Goal: Information Seeking & Learning: Find specific fact

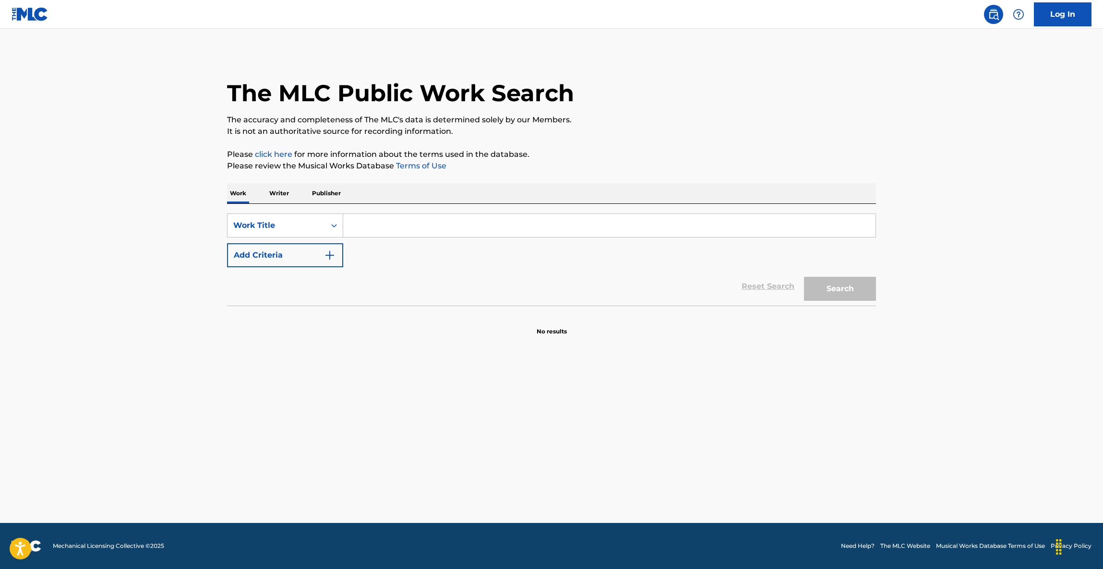
drag, startPoint x: 0, startPoint y: 0, endPoint x: 292, endPoint y: 255, distance: 387.7
click at [351, 224] on input "Search Form" at bounding box center [609, 225] width 532 height 23
paste input "Morena"
type input "Morena"
click at [288, 258] on button "Add Criteria" at bounding box center [285, 255] width 116 height 24
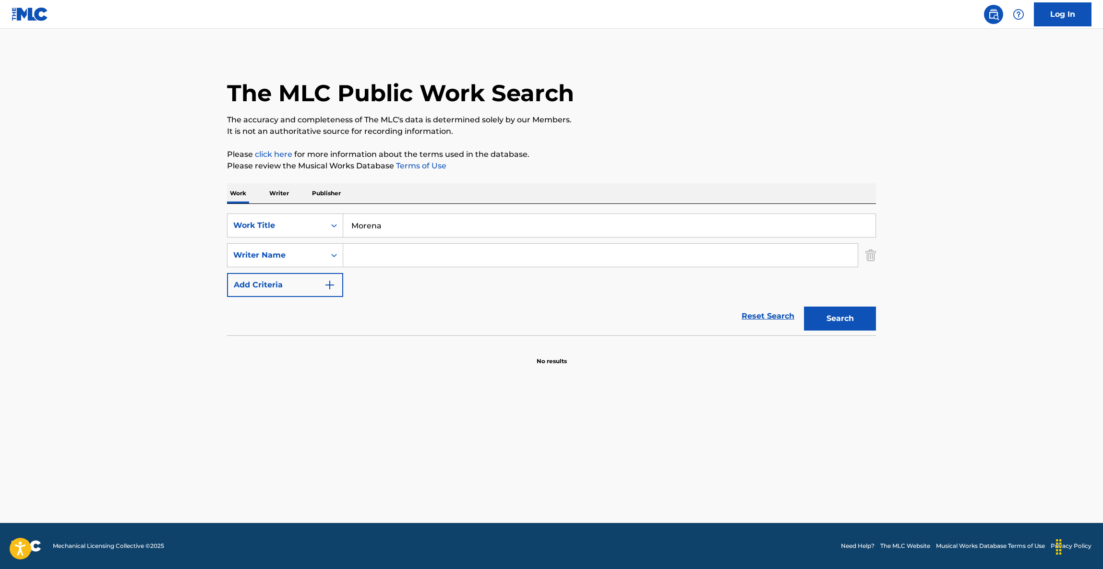
drag, startPoint x: 387, startPoint y: 256, endPoint x: 405, endPoint y: 258, distance: 17.9
click at [387, 255] on input "Search Form" at bounding box center [600, 255] width 514 height 23
paste input "Kley"
type input "Kley"
click at [816, 317] on button "Search" at bounding box center [840, 319] width 72 height 24
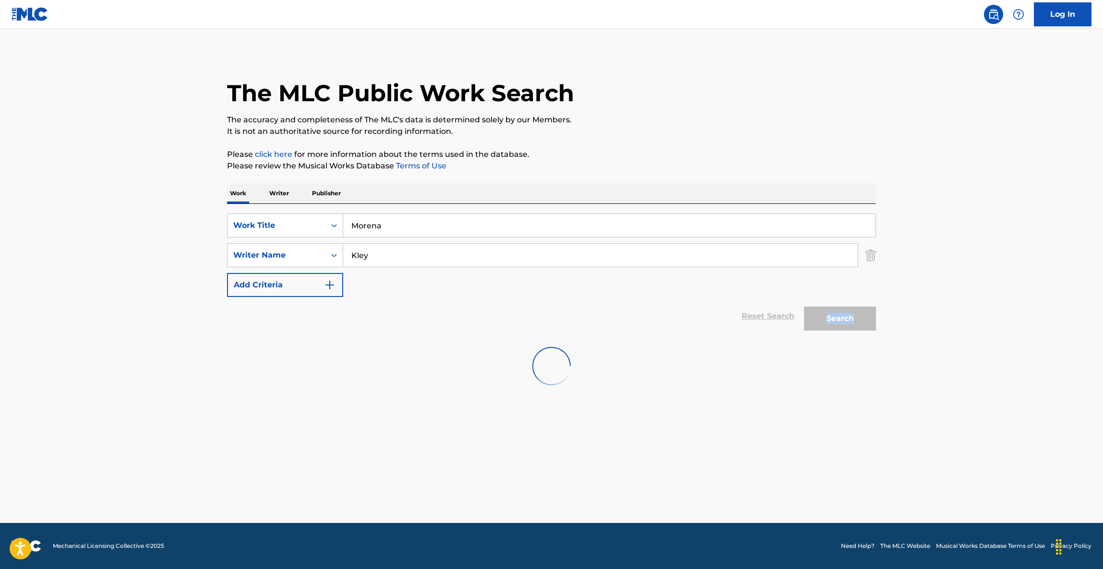
drag, startPoint x: 816, startPoint y: 317, endPoint x: 812, endPoint y: 320, distance: 5.6
click at [816, 317] on div "Search" at bounding box center [837, 316] width 77 height 38
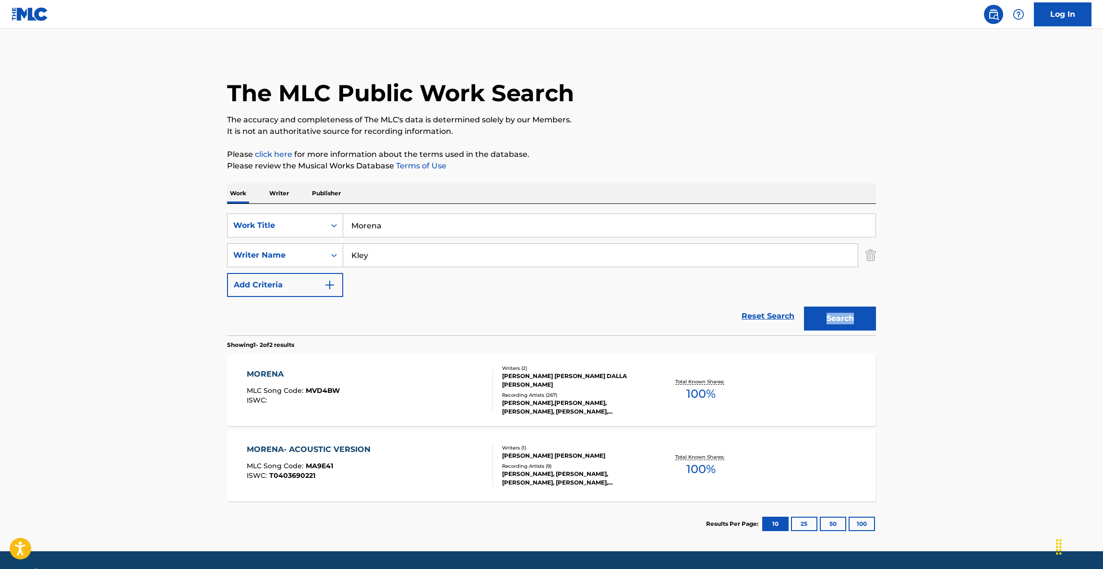
click at [272, 373] on div "MORENA" at bounding box center [293, 375] width 93 height 12
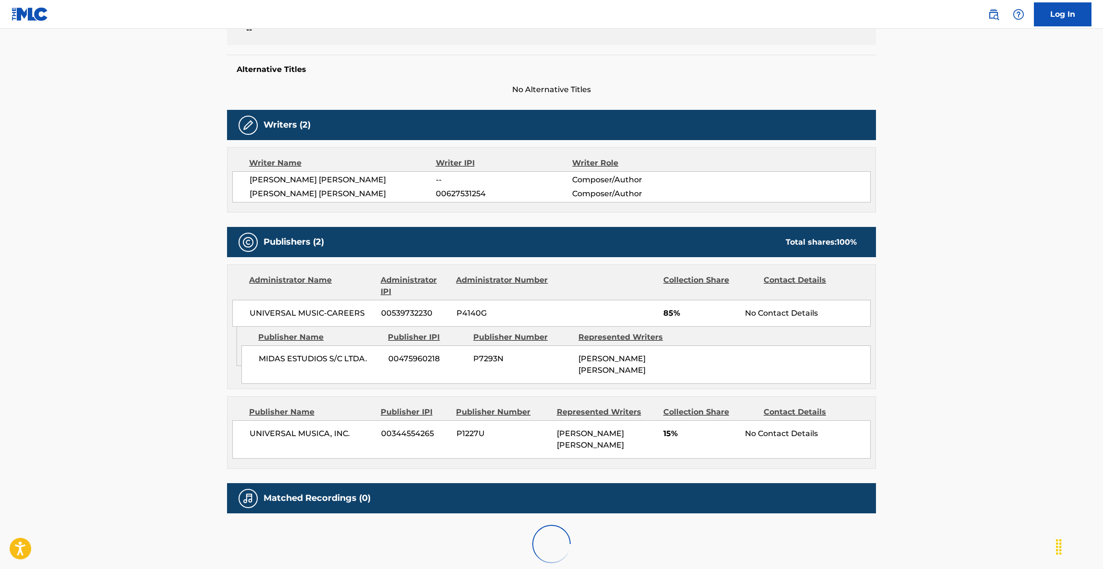
scroll to position [286, 0]
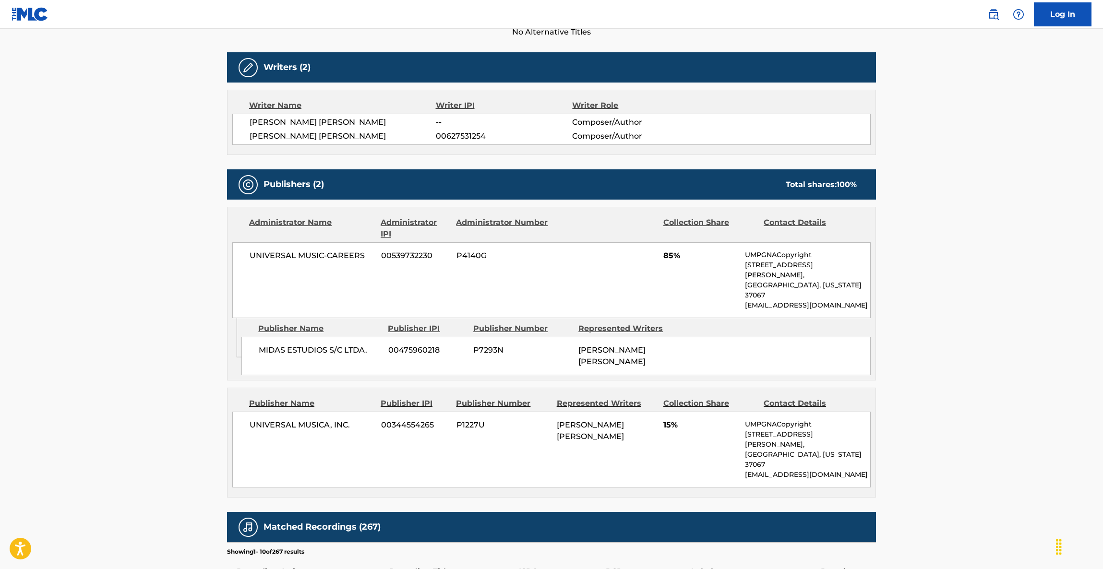
click at [946, 276] on main "< Back to public search results Copy work link MORENA Work Detail Member Work I…" at bounding box center [551, 306] width 1103 height 1127
click at [947, 270] on main "< Back to public search results Copy work link MORENA Work Detail Member Work I…" at bounding box center [551, 306] width 1103 height 1127
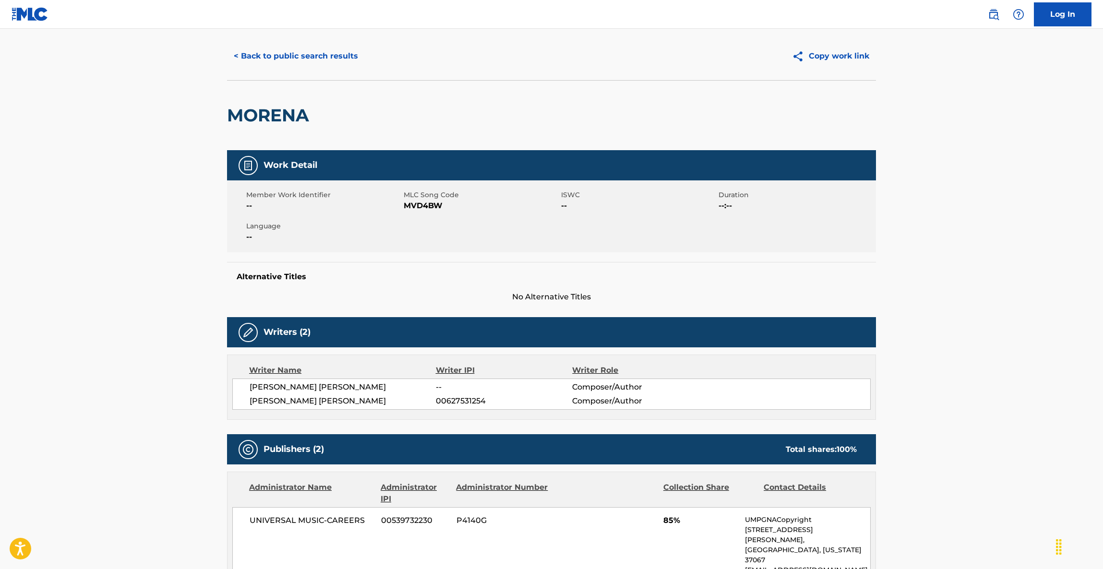
scroll to position [0, 0]
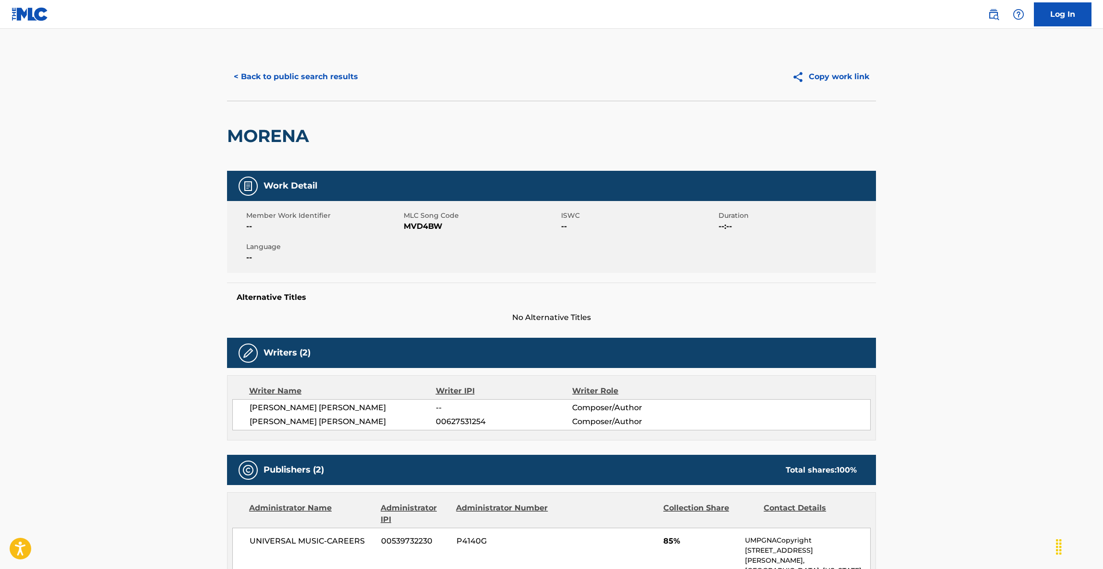
click at [319, 77] on button "< Back to public search results" at bounding box center [296, 77] width 138 height 24
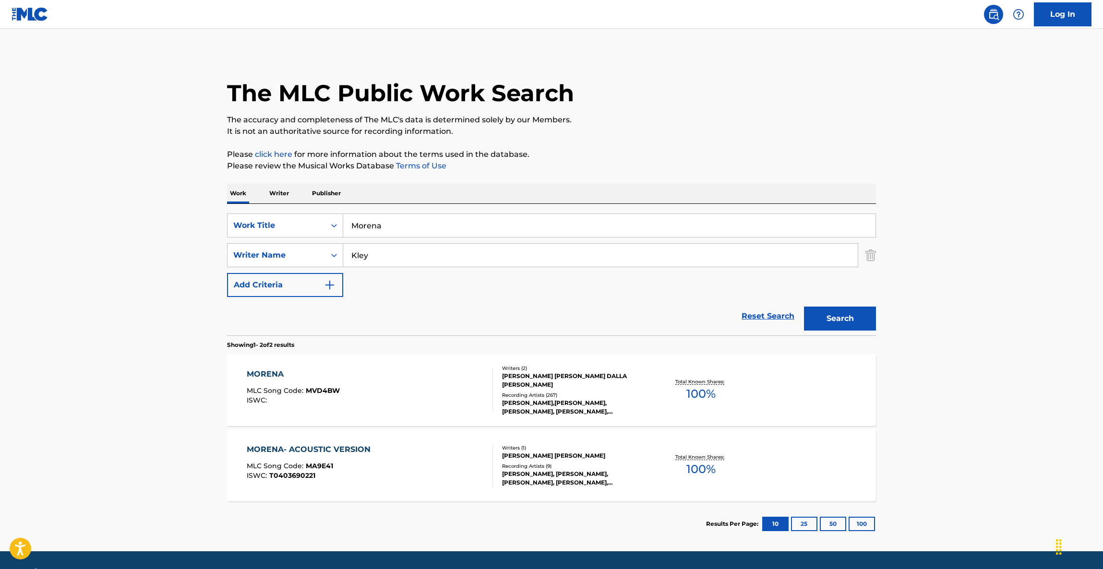
click at [267, 210] on div "SearchWithCriteria98bdfa9a-e2aa-4cdd-b825-bc97508c0912 Work Title Morena Search…" at bounding box center [551, 269] width 649 height 131
paste input "ALBATROSS"
type input "ALBATROSS"
click at [152, 230] on main "The MLC Public Work Search The accuracy and completeness of The MLC's data is d…" at bounding box center [551, 290] width 1103 height 523
drag, startPoint x: 447, startPoint y: 259, endPoint x: 275, endPoint y: 252, distance: 171.9
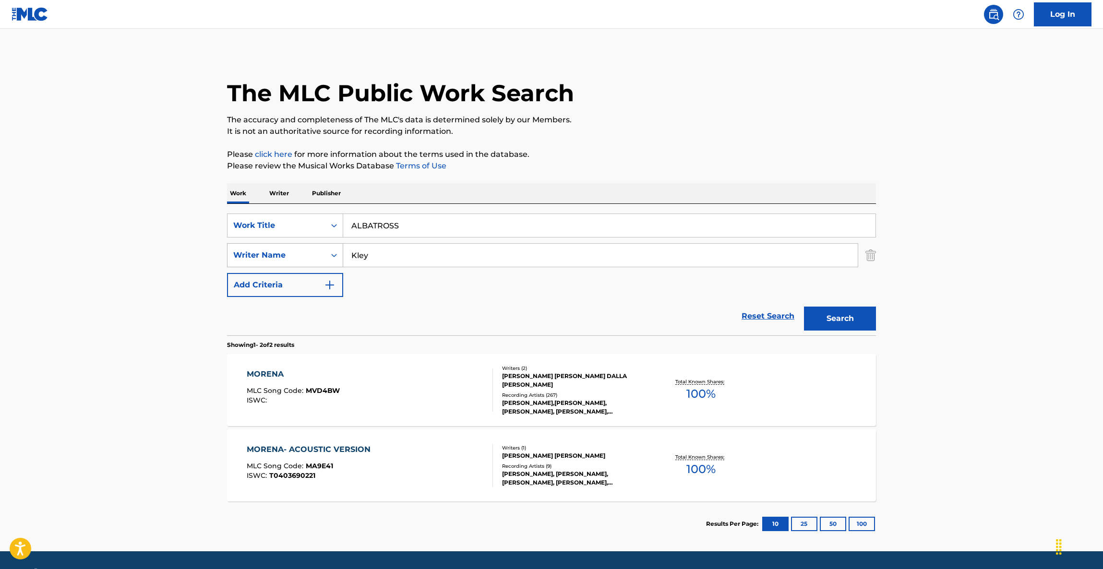
click at [269, 252] on div "SearchWithCriteriacdebc19a-66c8-494f-828e-b0b5686a059c Writer Name [PERSON_NAME]" at bounding box center [551, 255] width 649 height 24
paste input "Green"
type input "Green"
click at [833, 323] on button "Search" at bounding box center [840, 319] width 72 height 24
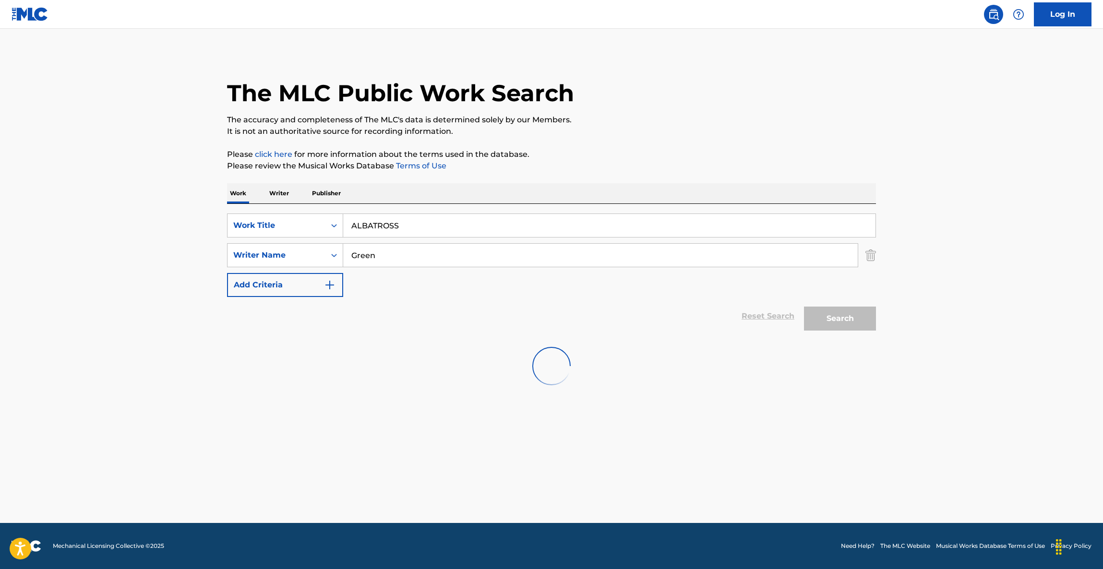
click at [784, 129] on p "It is not an authoritative source for recording information." at bounding box center [551, 132] width 649 height 12
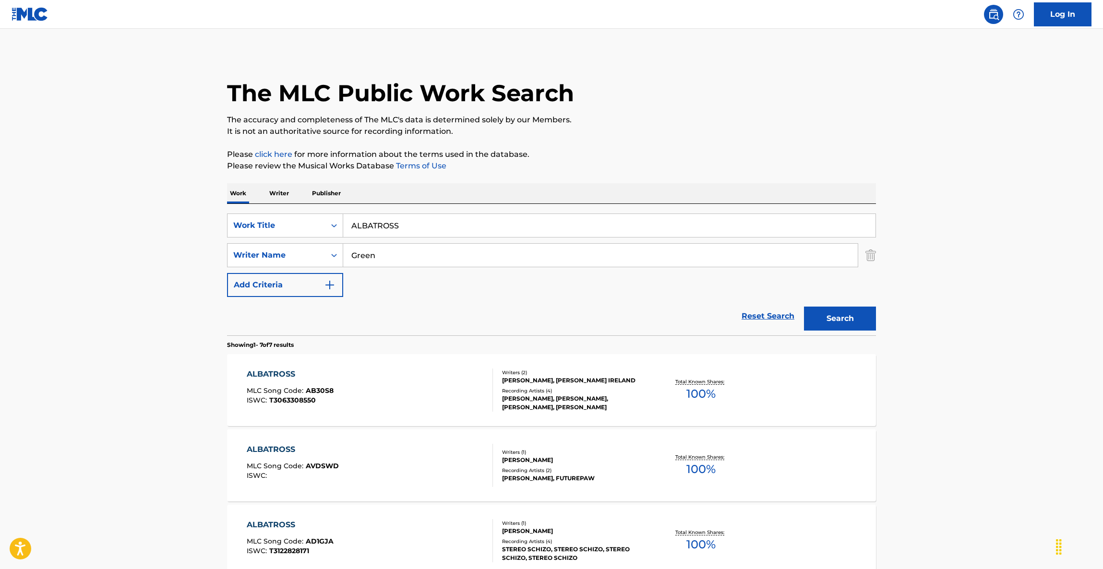
click at [278, 371] on div "ALBATROSS" at bounding box center [290, 375] width 87 height 12
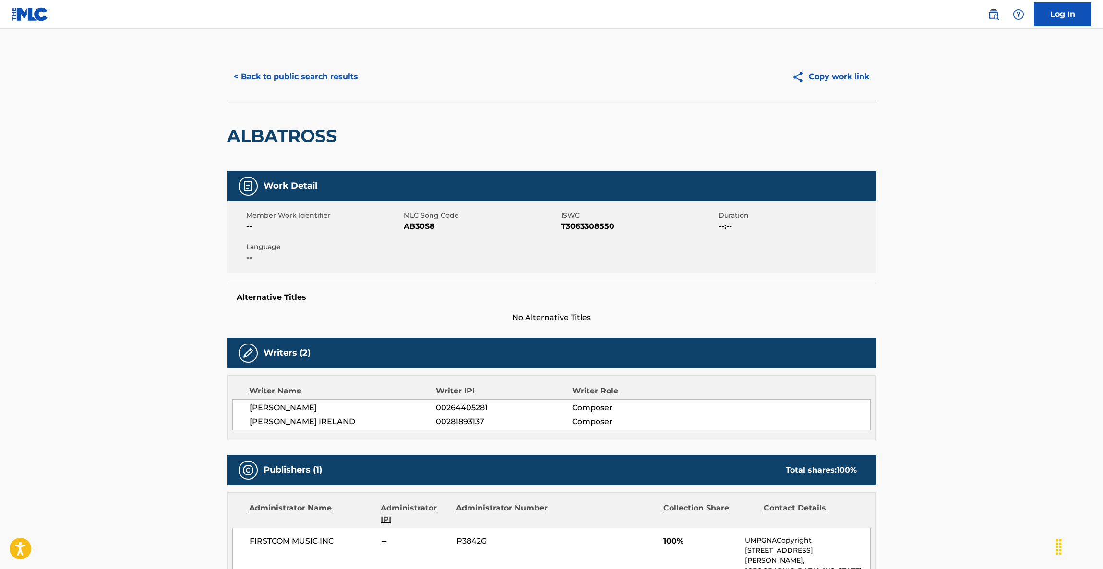
click at [291, 76] on button "< Back to public search results" at bounding box center [296, 77] width 138 height 24
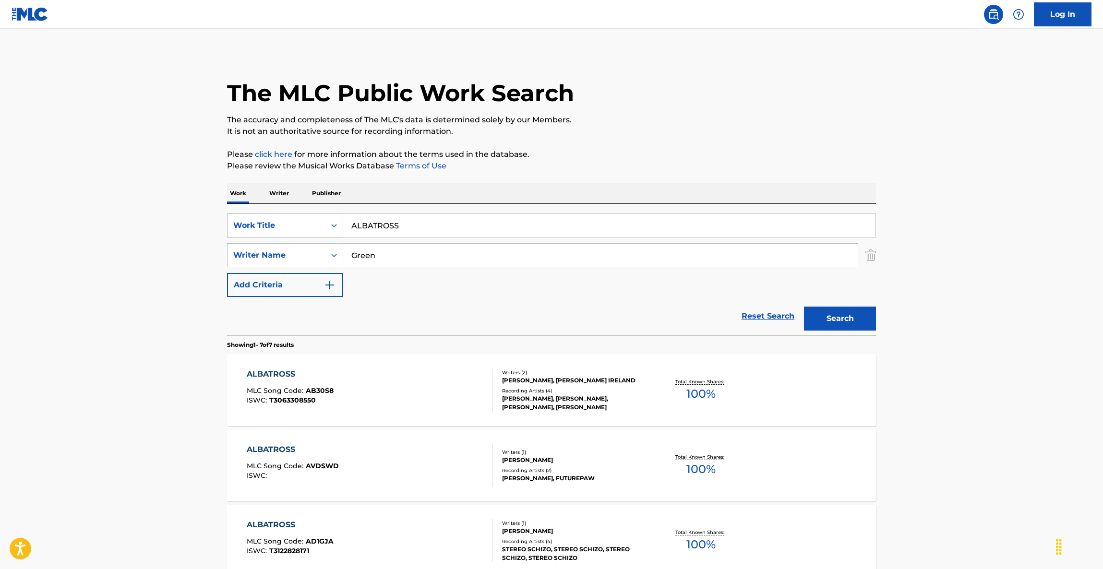
drag, startPoint x: 406, startPoint y: 224, endPoint x: 307, endPoint y: 224, distance: 99.3
click at [318, 226] on div "SearchWithCriteria98bdfa9a-e2aa-4cdd-b825-bc97508c0912 Work Title ALBATROSS" at bounding box center [551, 226] width 649 height 24
paste input "I Was Always There"
type input "I Was Always There"
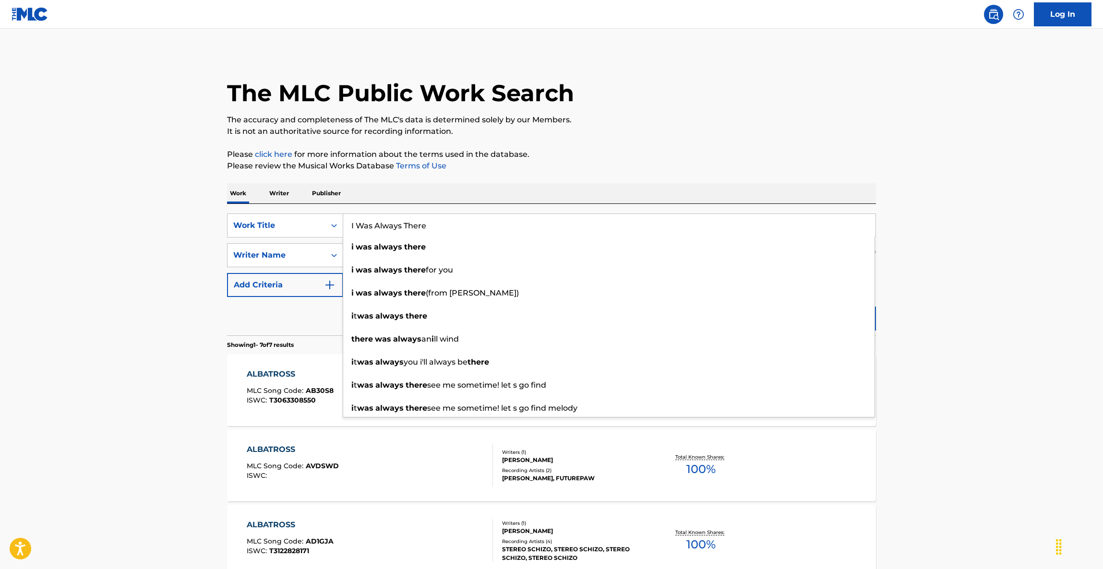
click at [151, 244] on main "The MLC Public Work Search The accuracy and completeness of The MLC's data is d…" at bounding box center [551, 478] width 1103 height 899
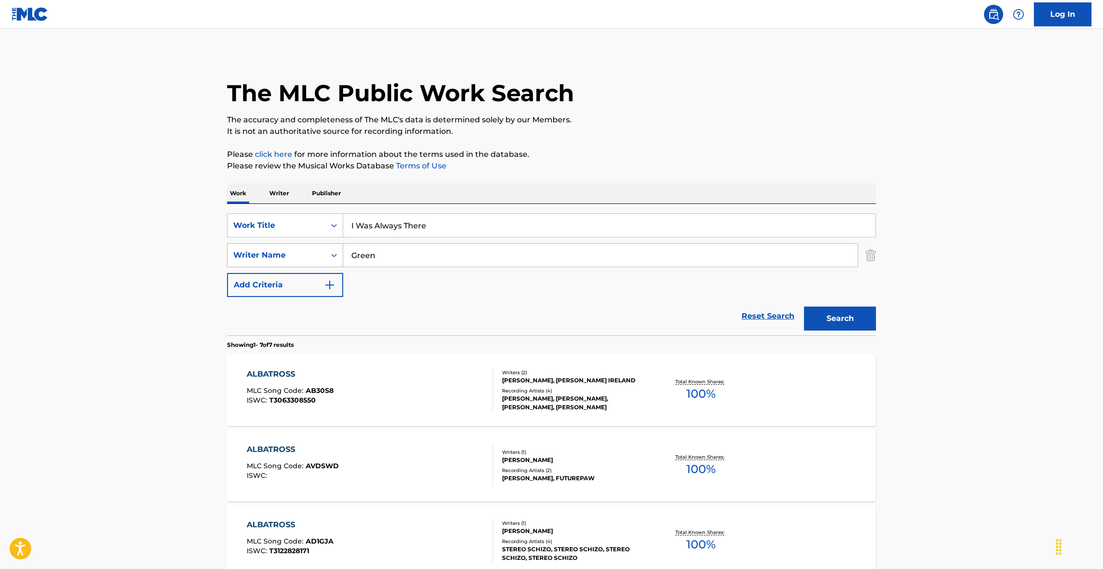
drag, startPoint x: 401, startPoint y: 252, endPoint x: 263, endPoint y: 247, distance: 138.3
click at [263, 247] on div "SearchWithCriteriacdebc19a-66c8-494f-828e-b0b5686a059c Writer Name [PERSON_NAME]" at bounding box center [551, 255] width 649 height 24
paste input "Jackma"
type input "[PERSON_NAME]"
click at [861, 305] on div "Search" at bounding box center [837, 316] width 77 height 38
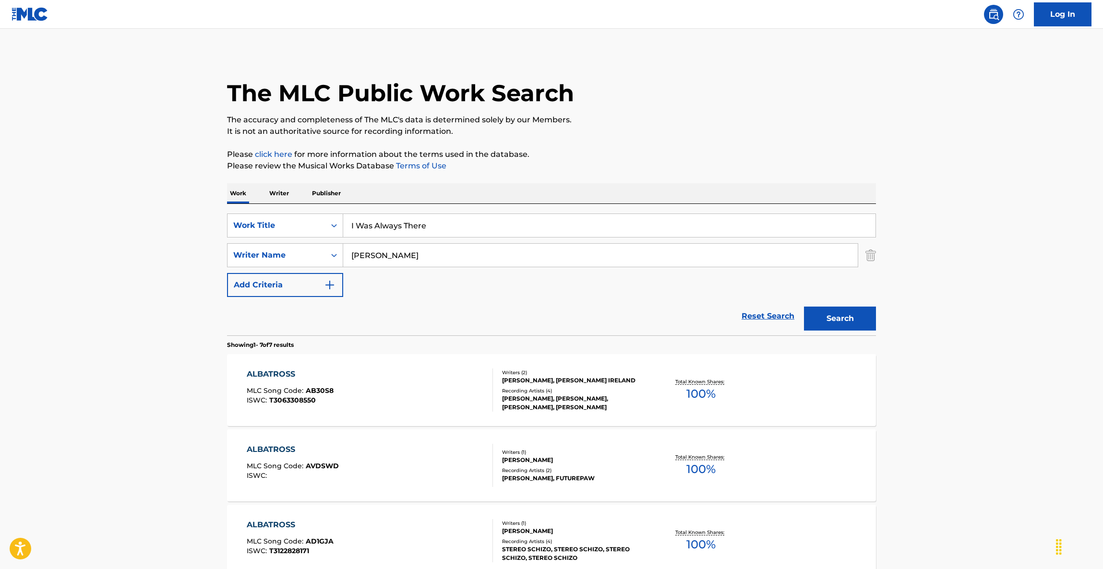
click at [861, 305] on div "Search" at bounding box center [837, 316] width 77 height 38
click at [857, 313] on button "Search" at bounding box center [840, 319] width 72 height 24
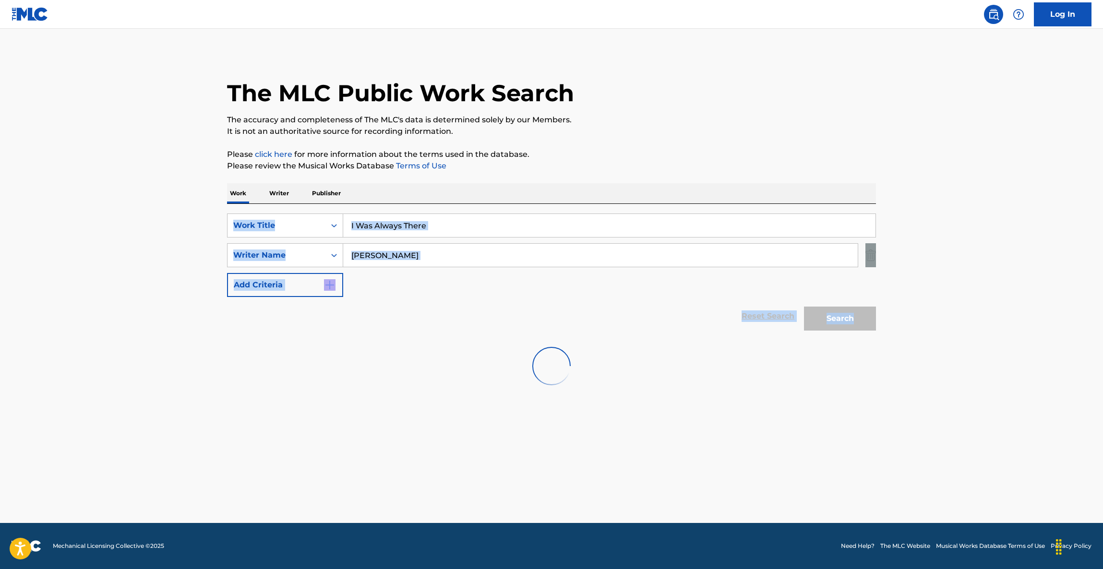
click at [857, 313] on div "Search" at bounding box center [837, 316] width 77 height 38
click at [791, 138] on div "The MLC Public Work Search The accuracy and completeness of The MLC's data is d…" at bounding box center [551, 225] width 672 height 344
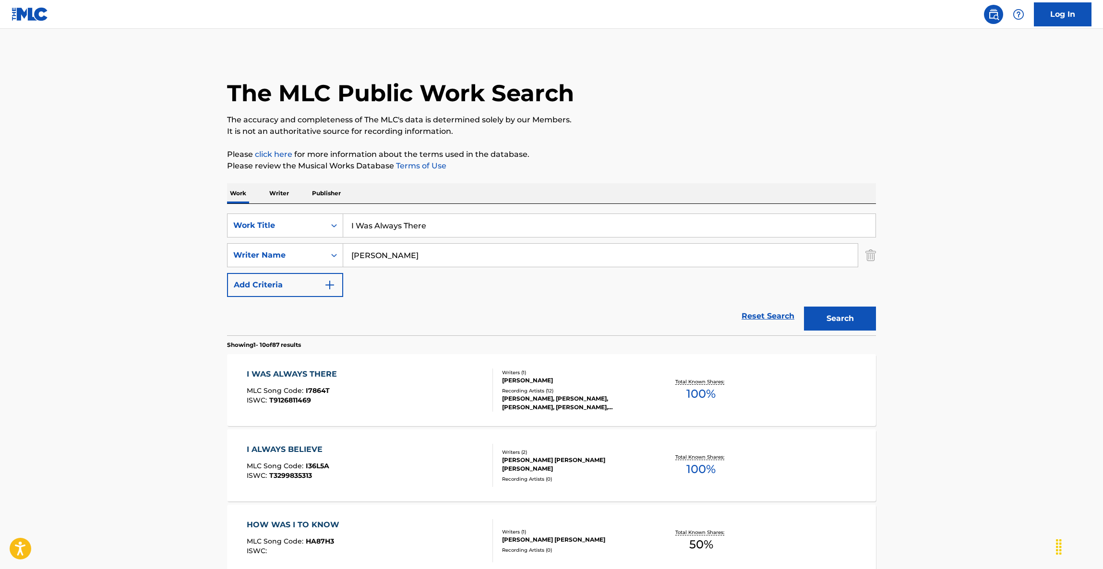
click at [800, 155] on p "Please click here for more information about the terms used in the database." at bounding box center [551, 155] width 649 height 12
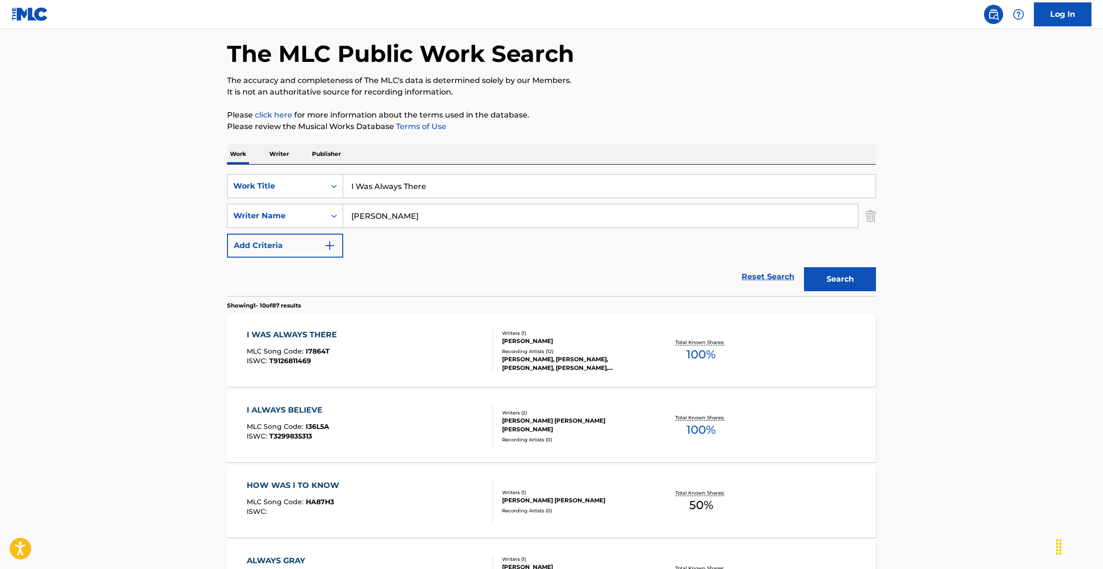
scroll to position [144, 0]
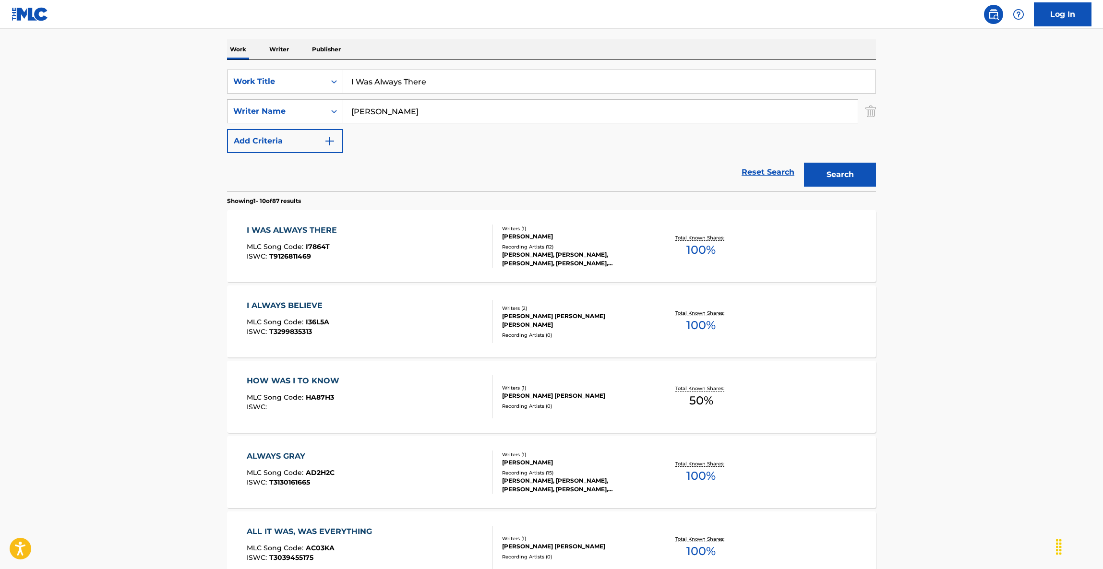
click at [297, 228] on div "I WAS ALWAYS THERE" at bounding box center [294, 231] width 95 height 12
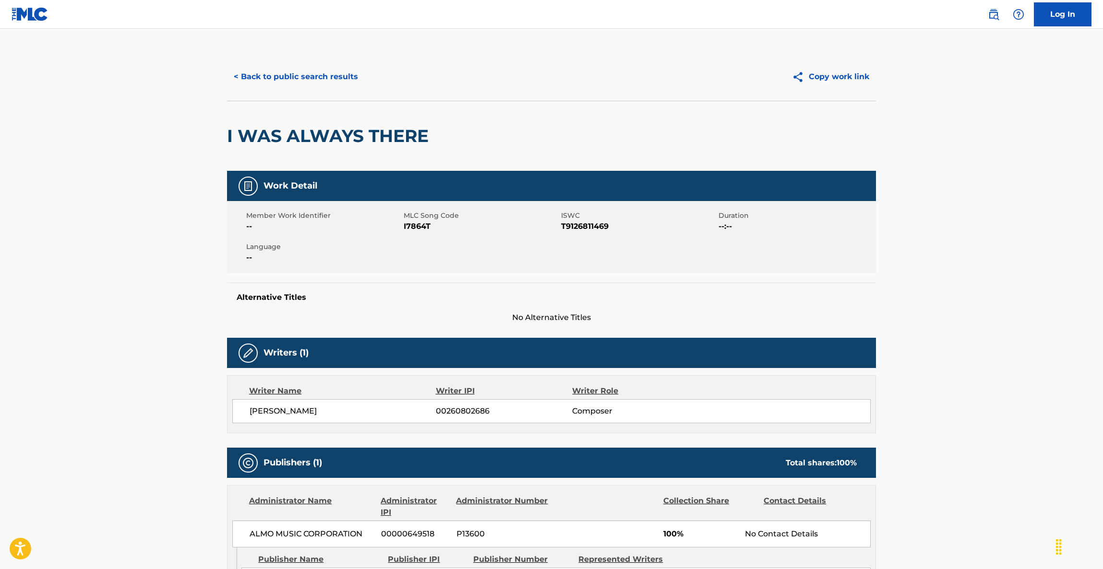
click at [297, 228] on span "--" at bounding box center [323, 227] width 155 height 12
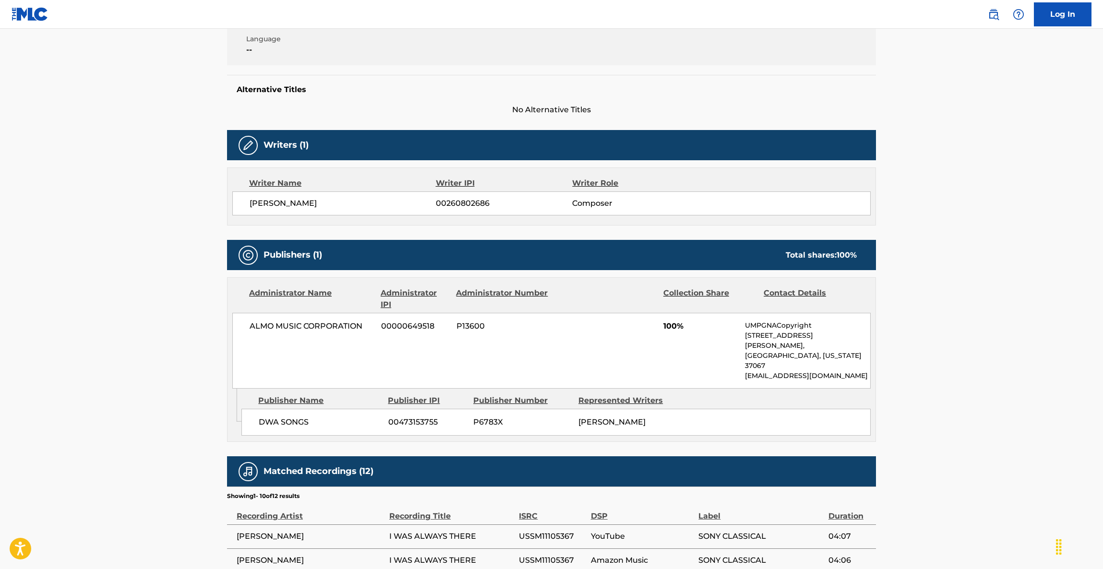
click at [526, 313] on div "ALMO MUSIC CORPORATION 00000649518 P13600 100% UMPGNACopyright [STREET_ADDRESS]…" at bounding box center [551, 351] width 638 height 76
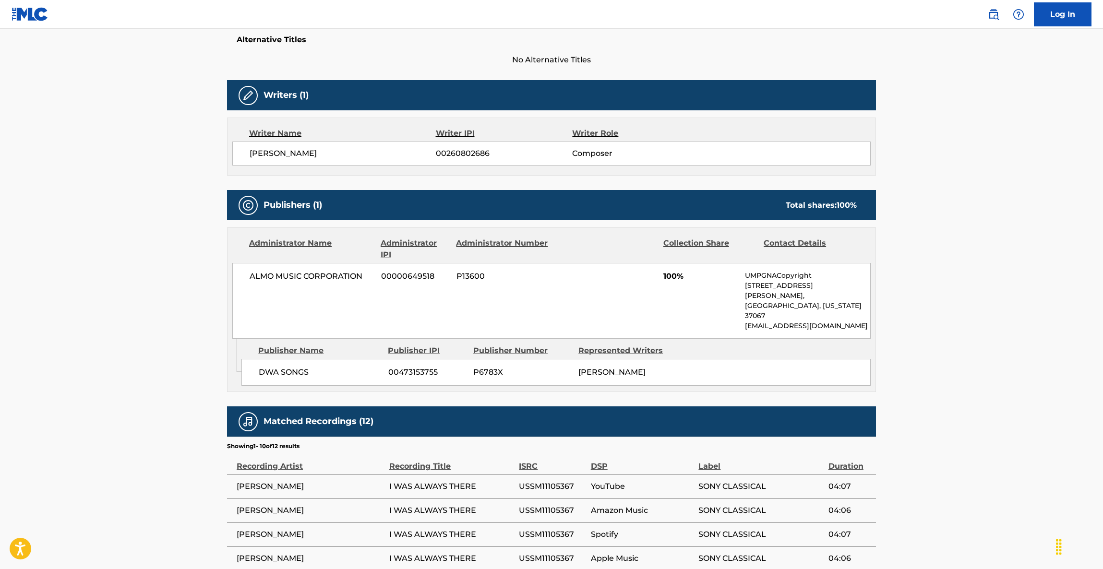
scroll to position [352, 0]
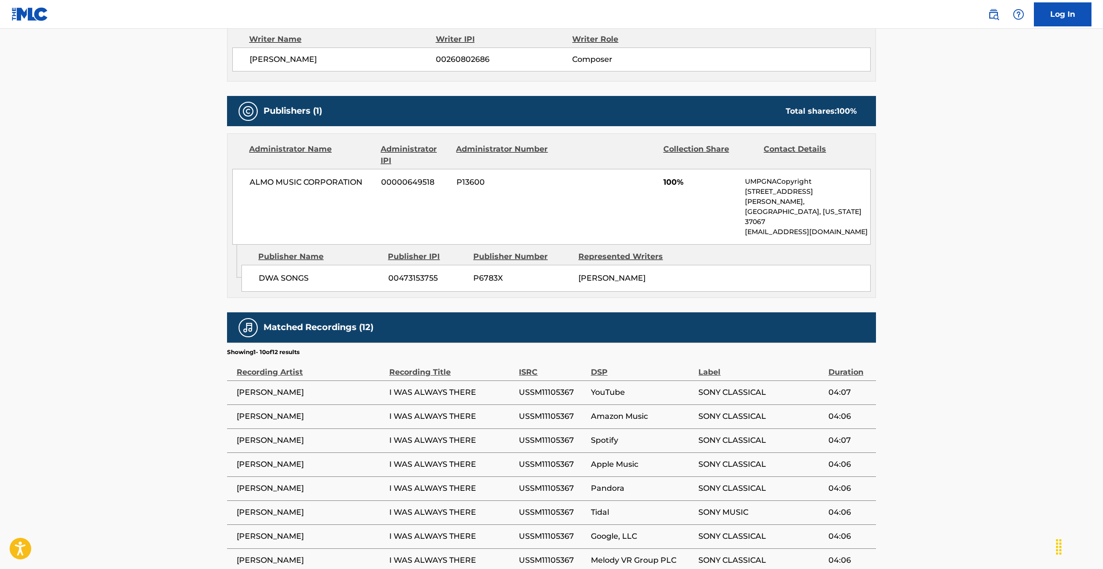
click at [911, 234] on main "< Back to public search results Copy work link I WAS ALWAYS THERE Work Detail M…" at bounding box center [551, 173] width 1103 height 993
click at [718, 387] on span "SONY CLASSICAL" at bounding box center [760, 393] width 125 height 12
click at [594, 279] on div "DWA SONGS 00473153755 P6783X [PERSON_NAME]" at bounding box center [555, 278] width 629 height 27
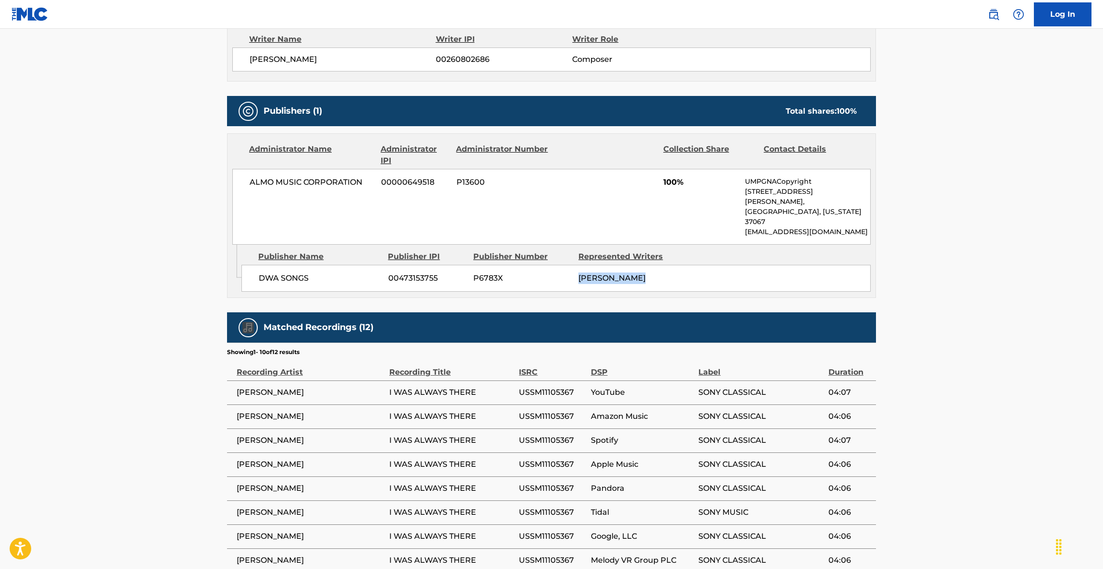
click at [594, 279] on div "DWA SONGS 00473153755 P6783X [PERSON_NAME]" at bounding box center [555, 278] width 629 height 27
click at [1101, 239] on main "< Back to public search results Copy work link I WAS ALWAYS THERE Work Detail M…" at bounding box center [551, 173] width 1103 height 993
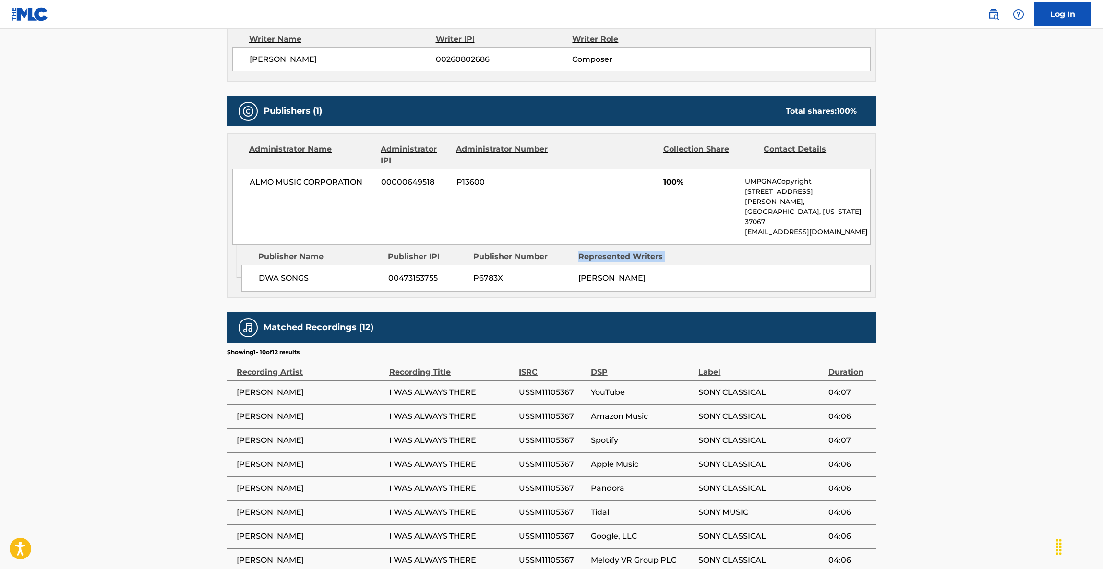
click at [1101, 240] on main "< Back to public search results Copy work link I WAS ALWAYS THERE Work Detail M…" at bounding box center [551, 173] width 1103 height 993
click at [1101, 243] on main "< Back to public search results Copy work link I WAS ALWAYS THERE Work Detail M…" at bounding box center [551, 173] width 1103 height 993
click at [1100, 244] on main "< Back to public search results Copy work link I WAS ALWAYS THERE Work Detail M…" at bounding box center [551, 173] width 1103 height 993
drag, startPoint x: 1100, startPoint y: 244, endPoint x: 1096, endPoint y: 242, distance: 5.4
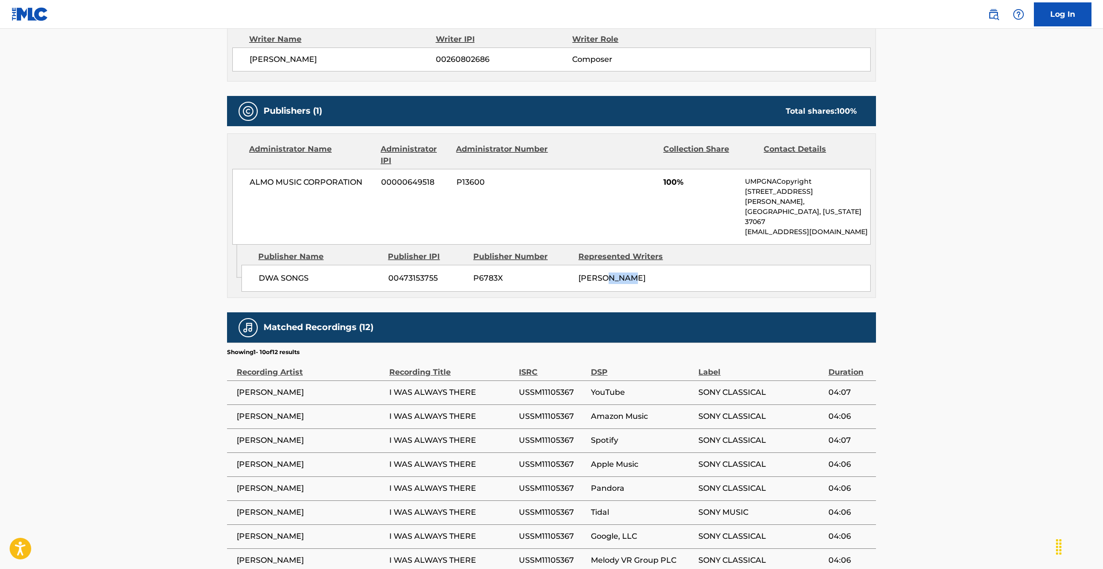
click at [1097, 243] on main "< Back to public search results Copy work link I WAS ALWAYS THERE Work Detail M…" at bounding box center [551, 173] width 1103 height 993
click at [1089, 241] on main "< Back to public search results Copy work link I WAS ALWAYS THERE Work Detail M…" at bounding box center [551, 173] width 1103 height 993
click at [1087, 240] on main "< Back to public search results Copy work link I WAS ALWAYS THERE Work Detail M…" at bounding box center [551, 173] width 1103 height 993
drag, startPoint x: 1087, startPoint y: 240, endPoint x: 1072, endPoint y: 240, distance: 15.4
click at [1085, 240] on main "< Back to public search results Copy work link I WAS ALWAYS THERE Work Detail M…" at bounding box center [551, 173] width 1103 height 993
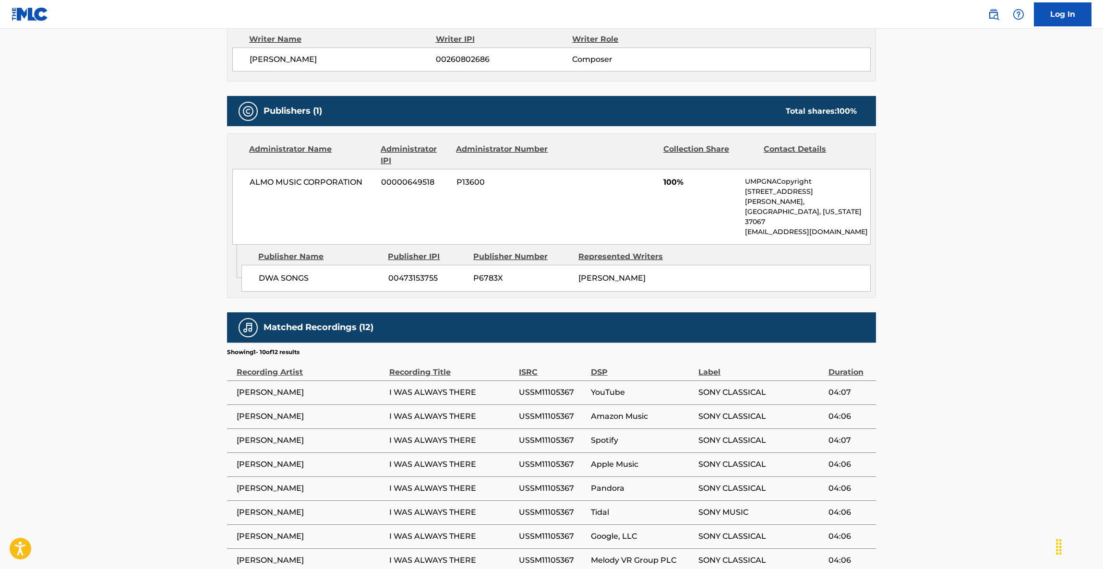
click at [989, 276] on main "< Back to public search results Copy work link I WAS ALWAYS THERE Work Detail M…" at bounding box center [551, 173] width 1103 height 993
click at [989, 277] on main "< Back to public search results Copy work link I WAS ALWAYS THERE Work Detail M…" at bounding box center [551, 173] width 1103 height 993
click at [989, 280] on main "< Back to public search results Copy work link I WAS ALWAYS THERE Work Detail M…" at bounding box center [551, 173] width 1103 height 993
click at [989, 282] on main "< Back to public search results Copy work link I WAS ALWAYS THERE Work Detail M…" at bounding box center [551, 173] width 1103 height 993
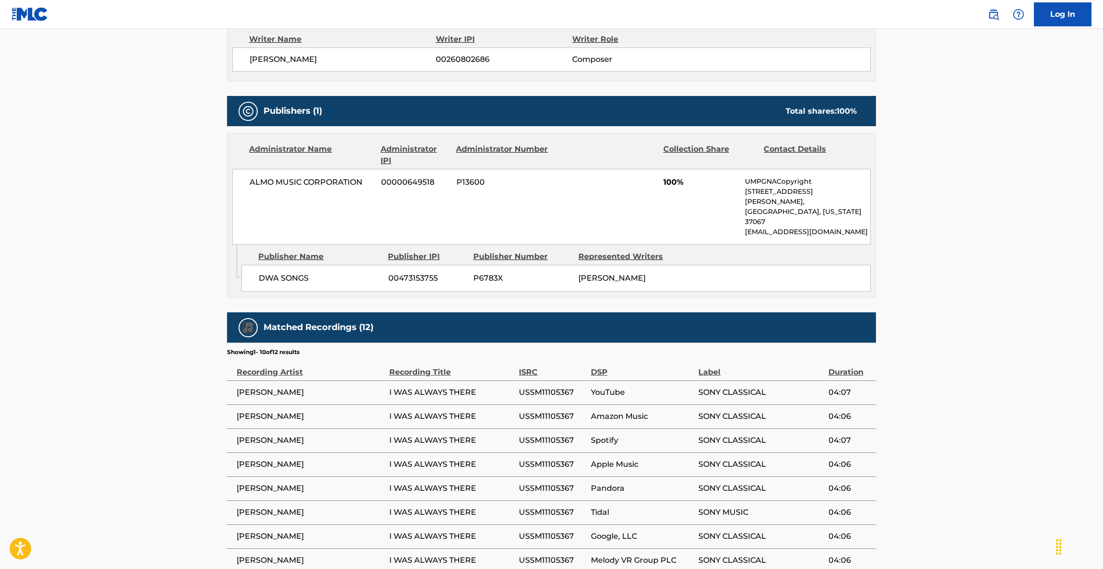
click at [989, 282] on main "< Back to public search results Copy work link I WAS ALWAYS THERE Work Detail M…" at bounding box center [551, 173] width 1103 height 993
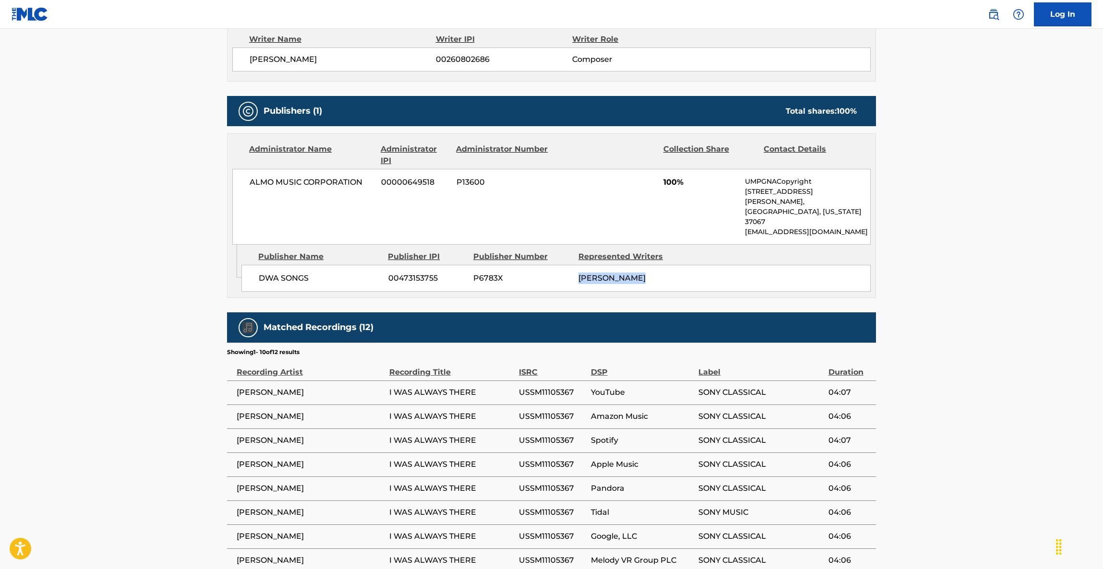
click at [989, 282] on main "< Back to public search results Copy work link I WAS ALWAYS THERE Work Detail M…" at bounding box center [551, 173] width 1103 height 993
drag, startPoint x: 989, startPoint y: 281, endPoint x: 990, endPoint y: 287, distance: 5.9
click at [989, 285] on main "< Back to public search results Copy work link I WAS ALWAYS THERE Work Detail M…" at bounding box center [551, 173] width 1103 height 993
click at [1039, 352] on main "< Back to public search results Copy work link I WAS ALWAYS THERE Work Detail M…" at bounding box center [551, 173] width 1103 height 993
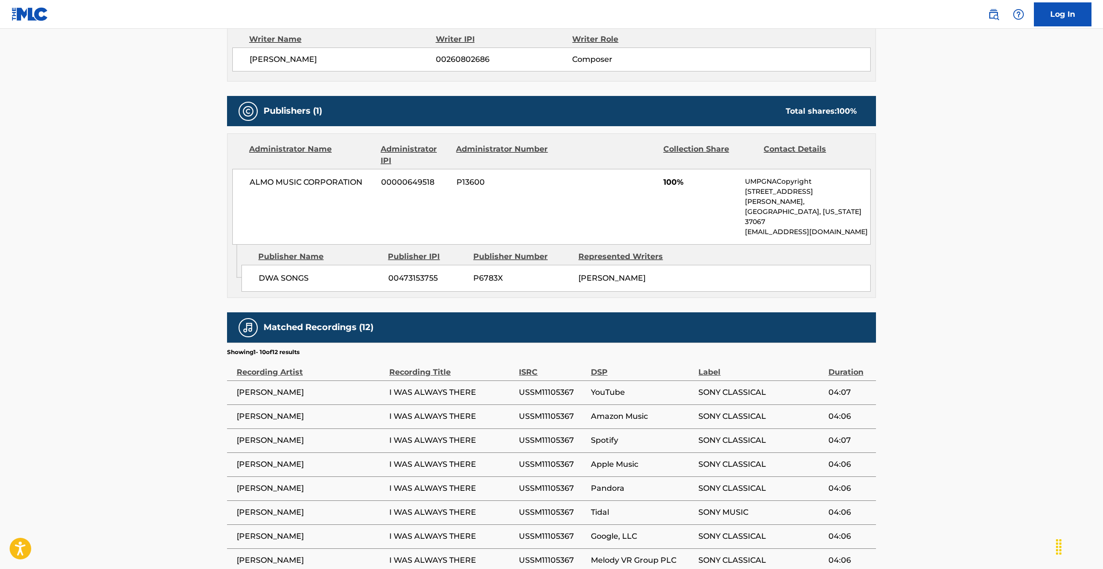
click at [1040, 359] on main "< Back to public search results Copy work link I WAS ALWAYS THERE Work Detail M…" at bounding box center [551, 173] width 1103 height 993
click at [1011, 299] on main "< Back to public search results Copy work link I WAS ALWAYS THERE Work Detail M…" at bounding box center [551, 173] width 1103 height 993
drag, startPoint x: 1004, startPoint y: 290, endPoint x: 994, endPoint y: 284, distance: 11.3
click at [995, 290] on main "< Back to public search results Copy work link I WAS ALWAYS THERE Work Detail M…" at bounding box center [551, 173] width 1103 height 993
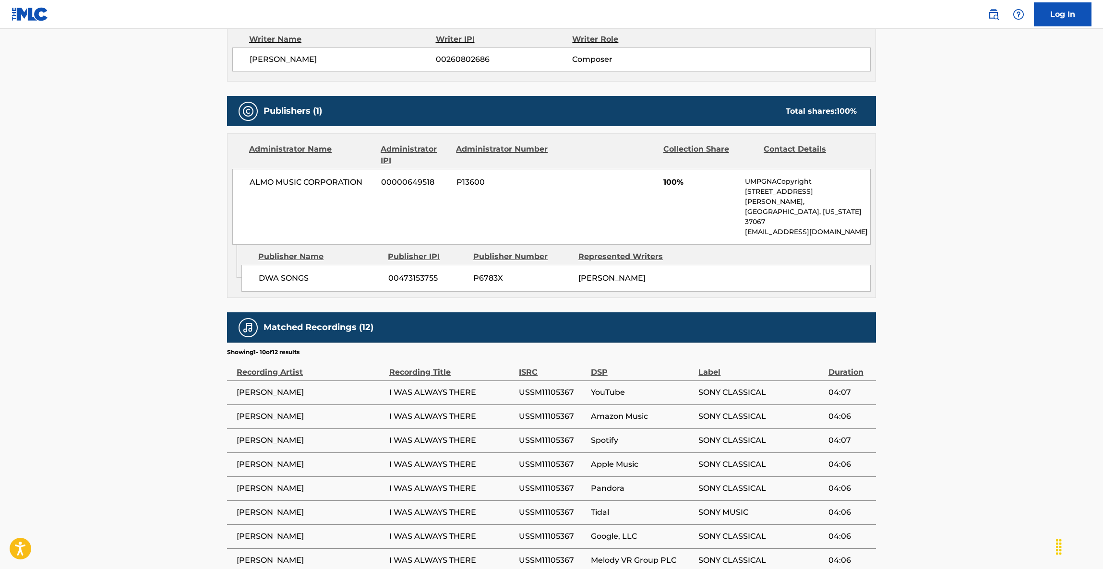
drag, startPoint x: 943, startPoint y: 322, endPoint x: 956, endPoint y: 313, distance: 14.9
click at [949, 315] on main "< Back to public search results Copy work link I WAS ALWAYS THERE Work Detail M…" at bounding box center [551, 173] width 1103 height 993
click at [974, 319] on main "< Back to public search results Copy work link I WAS ALWAYS THERE Work Detail M…" at bounding box center [551, 173] width 1103 height 993
drag, startPoint x: 977, startPoint y: 319, endPoint x: 1005, endPoint y: 328, distance: 30.4
click at [996, 345] on main "< Back to public search results Copy work link I WAS ALWAYS THERE Work Detail M…" at bounding box center [551, 173] width 1103 height 993
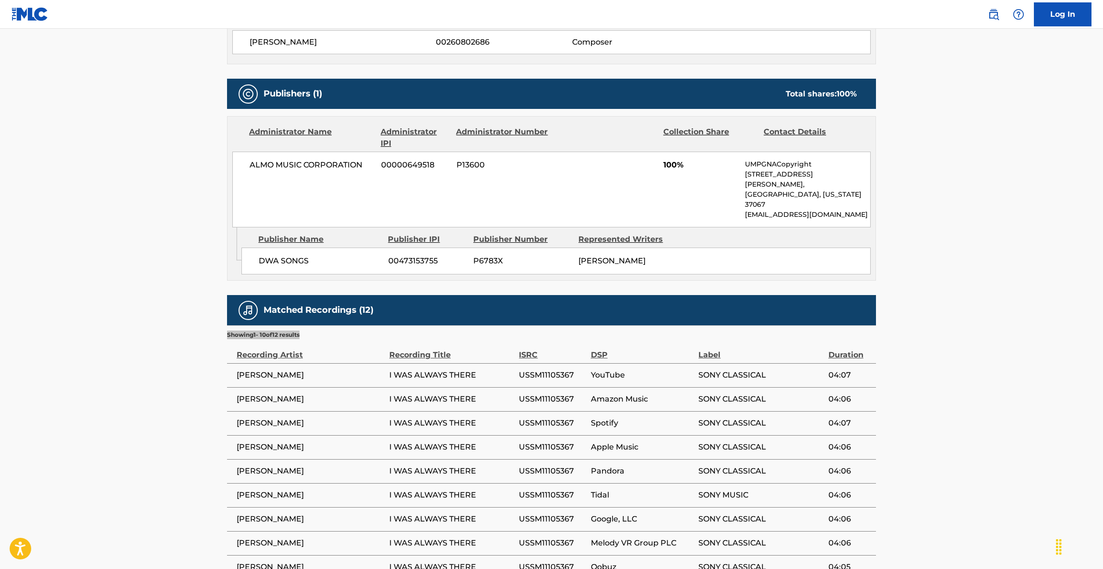
scroll to position [424, 0]
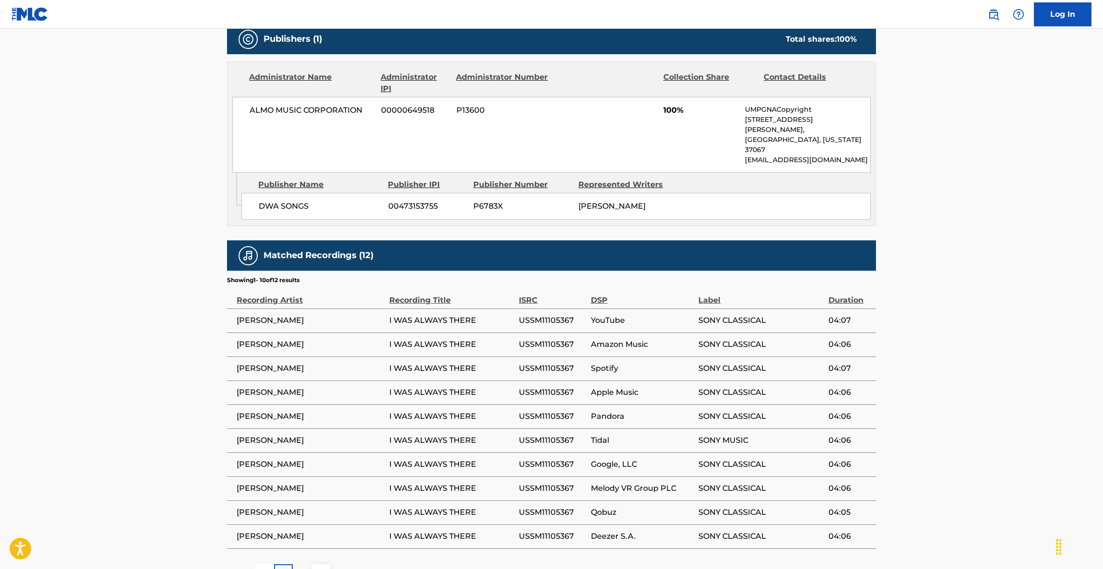
drag, startPoint x: 1039, startPoint y: 252, endPoint x: 1034, endPoint y: 259, distance: 8.3
drag, startPoint x: 1034, startPoint y: 259, endPoint x: 1001, endPoint y: 308, distance: 59.4
drag, startPoint x: 1001, startPoint y: 308, endPoint x: 968, endPoint y: 394, distance: 91.3
click at [968, 394] on main "< Back to public search results Copy work link I WAS ALWAYS THERE Work Detail M…" at bounding box center [551, 101] width 1103 height 993
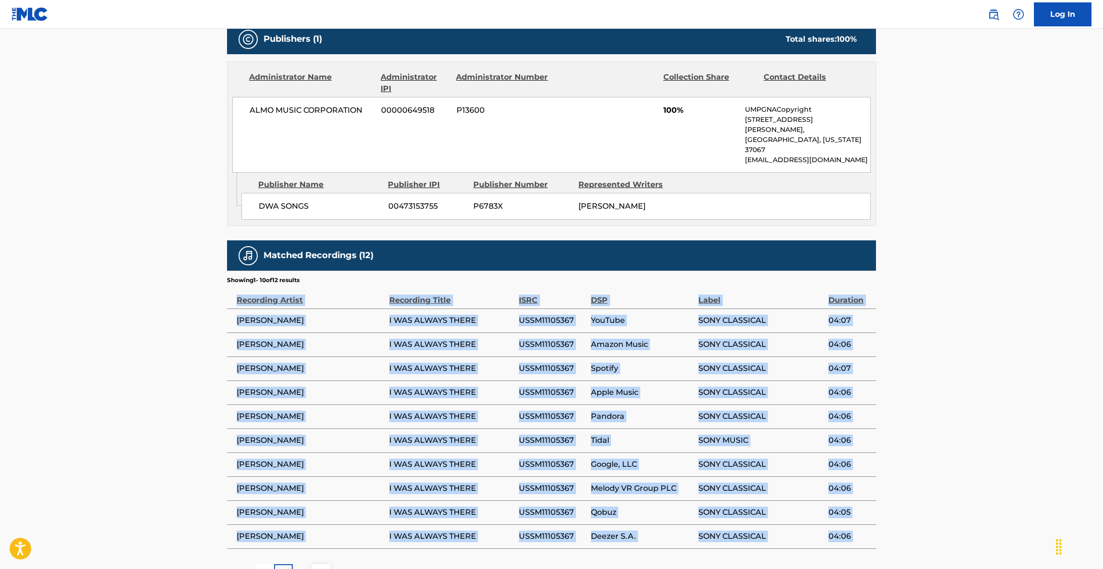
click at [968, 394] on main "< Back to public search results Copy work link I WAS ALWAYS THERE Work Detail M…" at bounding box center [551, 101] width 1103 height 993
click at [984, 429] on main "< Back to public search results Copy work link I WAS ALWAYS THERE Work Detail M…" at bounding box center [551, 101] width 1103 height 993
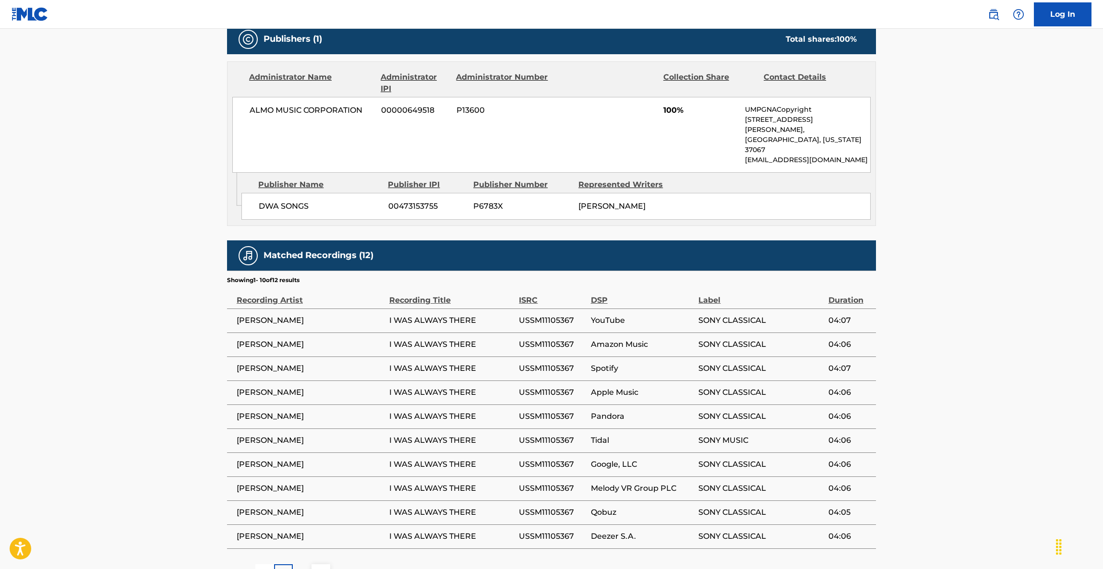
scroll to position [447, 0]
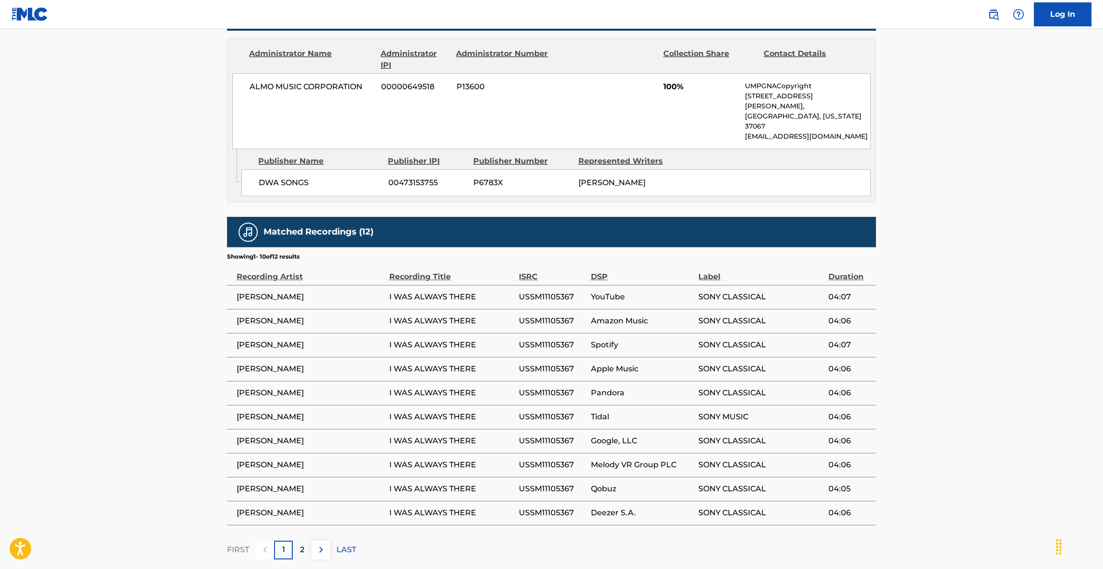
drag, startPoint x: 1035, startPoint y: 105, endPoint x: 1030, endPoint y: 111, distance: 7.6
click at [1030, 109] on main "< Back to public search results Copy work link I WAS ALWAYS THERE Work Detail M…" at bounding box center [551, 78] width 1103 height 993
click at [990, 297] on main "< Back to public search results Copy work link I WAS ALWAYS THERE Work Detail M…" at bounding box center [551, 78] width 1103 height 993
click at [990, 285] on main "< Back to public search results Copy work link I WAS ALWAYS THERE Work Detail M…" at bounding box center [551, 78] width 1103 height 993
drag, startPoint x: 996, startPoint y: 361, endPoint x: 992, endPoint y: 350, distance: 11.1
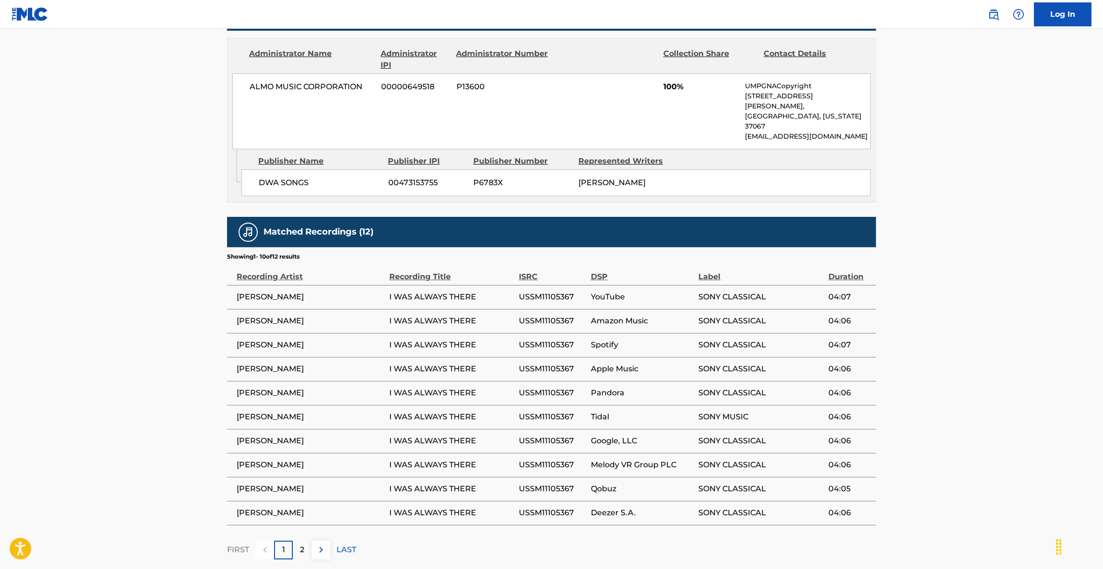
click at [994, 352] on main "< Back to public search results Copy work link I WAS ALWAYS THERE Work Detail M…" at bounding box center [551, 78] width 1103 height 993
drag, startPoint x: 956, startPoint y: 183, endPoint x: 952, endPoint y: 106, distance: 77.8
click at [950, 155] on main "< Back to public search results Copy work link I WAS ALWAYS THERE Work Detail M…" at bounding box center [551, 78] width 1103 height 993
drag, startPoint x: 1039, startPoint y: 78, endPoint x: 968, endPoint y: 76, distance: 71.0
click at [1037, 78] on main "< Back to public search results Copy work link I WAS ALWAYS THERE Work Detail M…" at bounding box center [551, 78] width 1103 height 993
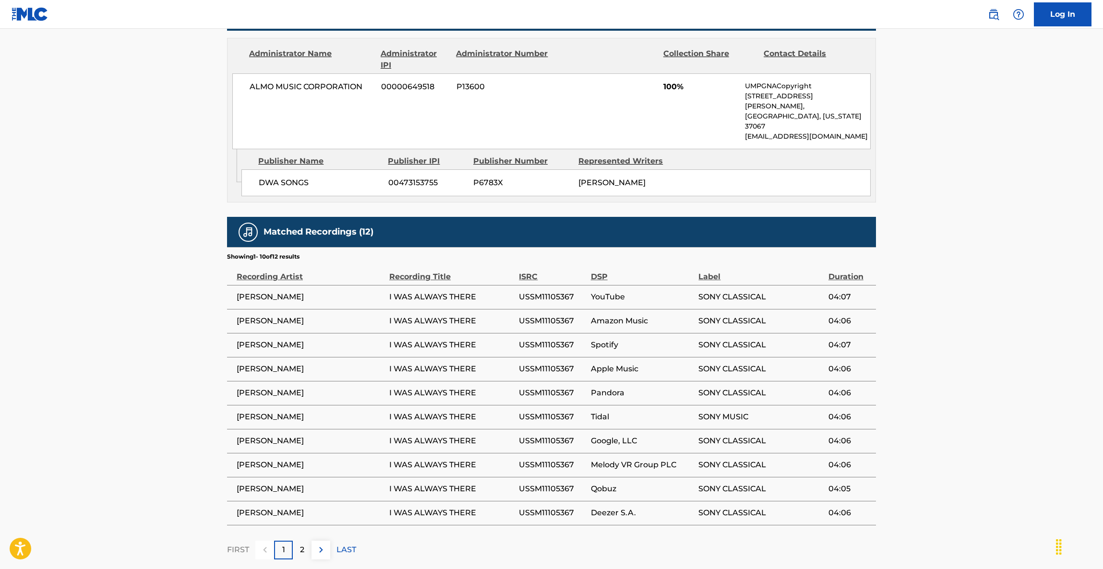
drag, startPoint x: 1048, startPoint y: 391, endPoint x: 1055, endPoint y: 387, distance: 8.2
click at [1054, 388] on main "< Back to public search results Copy work link I WAS ALWAYS THERE Work Detail M…" at bounding box center [551, 78] width 1103 height 993
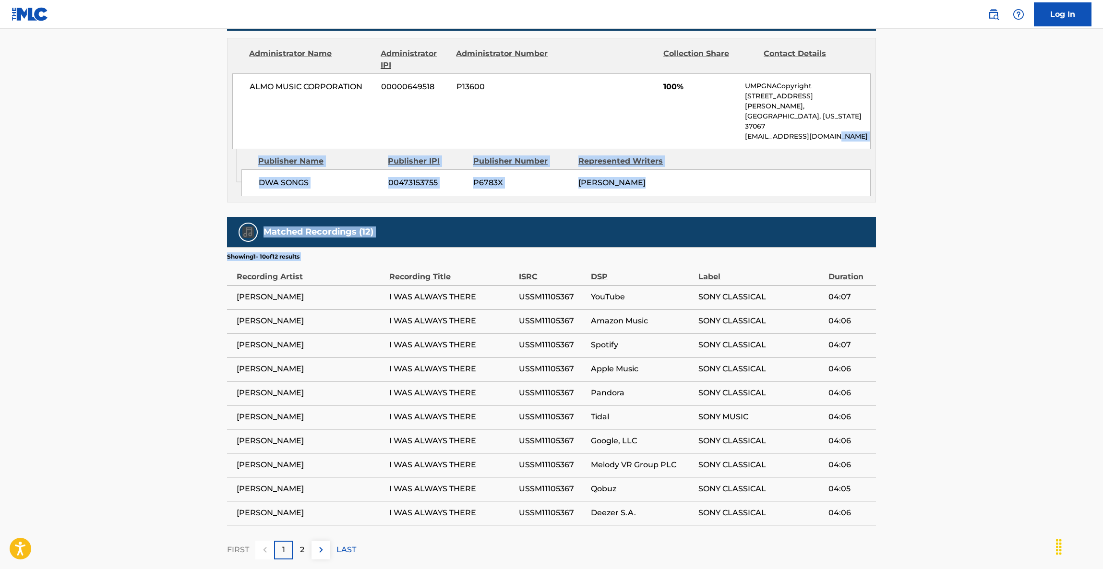
drag, startPoint x: 974, startPoint y: 277, endPoint x: 888, endPoint y: 7, distance: 283.7
click at [885, 69] on main "< Back to public search results Copy work link I WAS ALWAYS THERE Work Detail M…" at bounding box center [551, 78] width 1103 height 993
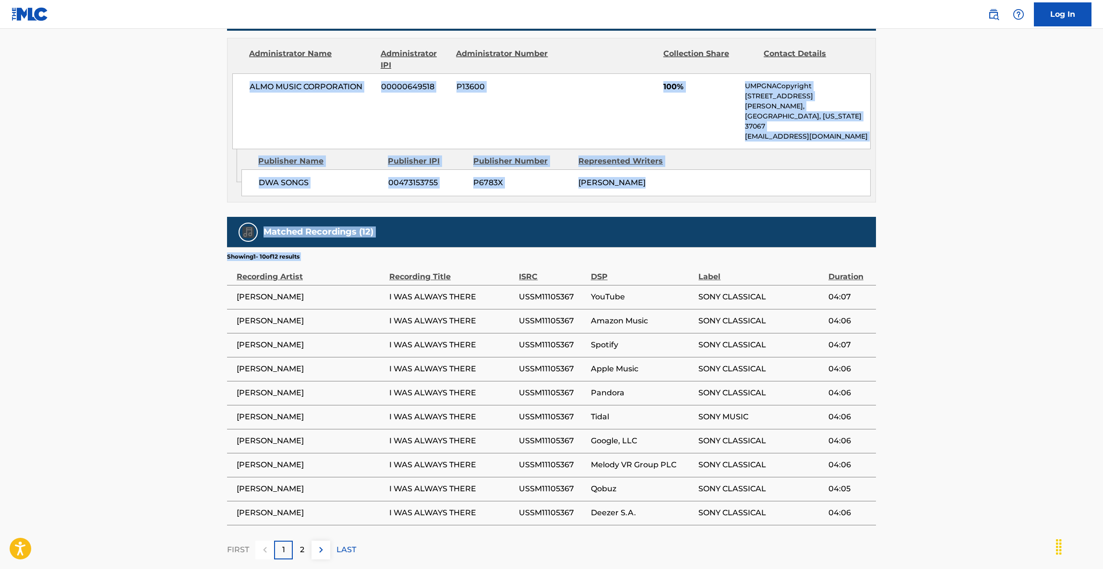
click at [859, 217] on div "Matched Recordings (12)" at bounding box center [551, 232] width 649 height 30
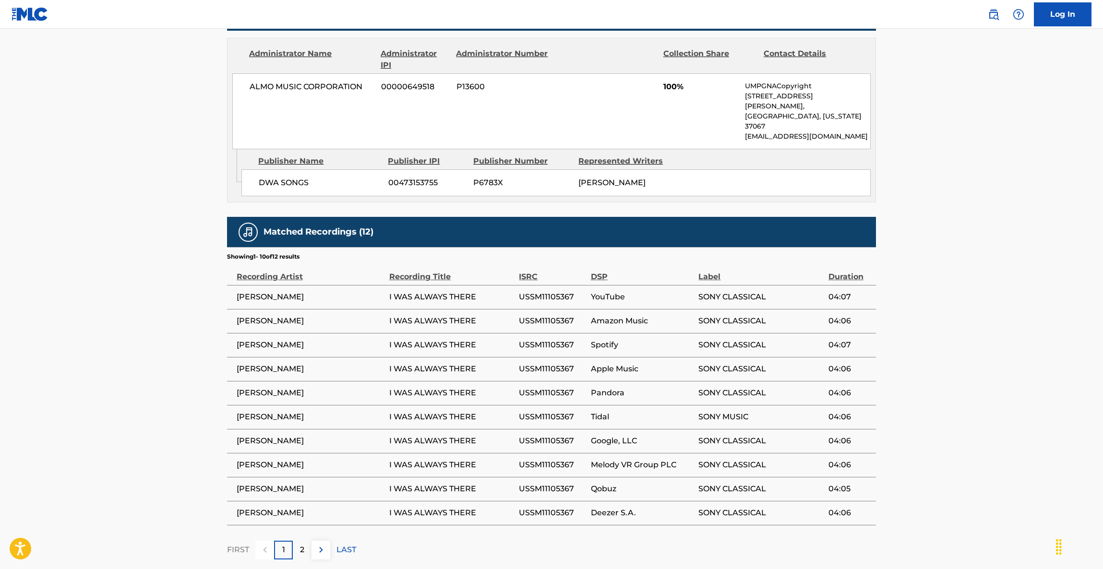
click at [859, 217] on div "Matched Recordings (12)" at bounding box center [551, 232] width 649 height 30
click at [836, 220] on div "Matched Recordings (12)" at bounding box center [551, 232] width 649 height 30
click at [1038, 385] on main "< Back to public search results Copy work link I WAS ALWAYS THERE Work Detail M…" at bounding box center [551, 78] width 1103 height 993
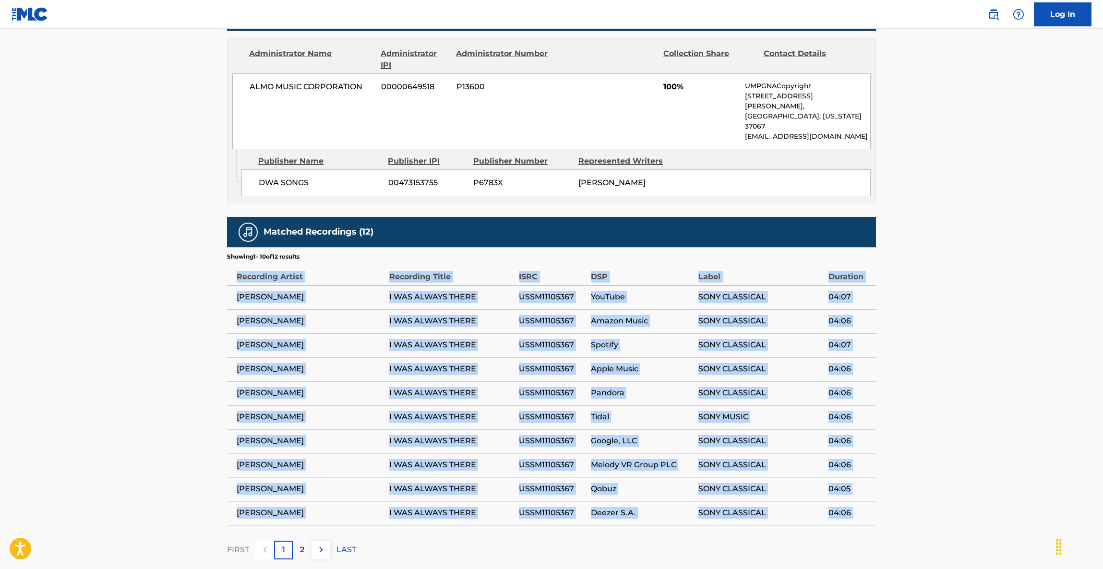
click at [1036, 387] on main "< Back to public search results Copy work link I WAS ALWAYS THERE Work Detail M…" at bounding box center [551, 78] width 1103 height 993
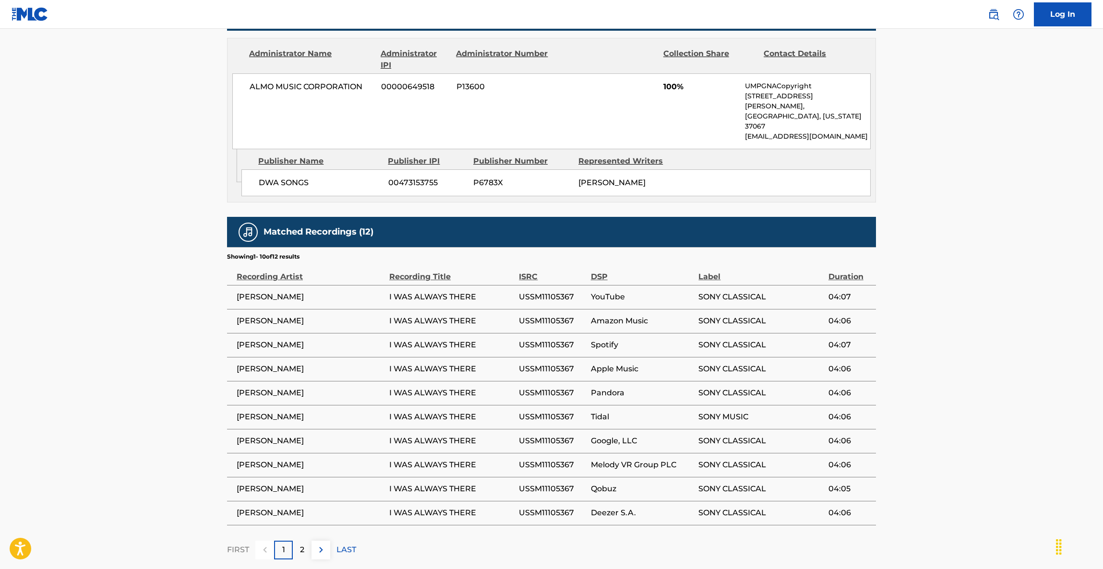
click at [1035, 389] on main "< Back to public search results Copy work link I WAS ALWAYS THERE Work Detail M…" at bounding box center [551, 78] width 1103 height 993
drag, startPoint x: 1034, startPoint y: 390, endPoint x: 1009, endPoint y: 412, distance: 33.4
click at [1019, 406] on main "< Back to public search results Copy work link I WAS ALWAYS THERE Work Detail M…" at bounding box center [551, 78] width 1103 height 993
click at [1006, 414] on main "< Back to public search results Copy work link I WAS ALWAYS THERE Work Detail M…" at bounding box center [551, 78] width 1103 height 993
click at [1004, 415] on main "< Back to public search results Copy work link I WAS ALWAYS THERE Work Detail M…" at bounding box center [551, 78] width 1103 height 993
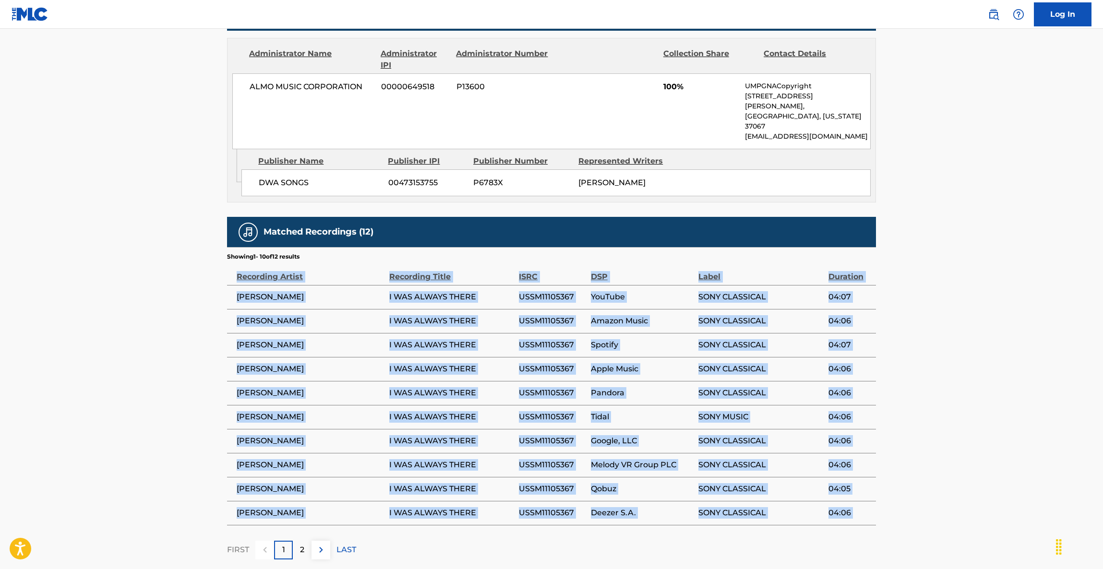
click at [1004, 414] on main "< Back to public search results Copy work link I WAS ALWAYS THERE Work Detail M…" at bounding box center [551, 78] width 1103 height 993
drag, startPoint x: 1004, startPoint y: 414, endPoint x: 994, endPoint y: 376, distance: 39.8
click at [995, 377] on main "< Back to public search results Copy work link I WAS ALWAYS THERE Work Detail M…" at bounding box center [551, 78] width 1103 height 993
click at [994, 376] on main "< Back to public search results Copy work link I WAS ALWAYS THERE Work Detail M…" at bounding box center [551, 78] width 1103 height 993
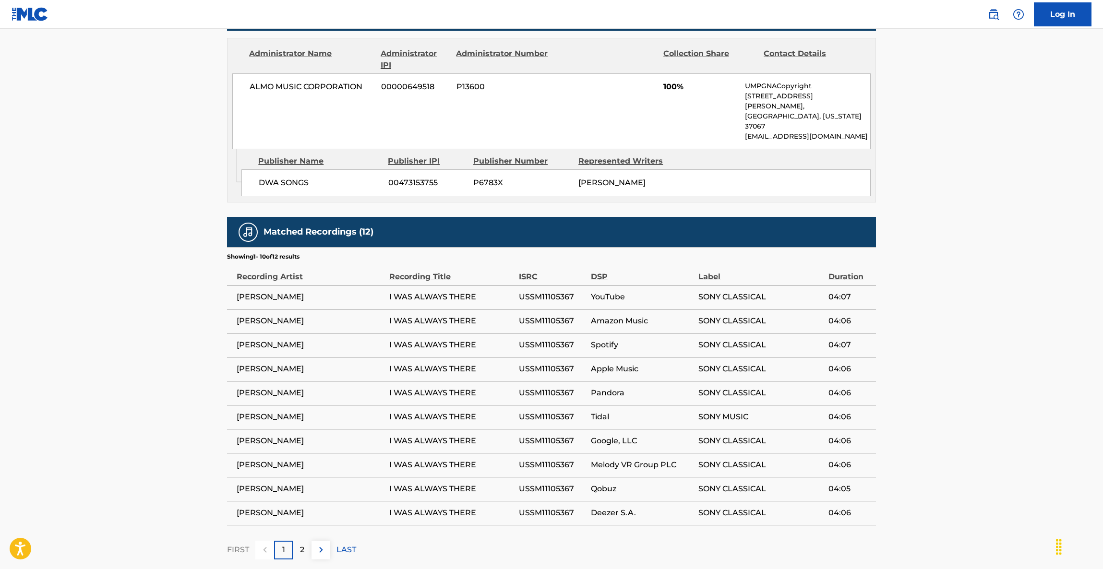
click at [994, 385] on main "< Back to public search results Copy work link I WAS ALWAYS THERE Work Detail M…" at bounding box center [551, 78] width 1103 height 993
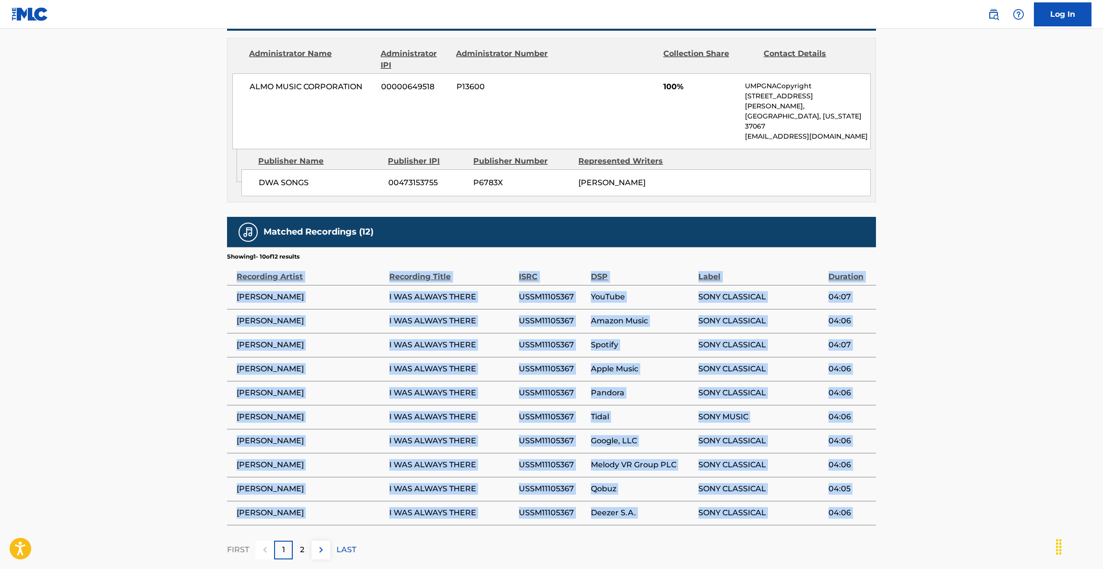
click at [994, 385] on main "< Back to public search results Copy work link I WAS ALWAYS THERE Work Detail M…" at bounding box center [551, 78] width 1103 height 993
click at [994, 386] on main "< Back to public search results Copy work link I WAS ALWAYS THERE Work Detail M…" at bounding box center [551, 78] width 1103 height 993
click at [995, 386] on main "< Back to public search results Copy work link I WAS ALWAYS THERE Work Detail M…" at bounding box center [551, 78] width 1103 height 993
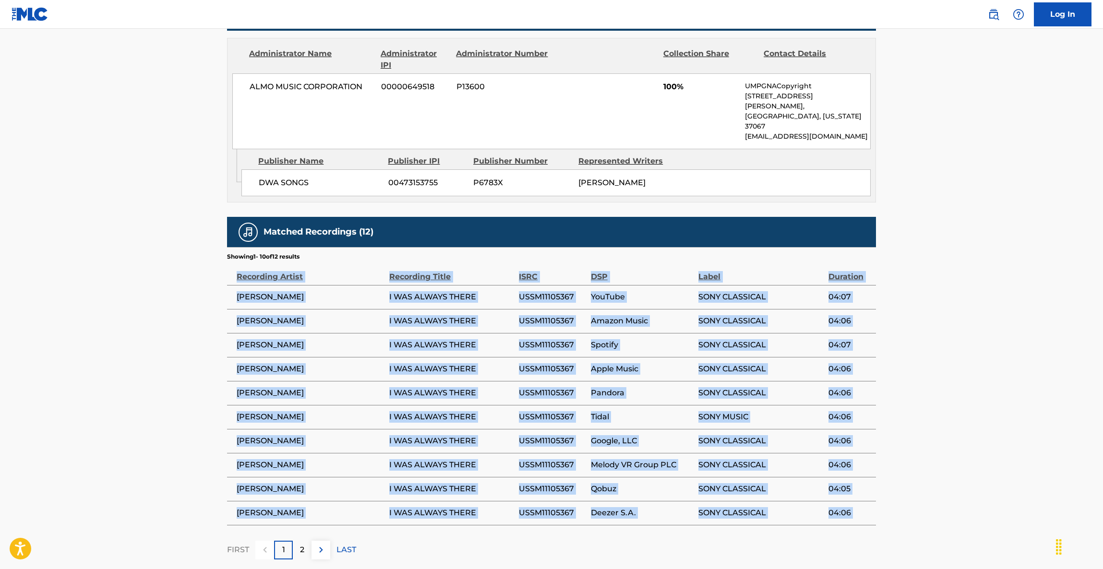
click at [995, 386] on main "< Back to public search results Copy work link I WAS ALWAYS THERE Work Detail M…" at bounding box center [551, 78] width 1103 height 993
click at [999, 381] on main "< Back to public search results Copy work link I WAS ALWAYS THERE Work Detail M…" at bounding box center [551, 78] width 1103 height 993
click at [999, 380] on main "< Back to public search results Copy work link I WAS ALWAYS THERE Work Detail M…" at bounding box center [551, 78] width 1103 height 993
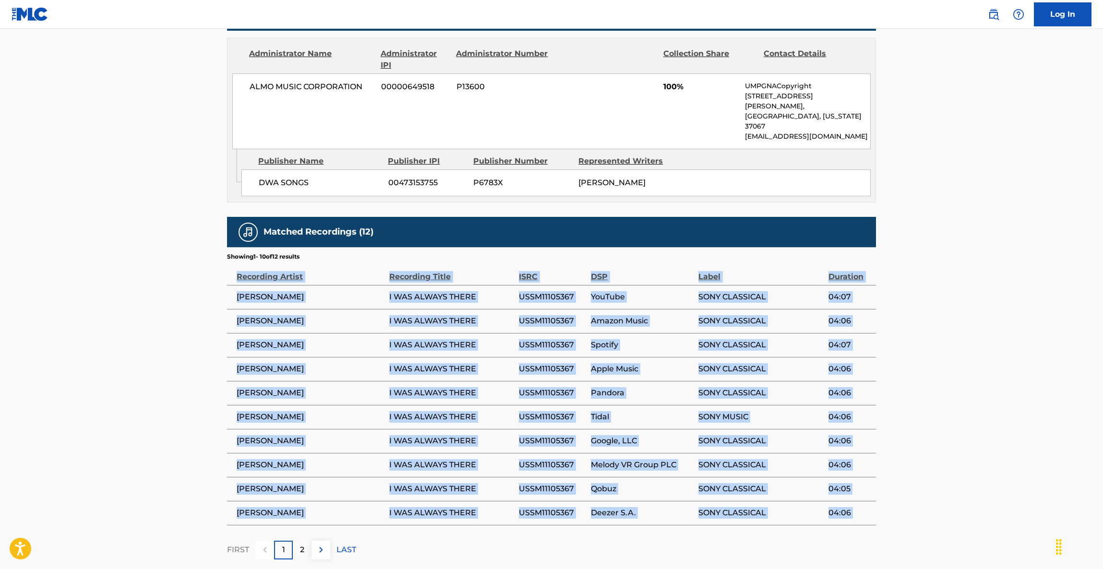
click at [999, 380] on main "< Back to public search results Copy work link I WAS ALWAYS THERE Work Detail M…" at bounding box center [551, 78] width 1103 height 993
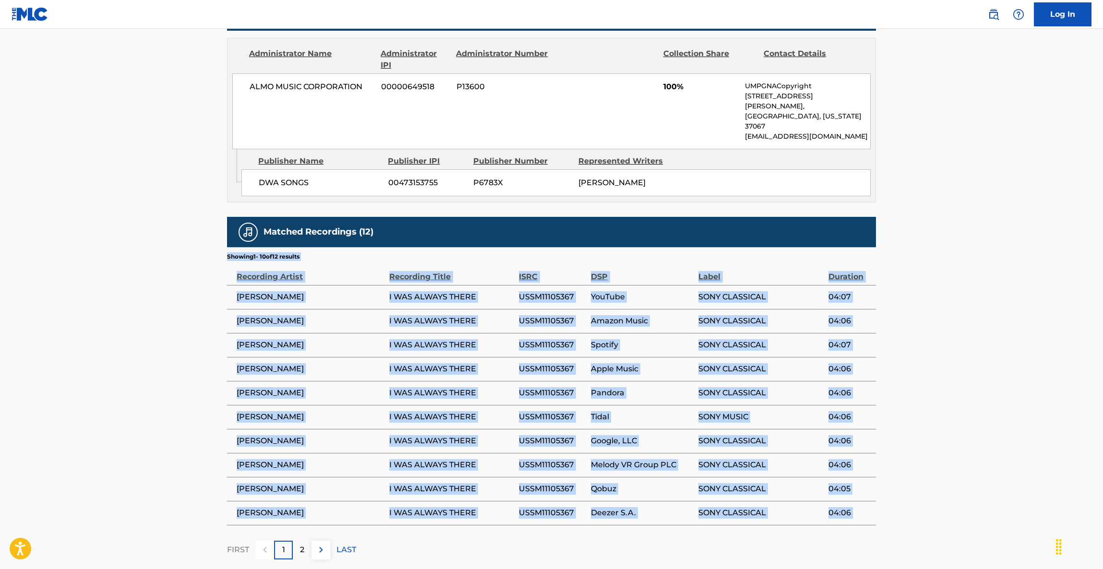
click at [999, 380] on main "< Back to public search results Copy work link I WAS ALWAYS THERE Work Detail M…" at bounding box center [551, 78] width 1103 height 993
click at [1020, 373] on main "< Back to public search results Copy work link I WAS ALWAYS THERE Work Detail M…" at bounding box center [551, 78] width 1103 height 993
click at [1019, 373] on main "< Back to public search results Copy work link I WAS ALWAYS THERE Work Detail M…" at bounding box center [551, 78] width 1103 height 993
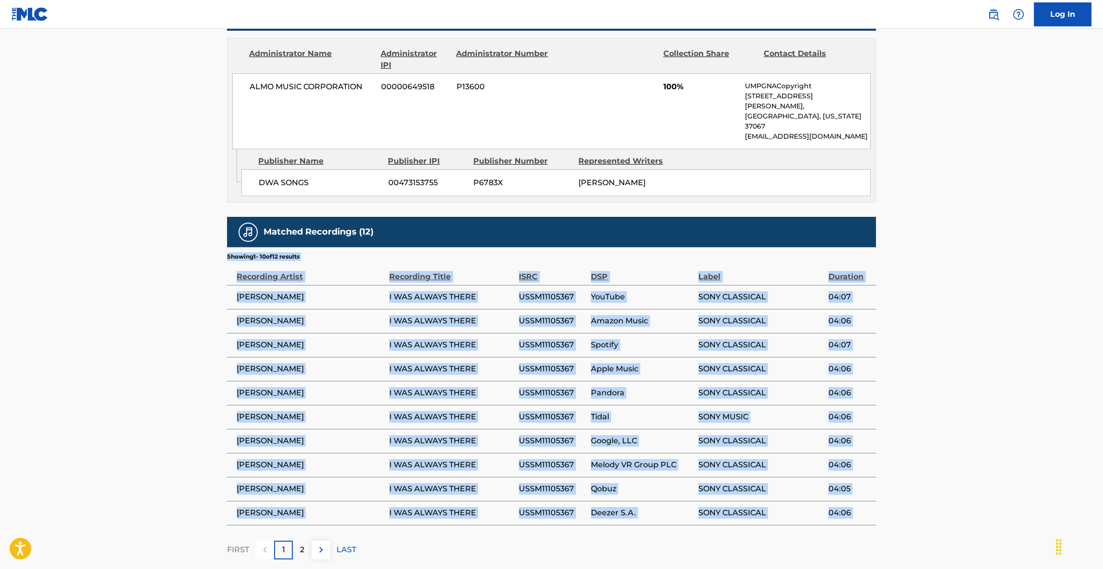
click at [1019, 373] on main "< Back to public search results Copy work link I WAS ALWAYS THERE Work Detail M…" at bounding box center [551, 78] width 1103 height 993
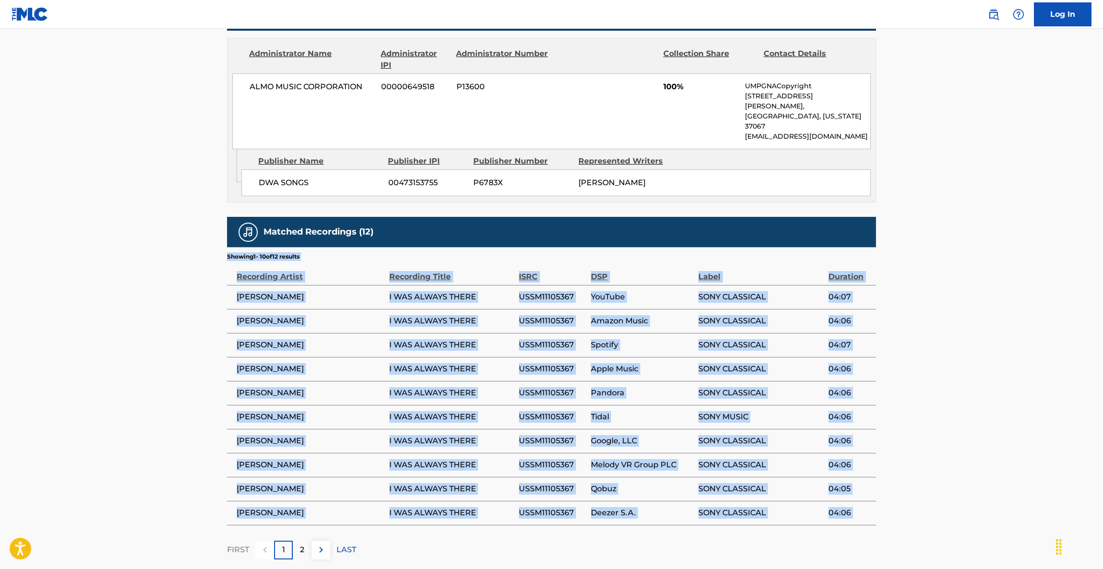
click at [1019, 373] on main "< Back to public search results Copy work link I WAS ALWAYS THERE Work Detail M…" at bounding box center [551, 78] width 1103 height 993
click at [1018, 373] on main "< Back to public search results Copy work link I WAS ALWAYS THERE Work Detail M…" at bounding box center [551, 78] width 1103 height 993
click at [1017, 374] on main "< Back to public search results Copy work link I WAS ALWAYS THERE Work Detail M…" at bounding box center [551, 78] width 1103 height 993
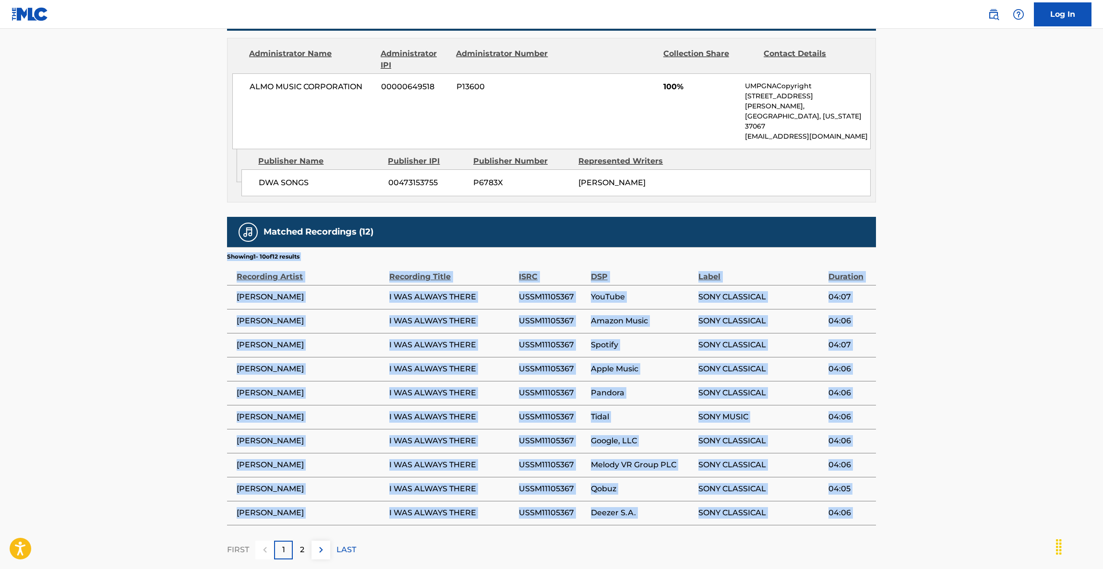
click at [1017, 374] on main "< Back to public search results Copy work link I WAS ALWAYS THERE Work Detail M…" at bounding box center [551, 78] width 1103 height 993
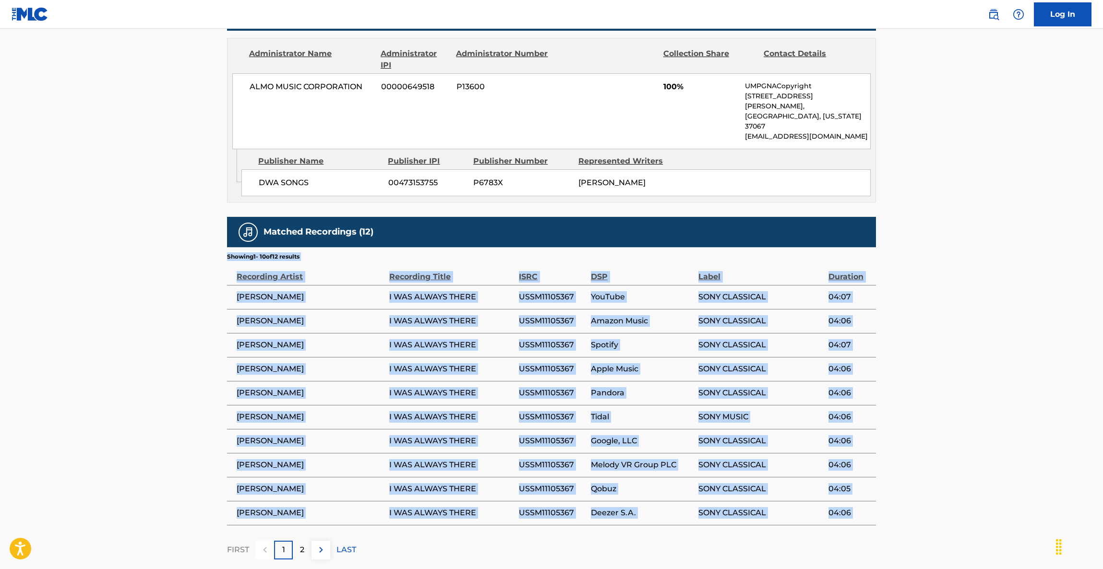
click at [1014, 376] on main "< Back to public search results Copy work link I WAS ALWAYS THERE Work Detail M…" at bounding box center [551, 78] width 1103 height 993
click at [1013, 377] on main "< Back to public search results Copy work link I WAS ALWAYS THERE Work Detail M…" at bounding box center [551, 78] width 1103 height 993
click at [1012, 379] on main "< Back to public search results Copy work link I WAS ALWAYS THERE Work Detail M…" at bounding box center [551, 78] width 1103 height 993
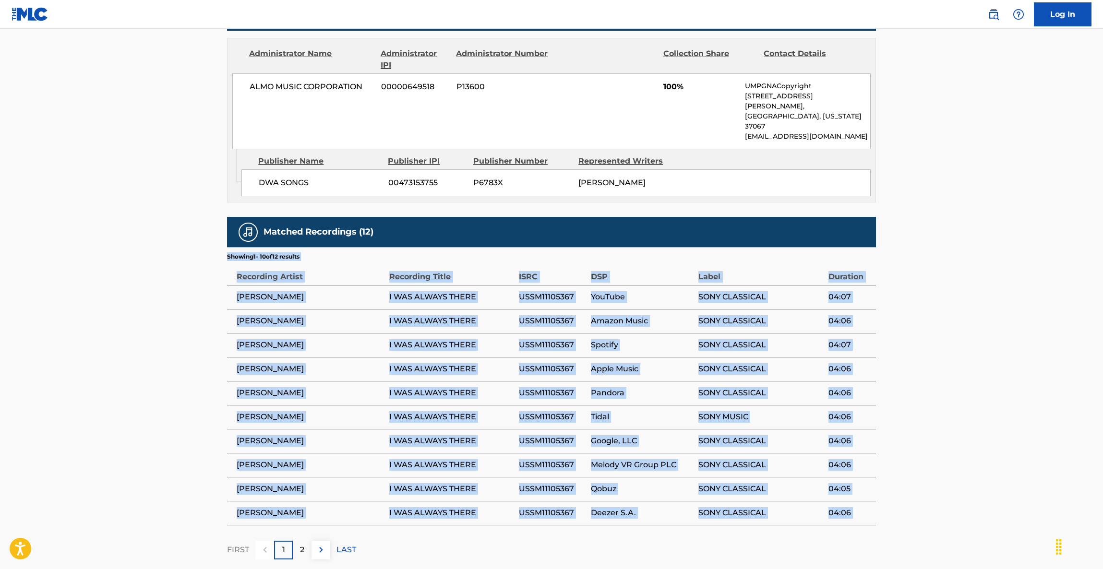
click at [1010, 380] on main "< Back to public search results Copy work link I WAS ALWAYS THERE Work Detail M…" at bounding box center [551, 78] width 1103 height 993
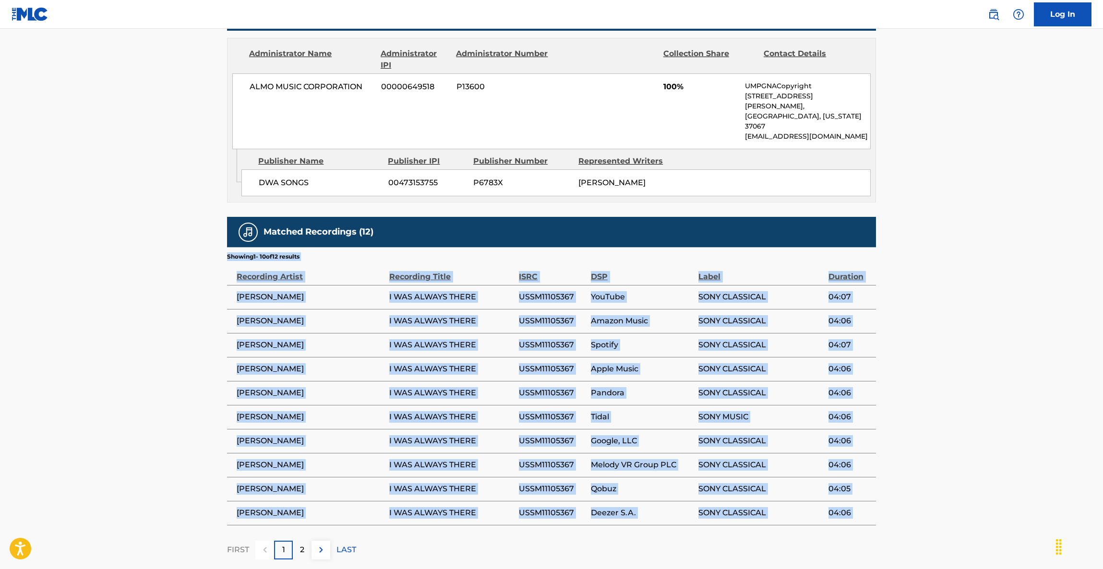
click at [1010, 380] on main "< Back to public search results Copy work link I WAS ALWAYS THERE Work Detail M…" at bounding box center [551, 78] width 1103 height 993
click at [1008, 383] on main "< Back to public search results Copy work link I WAS ALWAYS THERE Work Detail M…" at bounding box center [551, 78] width 1103 height 993
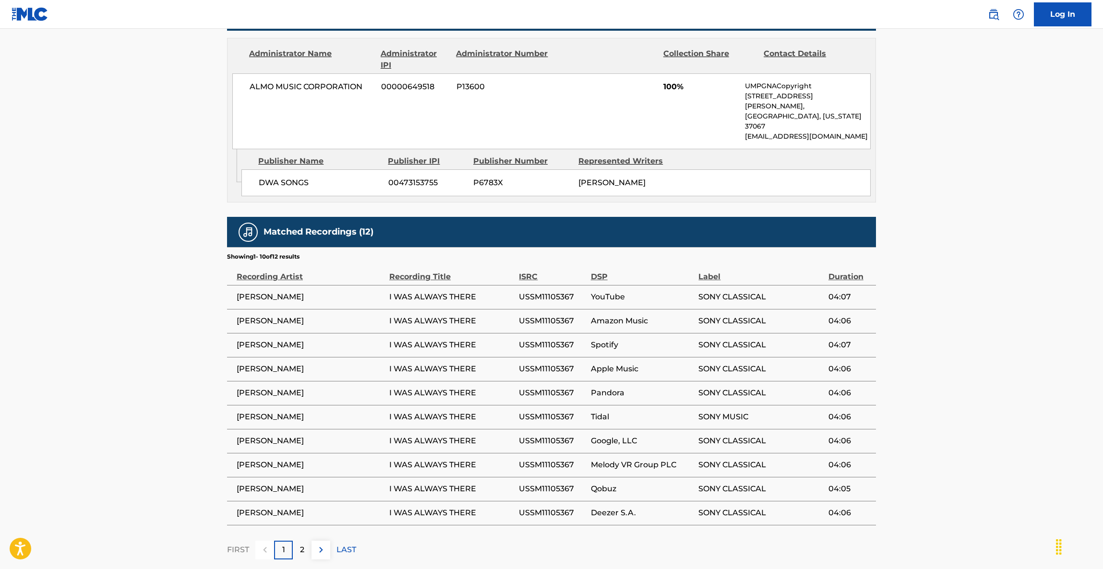
click at [1006, 385] on main "< Back to public search results Copy work link I WAS ALWAYS THERE Work Detail M…" at bounding box center [551, 78] width 1103 height 993
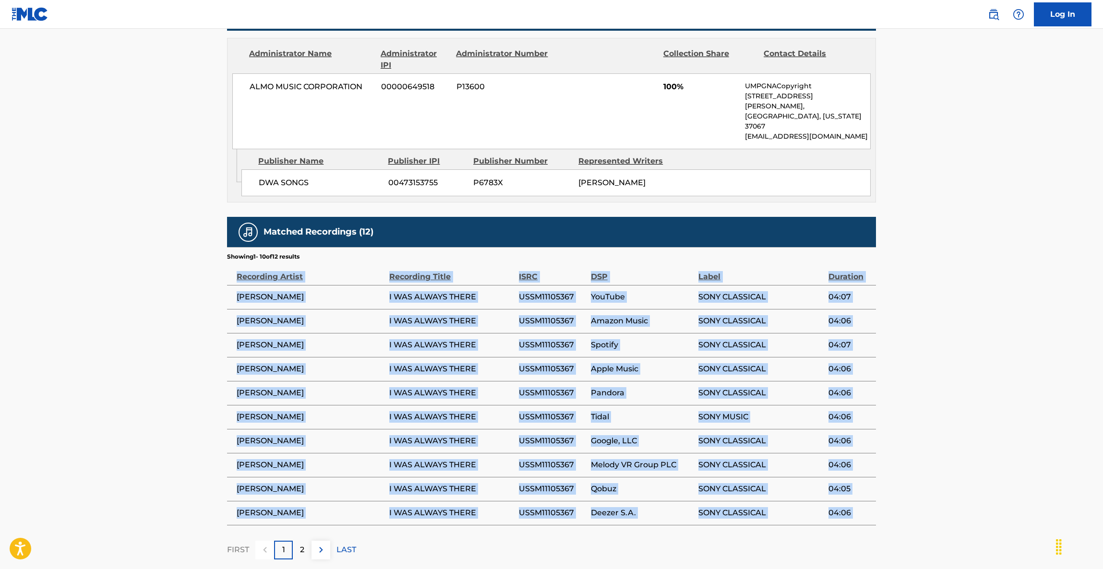
click at [1006, 385] on main "< Back to public search results Copy work link I WAS ALWAYS THERE Work Detail M…" at bounding box center [551, 78] width 1103 height 993
drag, startPoint x: 1006, startPoint y: 385, endPoint x: 1000, endPoint y: 384, distance: 6.3
click at [1001, 385] on main "< Back to public search results Copy work link I WAS ALWAYS THERE Work Detail M…" at bounding box center [551, 78] width 1103 height 993
click at [1003, 380] on main "< Back to public search results Copy work link I WAS ALWAYS THERE Work Detail M…" at bounding box center [551, 78] width 1103 height 993
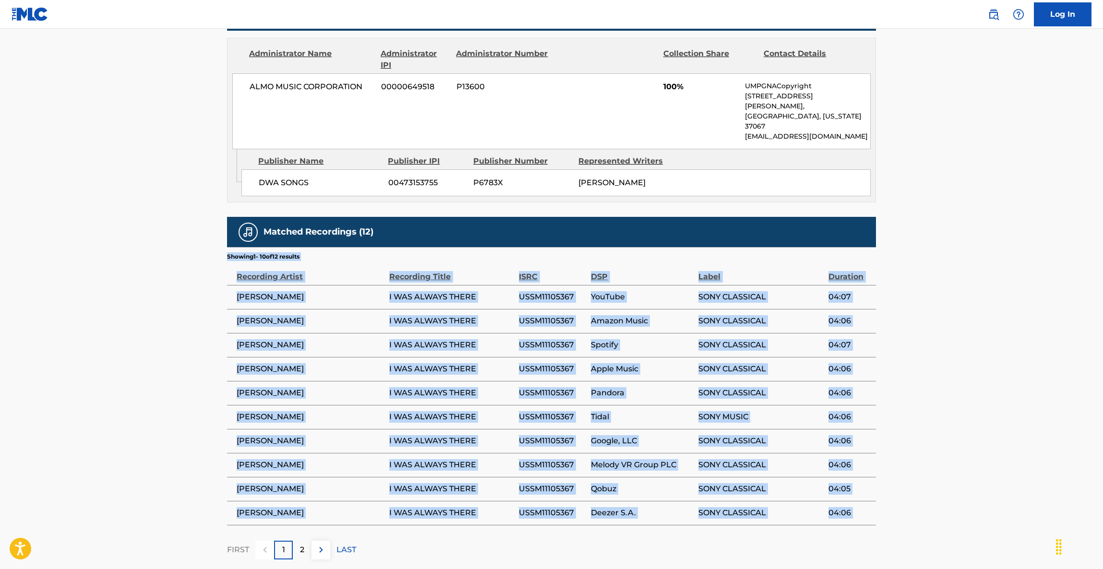
click at [1003, 380] on main "< Back to public search results Copy work link I WAS ALWAYS THERE Work Detail M…" at bounding box center [551, 78] width 1103 height 993
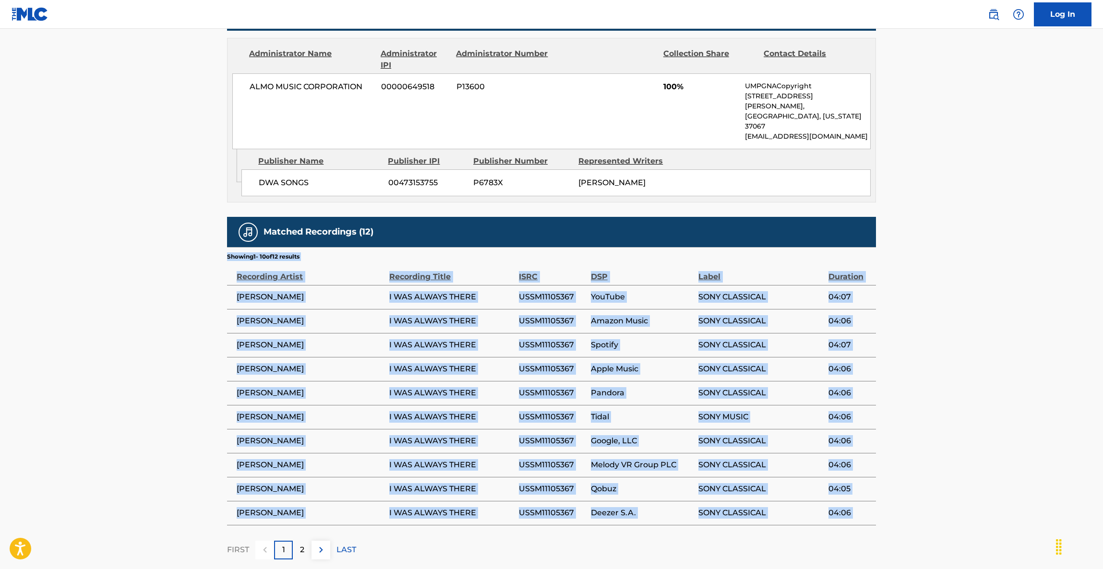
click at [1003, 380] on main "< Back to public search results Copy work link I WAS ALWAYS THERE Work Detail M…" at bounding box center [551, 78] width 1103 height 993
click at [1001, 384] on main "< Back to public search results Copy work link I WAS ALWAYS THERE Work Detail M…" at bounding box center [551, 78] width 1103 height 993
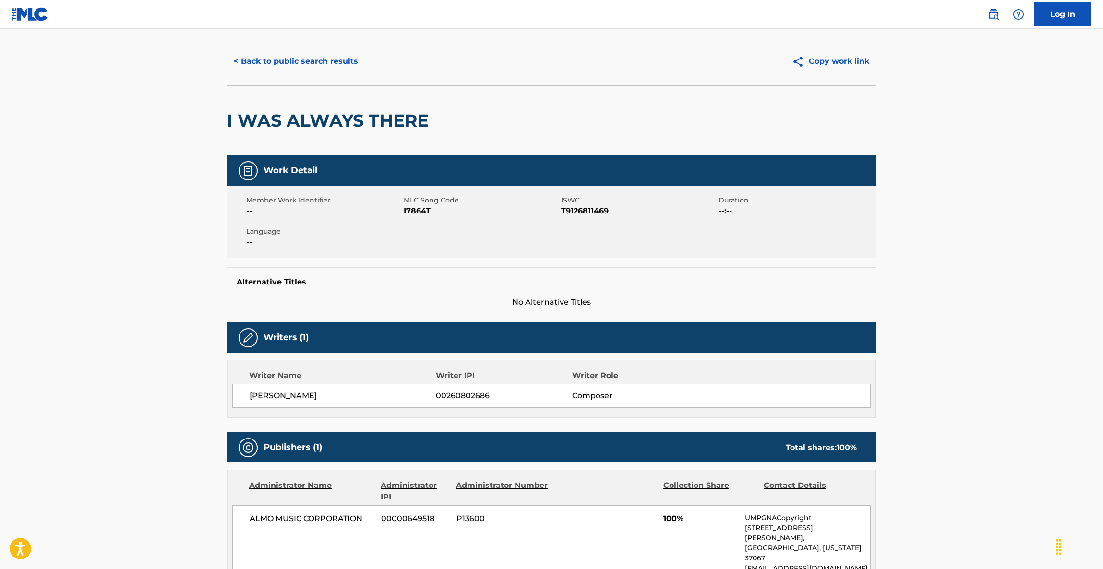
click at [319, 67] on button "< Back to public search results" at bounding box center [296, 61] width 138 height 24
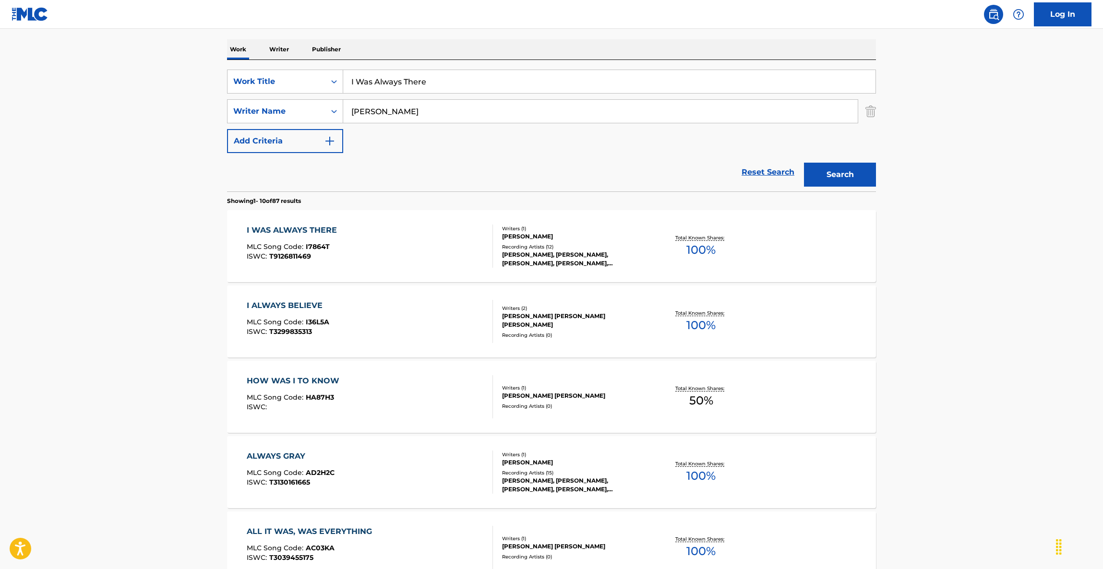
drag, startPoint x: 450, startPoint y: 71, endPoint x: 203, endPoint y: 64, distance: 247.3
click at [204, 64] on main "The MLC Public Work Search The accuracy and completeness of The MLC's data is d…" at bounding box center [551, 450] width 1103 height 1130
paste input "Moonlight Shadow"
type input "Moonlight Shadow"
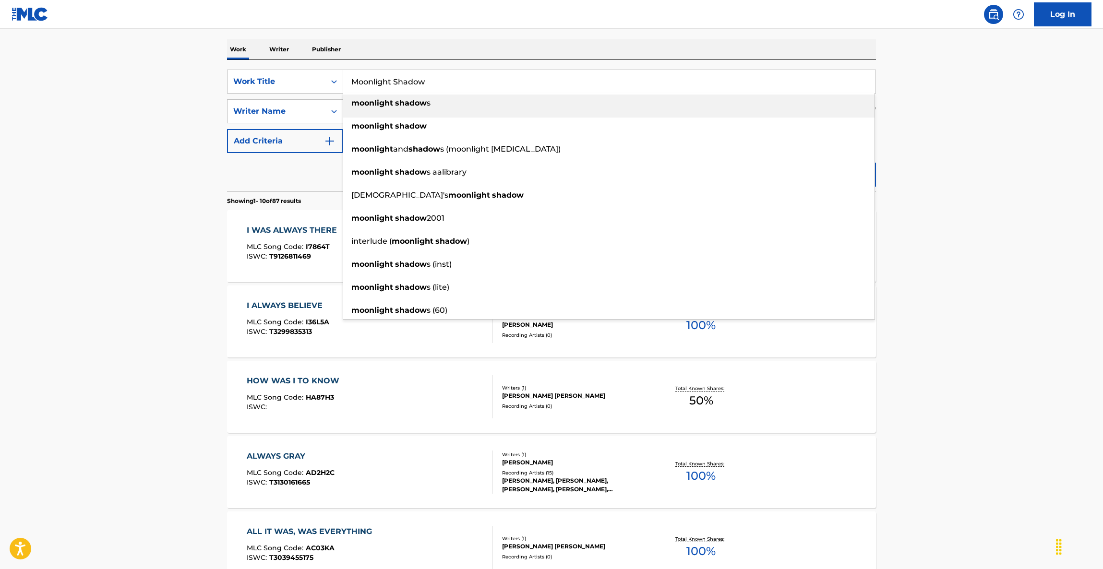
click at [168, 168] on main "The MLC Public Work Search The accuracy and completeness of The MLC's data is d…" at bounding box center [551, 450] width 1103 height 1130
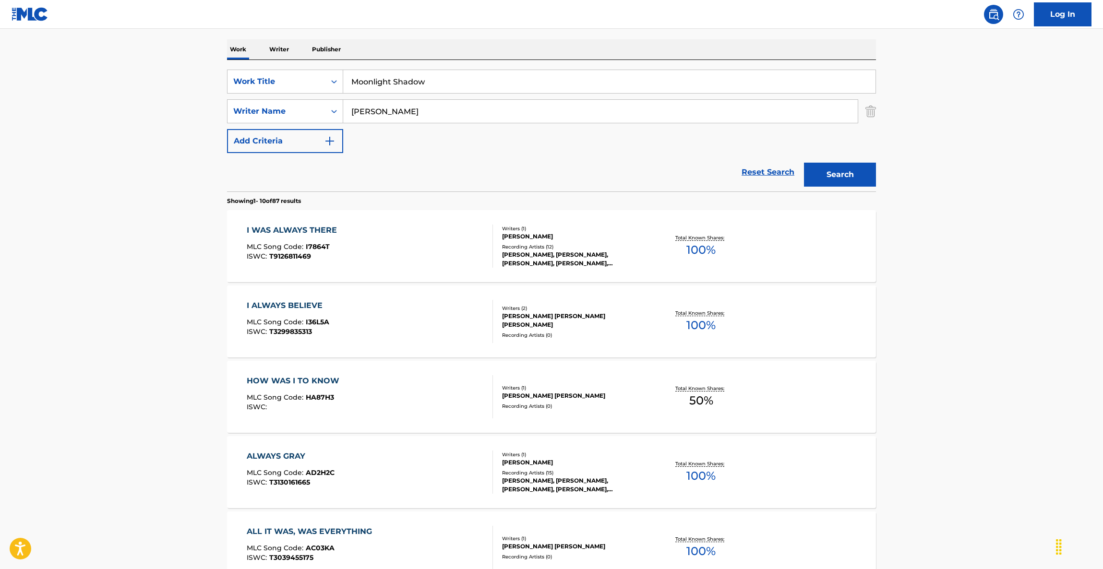
drag, startPoint x: 411, startPoint y: 111, endPoint x: 159, endPoint y: 92, distance: 252.7
click at [159, 92] on main "The MLC Public Work Search The accuracy and completeness of The MLC's data is d…" at bounding box center [551, 450] width 1103 height 1130
paste input "Oldfield"
type input "Oldfield"
click at [849, 173] on button "Search" at bounding box center [840, 175] width 72 height 24
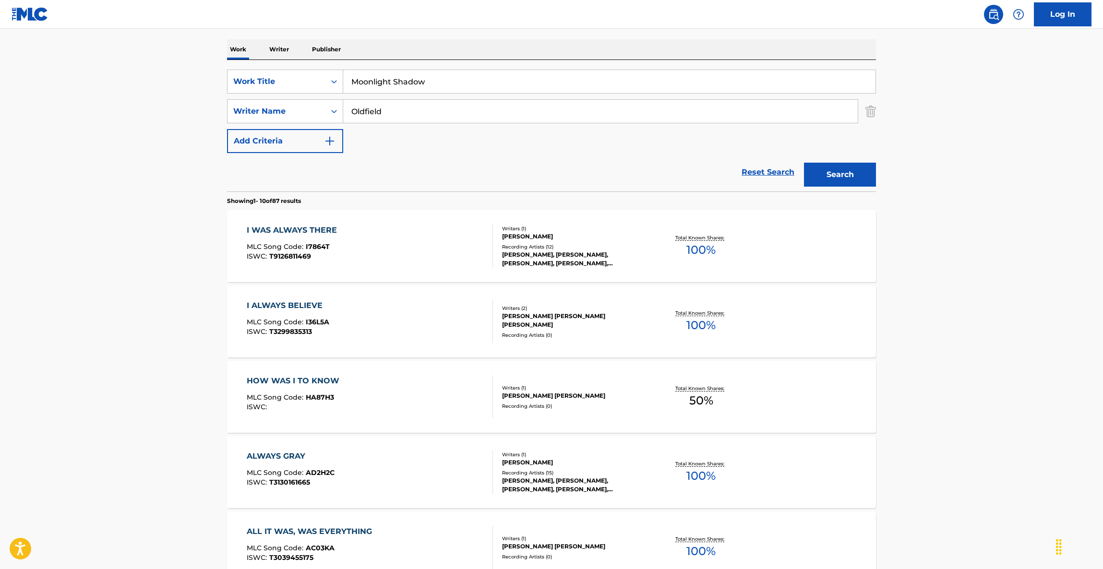
scroll to position [0, 0]
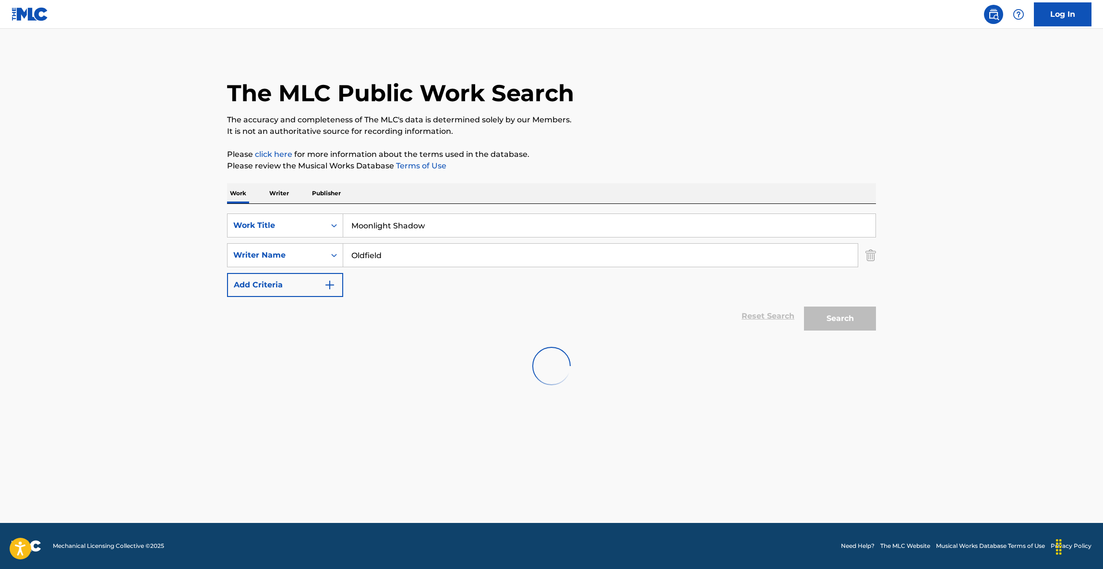
click at [1016, 155] on main "The MLC Public Work Search The accuracy and completeness of The MLC's data is d…" at bounding box center [551, 276] width 1103 height 494
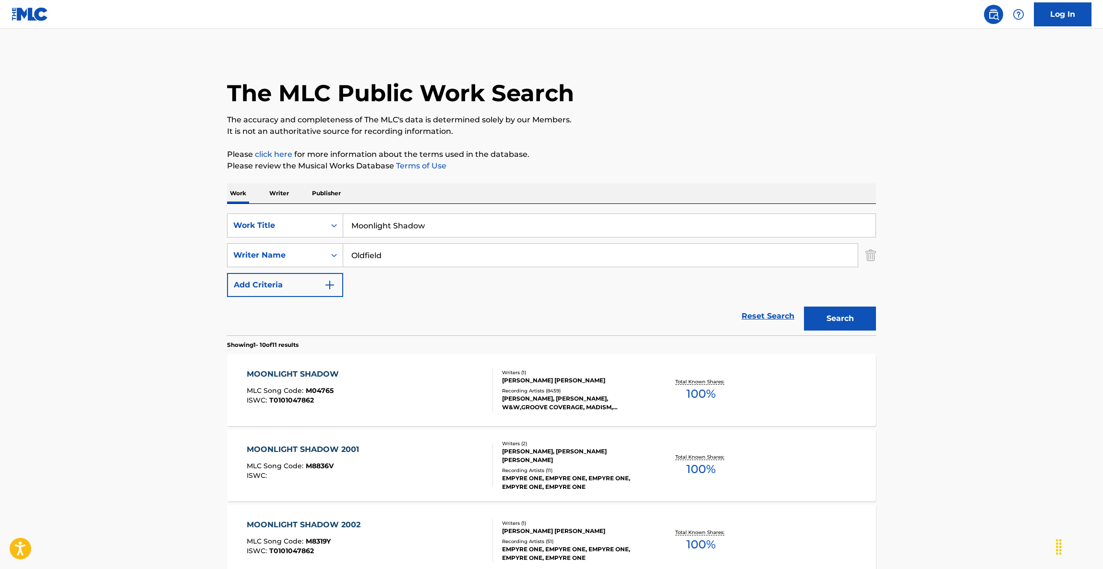
click at [265, 373] on div "MOONLIGHT SHADOW" at bounding box center [295, 375] width 97 height 12
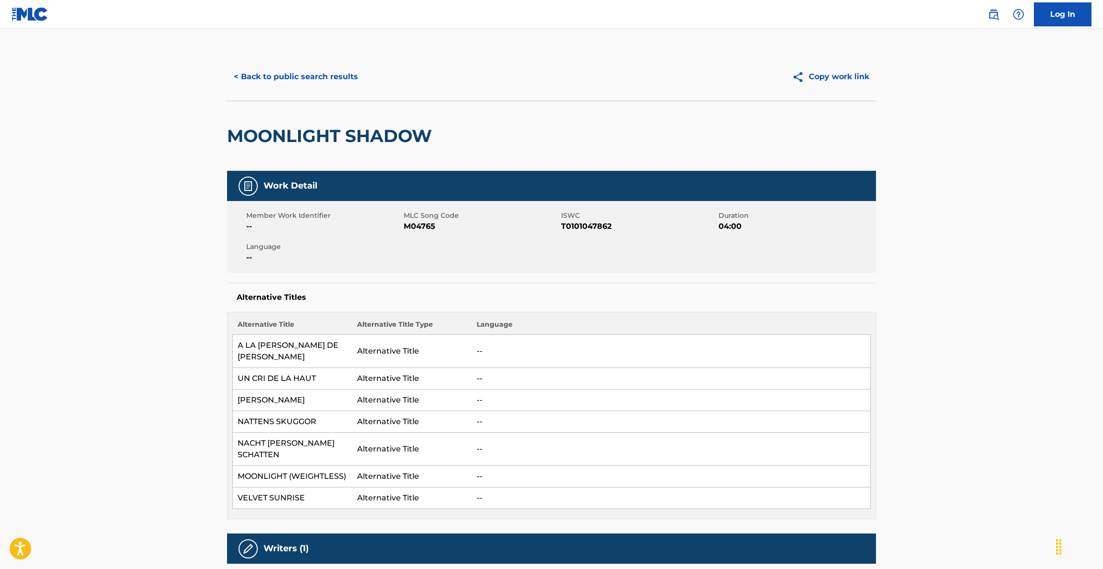
click at [558, 279] on div "Work Detail Member Work Identifier -- MLC Song Code M04765 ISWC T0101047862 Dur…" at bounding box center [551, 345] width 649 height 348
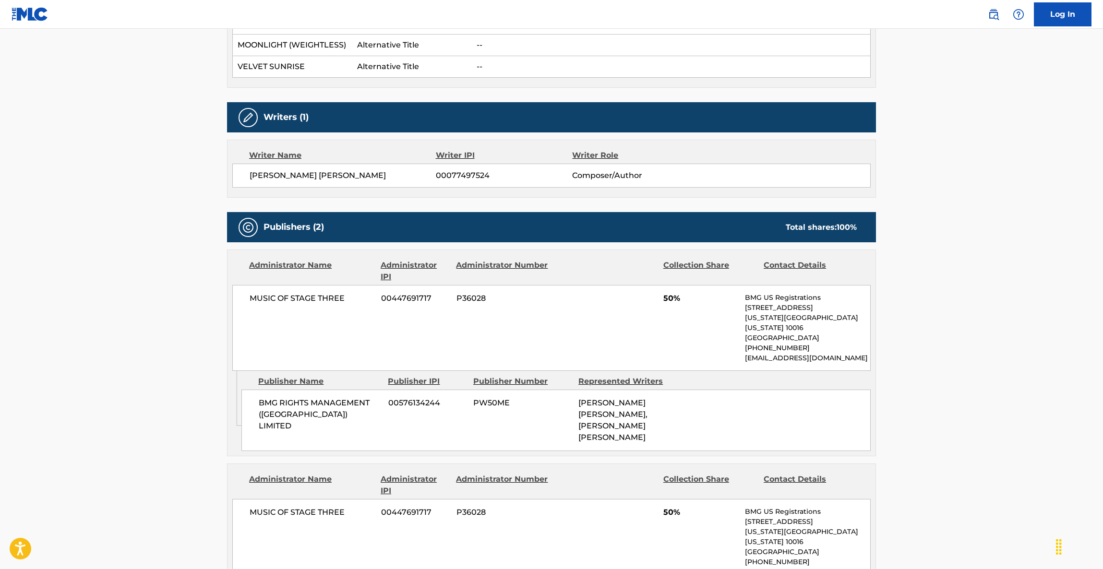
click at [542, 293] on div "MUSIC OF STAGE THREE 00447691717 P36028 50% BMG US Registrations [STREET_ADDRES…" at bounding box center [551, 328] width 638 height 86
click at [543, 289] on div "MUSIC OF STAGE THREE 00447691717 P36028 50% BMG US Registrations [STREET_ADDRES…" at bounding box center [551, 328] width 638 height 86
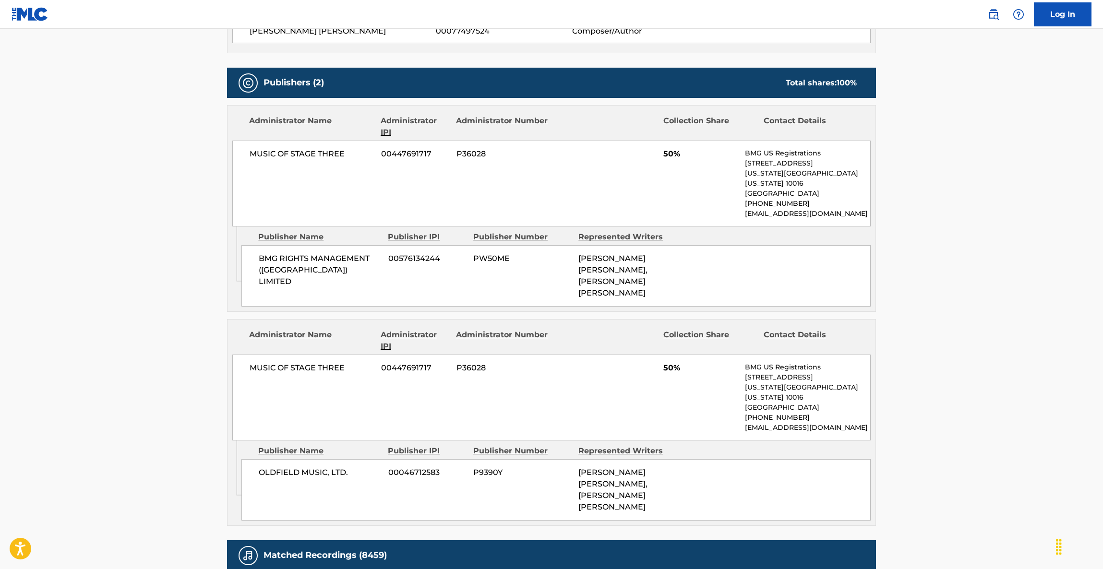
click at [543, 329] on div "Administrator Number" at bounding box center [502, 340] width 93 height 23
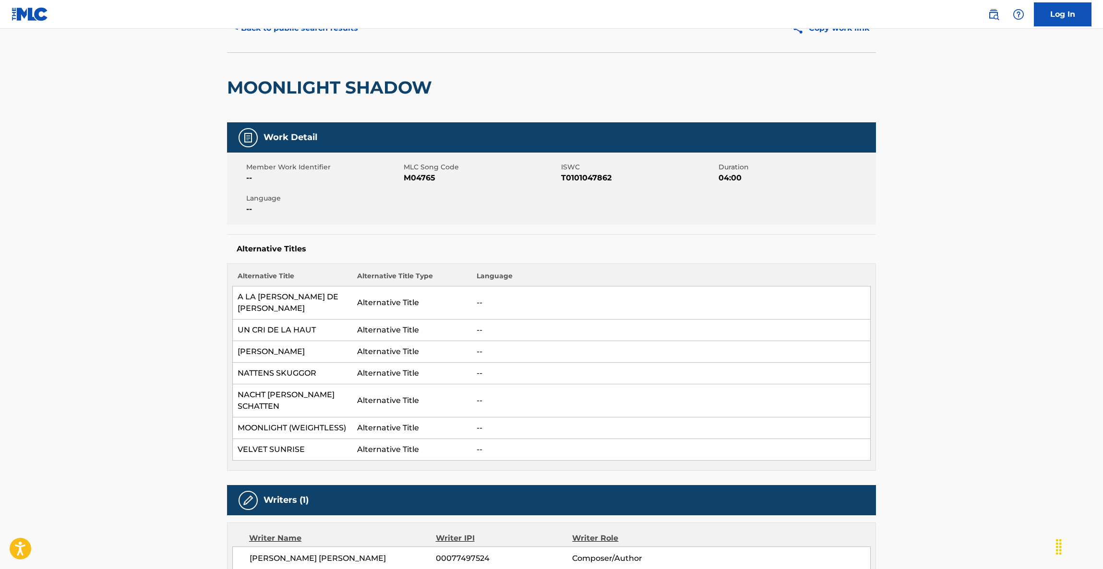
scroll to position [0, 0]
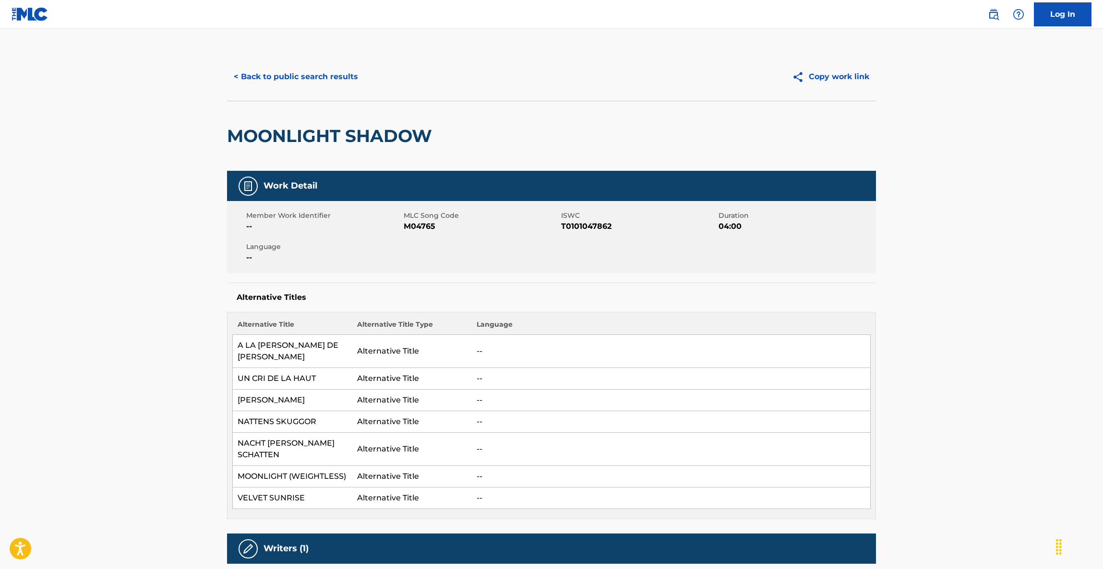
drag, startPoint x: 309, startPoint y: 58, endPoint x: 335, endPoint y: 19, distance: 47.0
click at [309, 55] on div "< Back to public search results Copy work link" at bounding box center [551, 77] width 649 height 48
click at [343, 71] on button "< Back to public search results" at bounding box center [296, 77] width 138 height 24
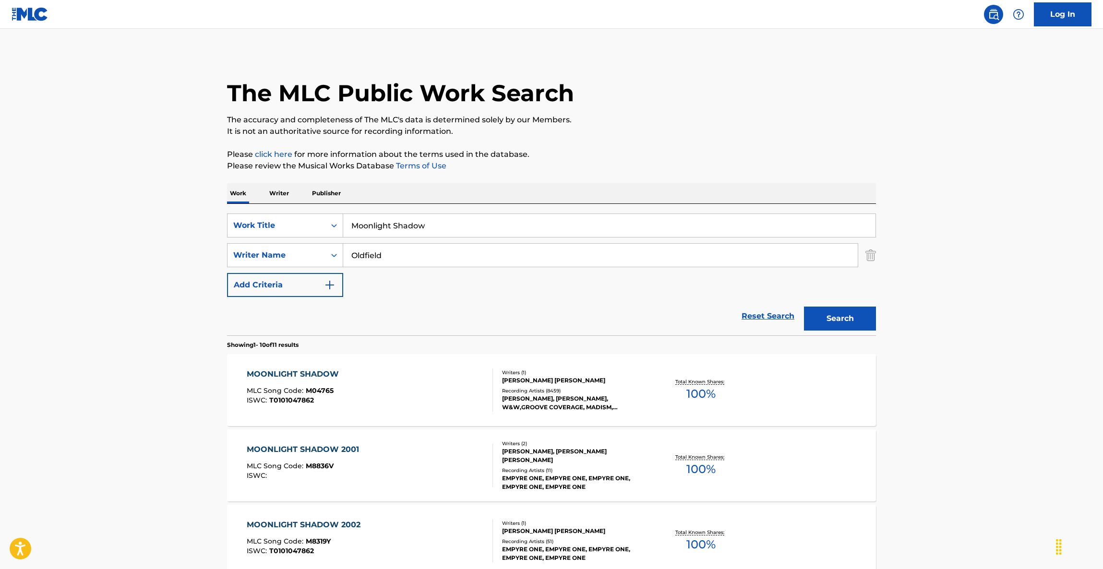
drag, startPoint x: 447, startPoint y: 227, endPoint x: 249, endPoint y: 201, distance: 200.4
paste input "[DATE]"
type input "[DATE]"
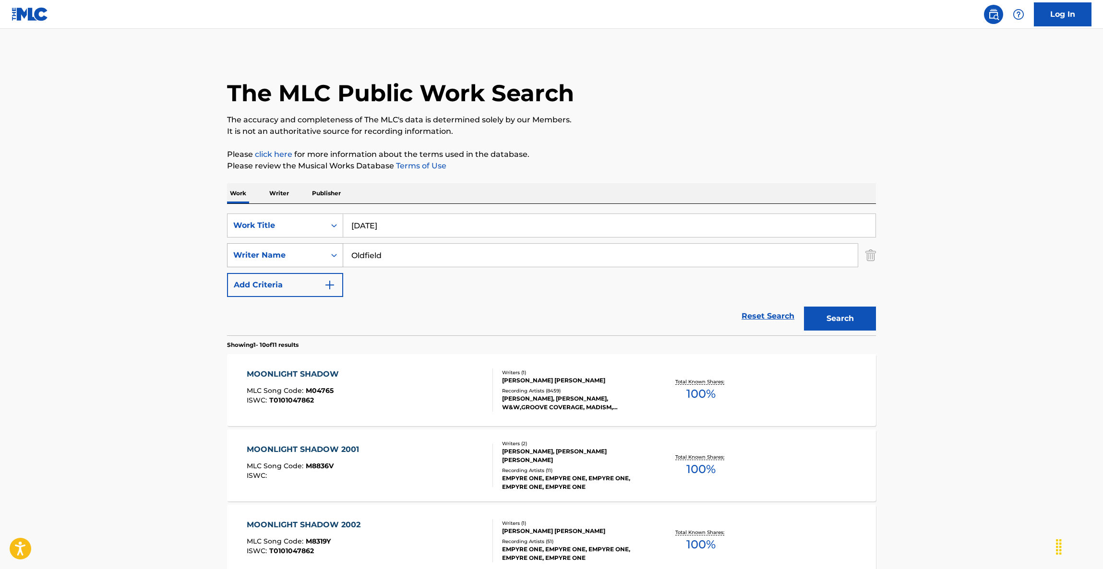
drag, startPoint x: 394, startPoint y: 250, endPoint x: 255, endPoint y: 249, distance: 138.2
click at [255, 249] on div "SearchWithCriteriacdebc19a-66c8-494f-828e-b0b5686a059c Writer Name [PERSON_NAME]" at bounding box center [551, 255] width 649 height 24
paste input "BARON"
type input "BARON"
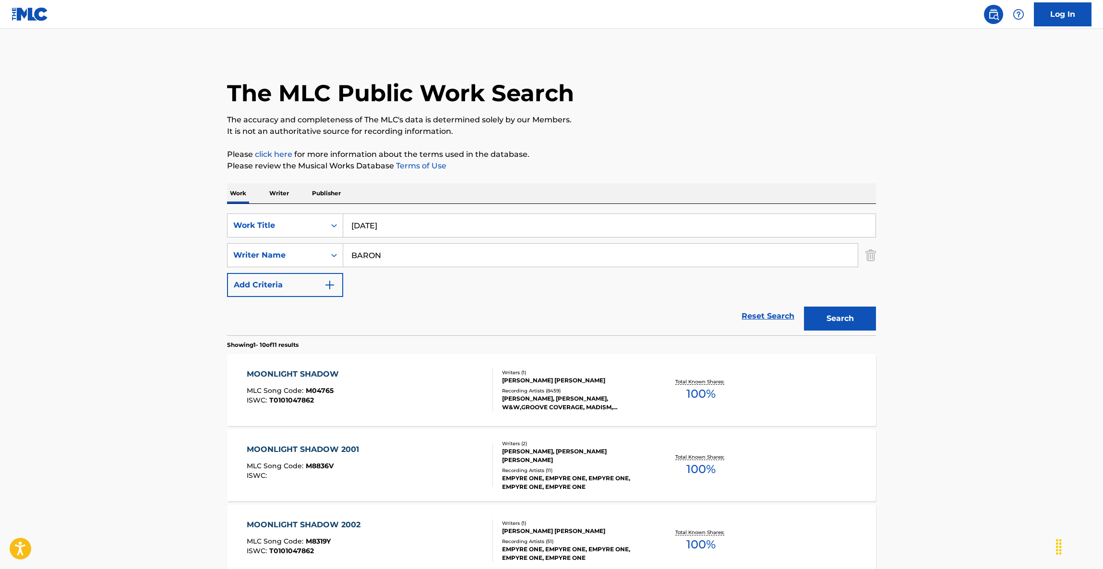
click at [868, 318] on button "Search" at bounding box center [840, 319] width 72 height 24
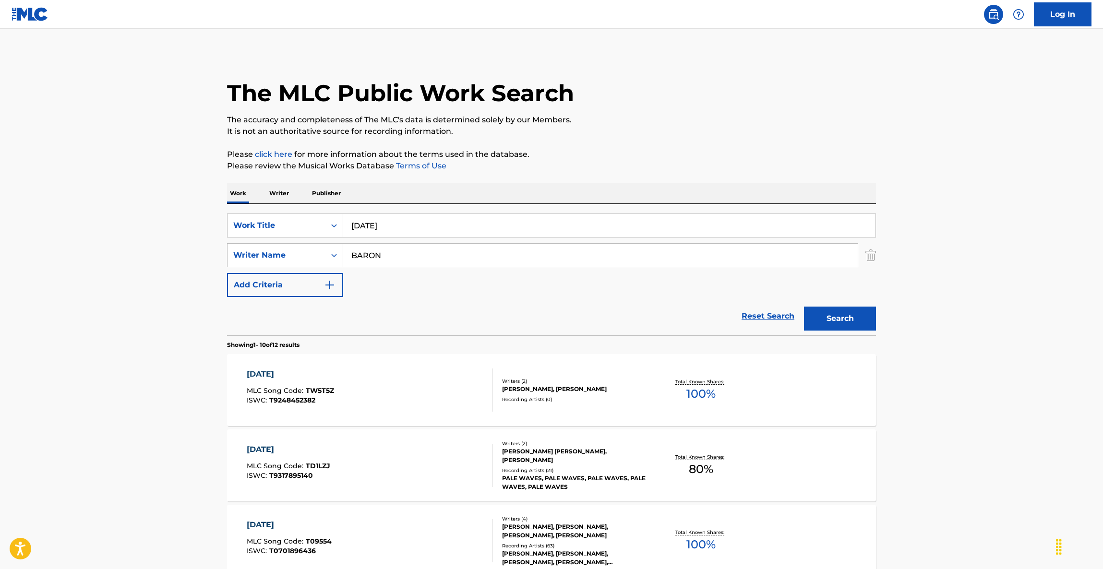
click at [649, 88] on div "The MLC Public Work Search" at bounding box center [551, 88] width 649 height 70
click at [649, 92] on div "The MLC Public Work Search" at bounding box center [551, 88] width 649 height 70
click at [649, 93] on div "The MLC Public Work Search" at bounding box center [551, 88] width 649 height 70
click at [648, 94] on div "The MLC Public Work Search" at bounding box center [551, 88] width 649 height 70
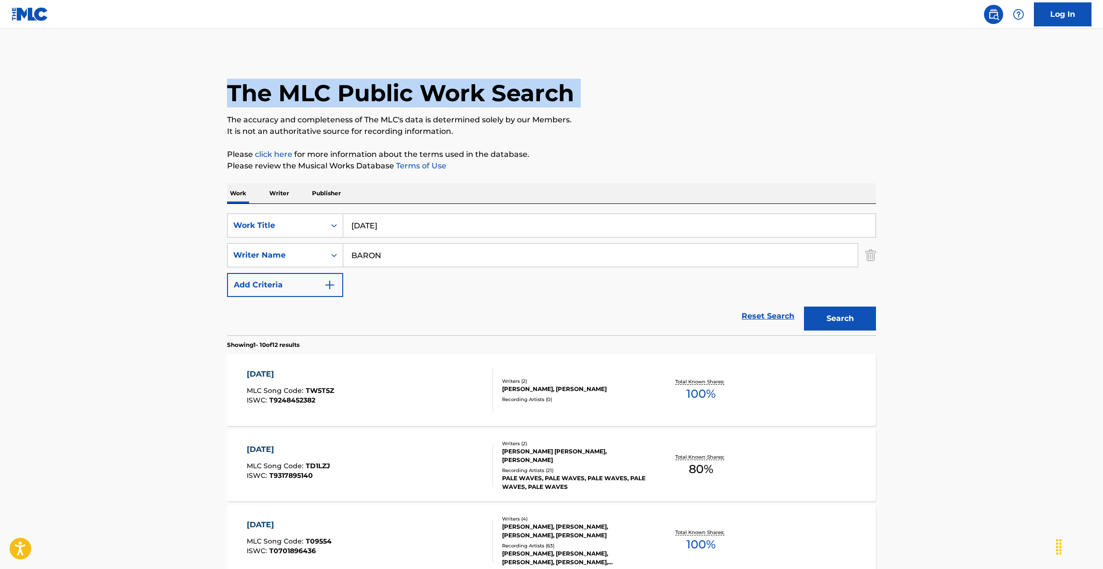
click at [647, 94] on div "The MLC Public Work Search" at bounding box center [551, 88] width 649 height 70
click at [647, 95] on div "The MLC Public Work Search" at bounding box center [551, 88] width 649 height 70
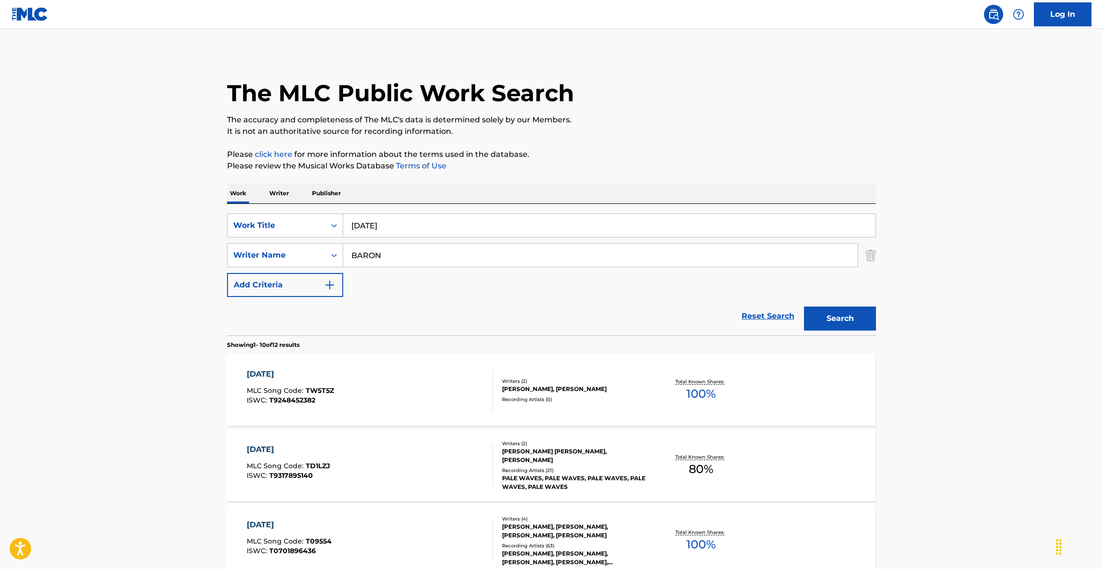
click at [647, 95] on div "The MLC Public Work Search" at bounding box center [551, 88] width 649 height 70
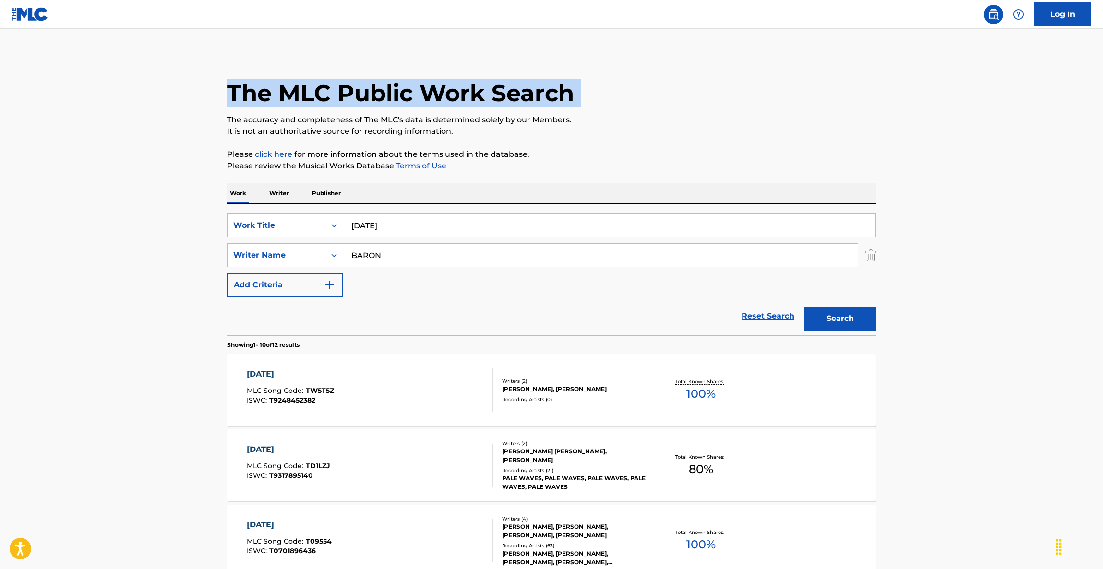
click at [647, 95] on div "The MLC Public Work Search" at bounding box center [551, 88] width 649 height 70
click at [679, 96] on div "The MLC Public Work Search" at bounding box center [551, 88] width 649 height 70
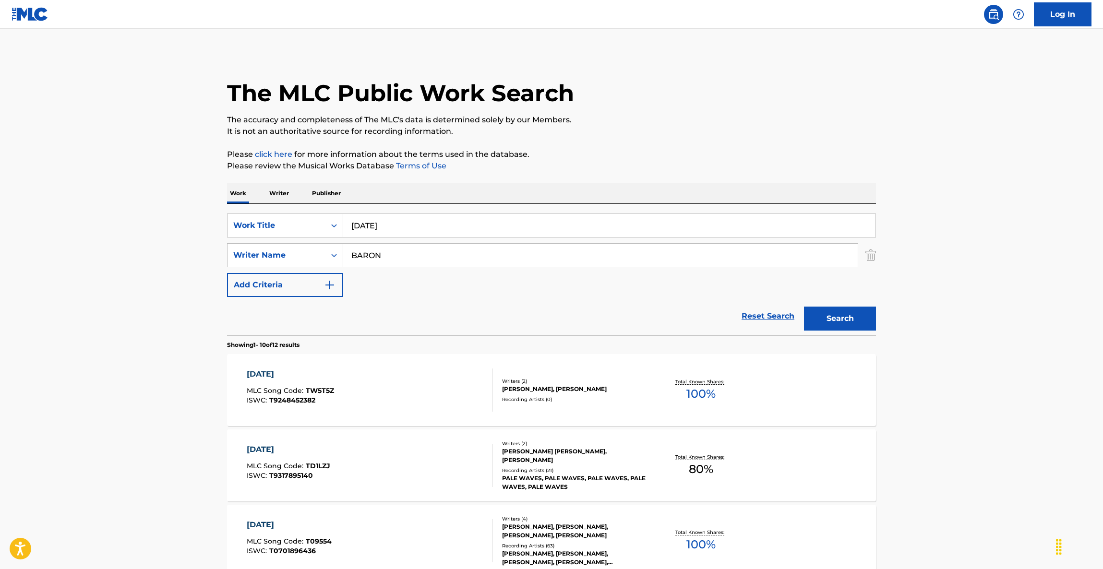
click at [679, 96] on div "The MLC Public Work Search" at bounding box center [551, 88] width 649 height 70
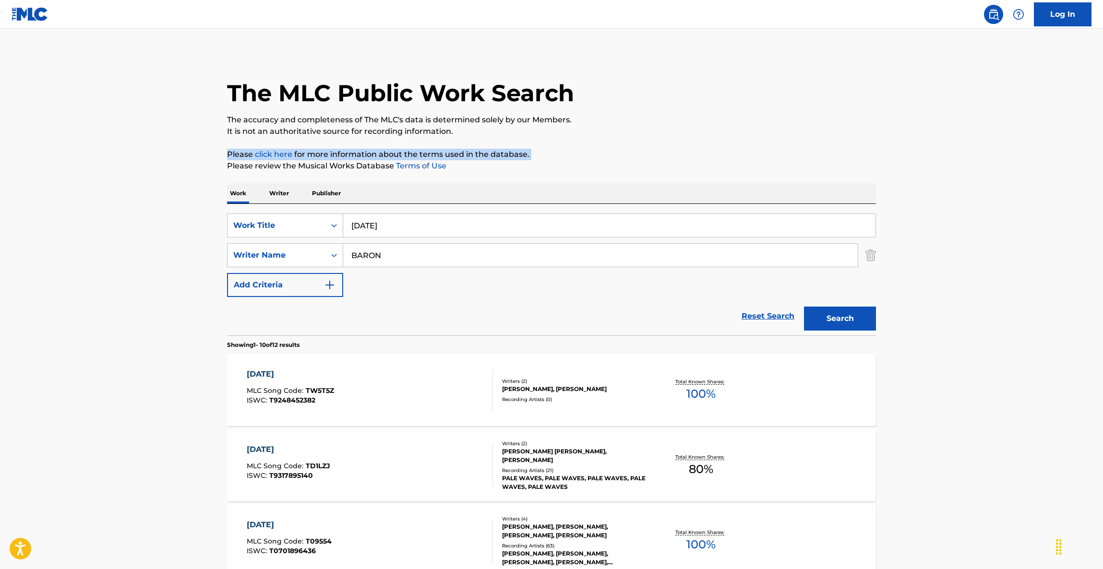
click at [735, 149] on p "Please click here for more information about the terms used in the database." at bounding box center [551, 155] width 649 height 12
click at [732, 153] on p "Please click here for more information about the terms used in the database." at bounding box center [551, 155] width 649 height 12
click at [730, 154] on p "Please click here for more information about the terms used in the database." at bounding box center [551, 155] width 649 height 12
click at [729, 155] on p "Please click here for more information about the terms used in the database." at bounding box center [551, 155] width 649 height 12
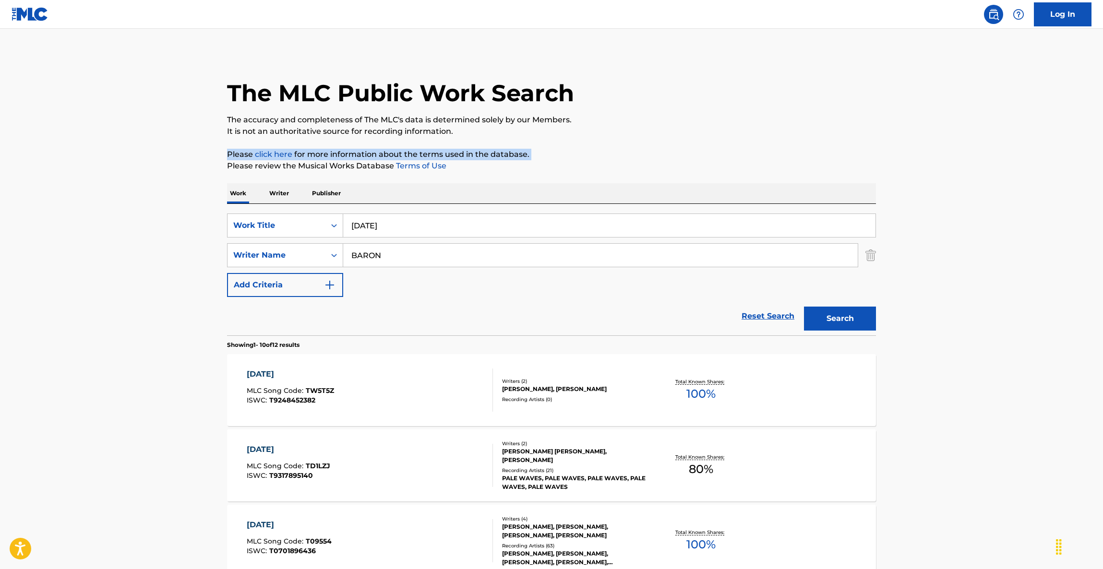
click at [728, 155] on p "Please click here for more information about the terms used in the database." at bounding box center [551, 155] width 649 height 12
click at [727, 156] on p "Please click here for more information about the terms used in the database." at bounding box center [551, 155] width 649 height 12
click at [724, 160] on p "Please review the Musical Works Database Terms of Use" at bounding box center [551, 166] width 649 height 12
click at [724, 161] on p "Please review the Musical Works Database Terms of Use" at bounding box center [551, 166] width 649 height 12
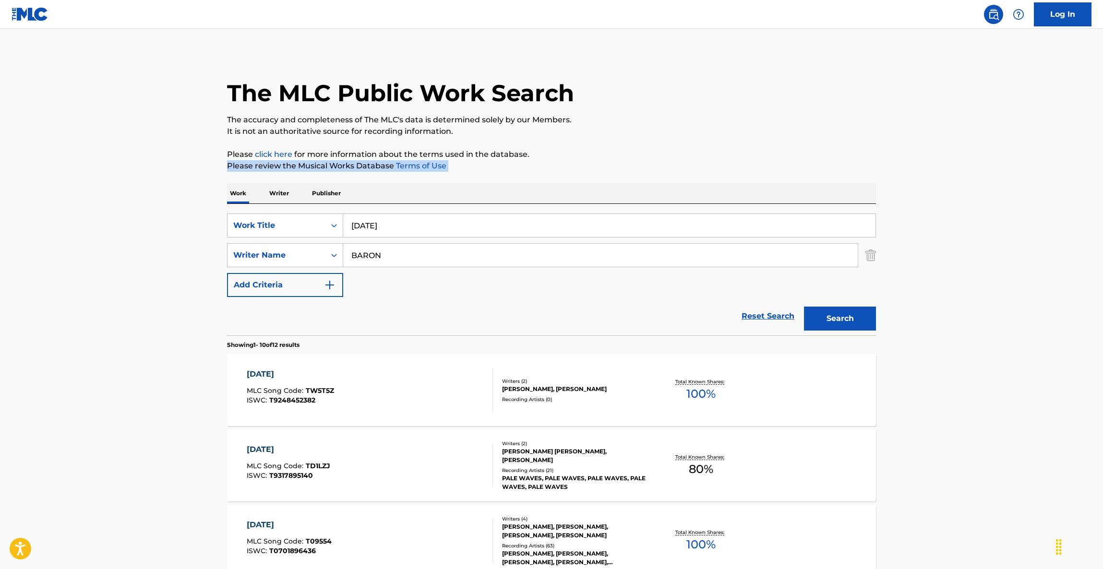
click at [724, 161] on p "Please review the Musical Works Database Terms of Use" at bounding box center [551, 166] width 649 height 12
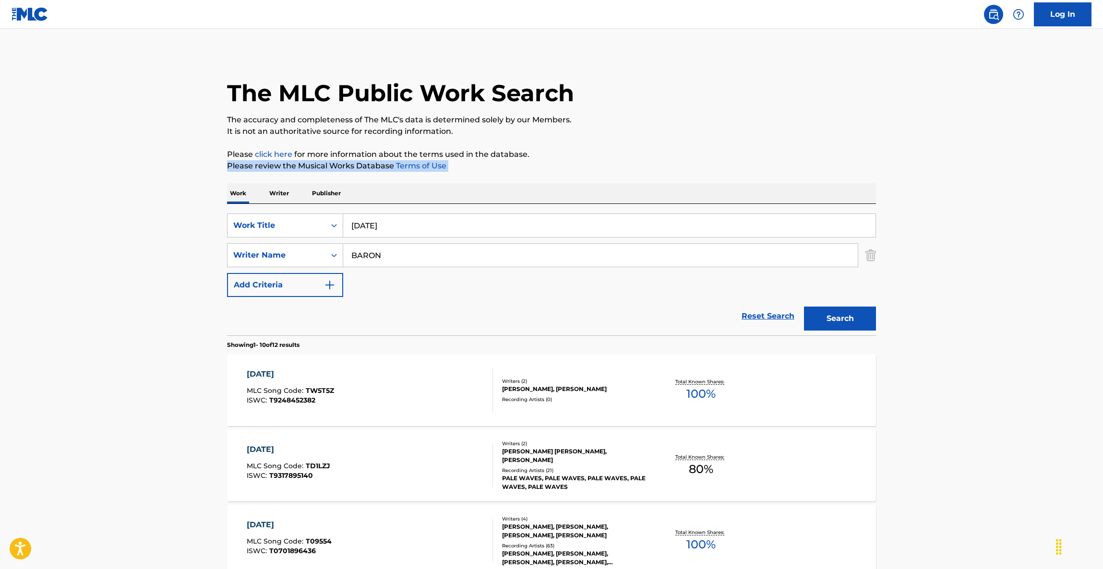
click at [724, 161] on p "Please review the Musical Works Database Terms of Use" at bounding box center [551, 166] width 649 height 12
click at [722, 163] on p "Please review the Musical Works Database Terms of Use" at bounding box center [551, 166] width 649 height 12
click at [721, 164] on p "Please review the Musical Works Database Terms of Use" at bounding box center [551, 166] width 649 height 12
click at [721, 166] on p "Please review the Musical Works Database Terms of Use" at bounding box center [551, 166] width 649 height 12
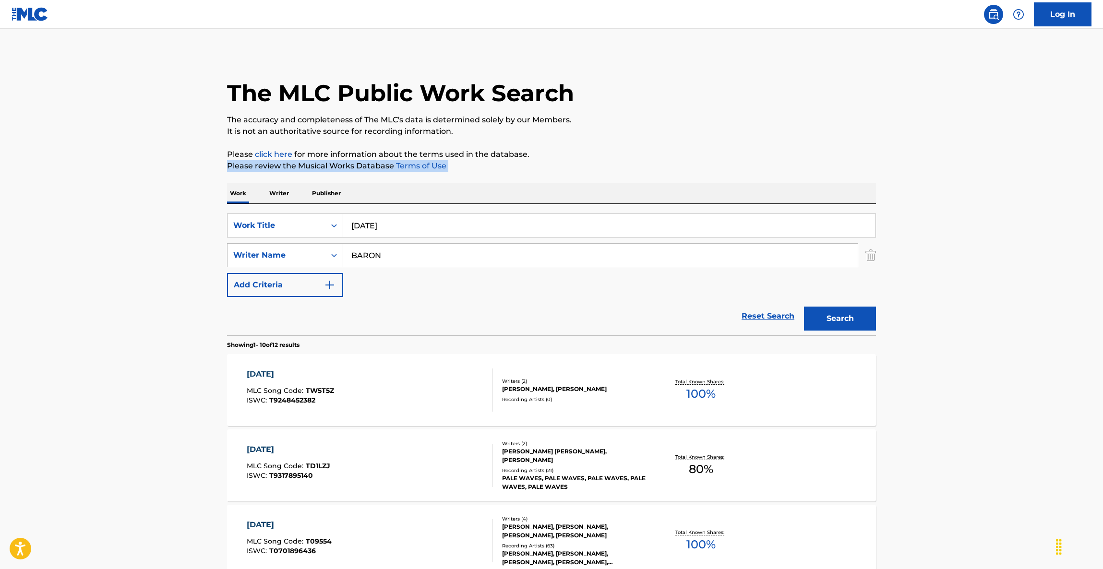
click at [721, 166] on p "Please review the Musical Works Database Terms of Use" at bounding box center [551, 166] width 649 height 12
click at [721, 167] on p "Please review the Musical Works Database Terms of Use" at bounding box center [551, 166] width 649 height 12
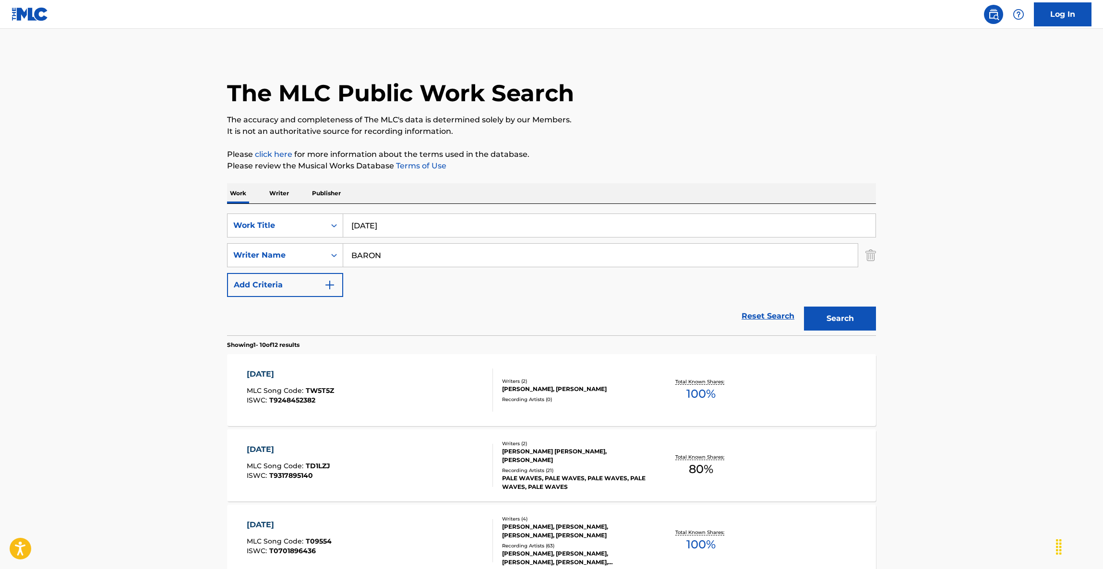
click at [721, 167] on p "Please review the Musical Works Database Terms of Use" at bounding box center [551, 166] width 649 height 12
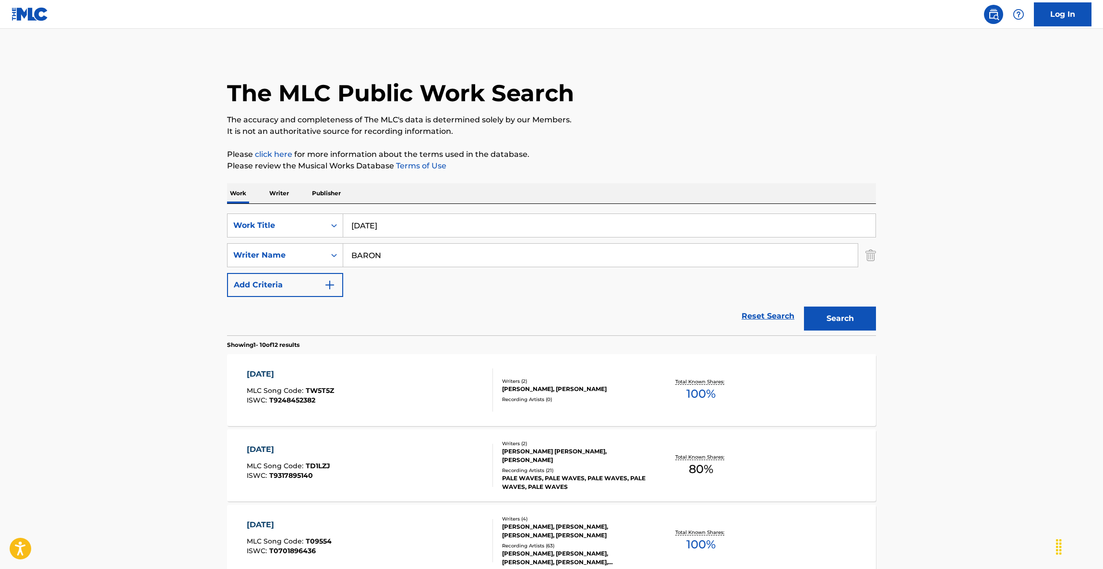
click at [721, 167] on p "Please review the Musical Works Database Terms of Use" at bounding box center [551, 166] width 649 height 12
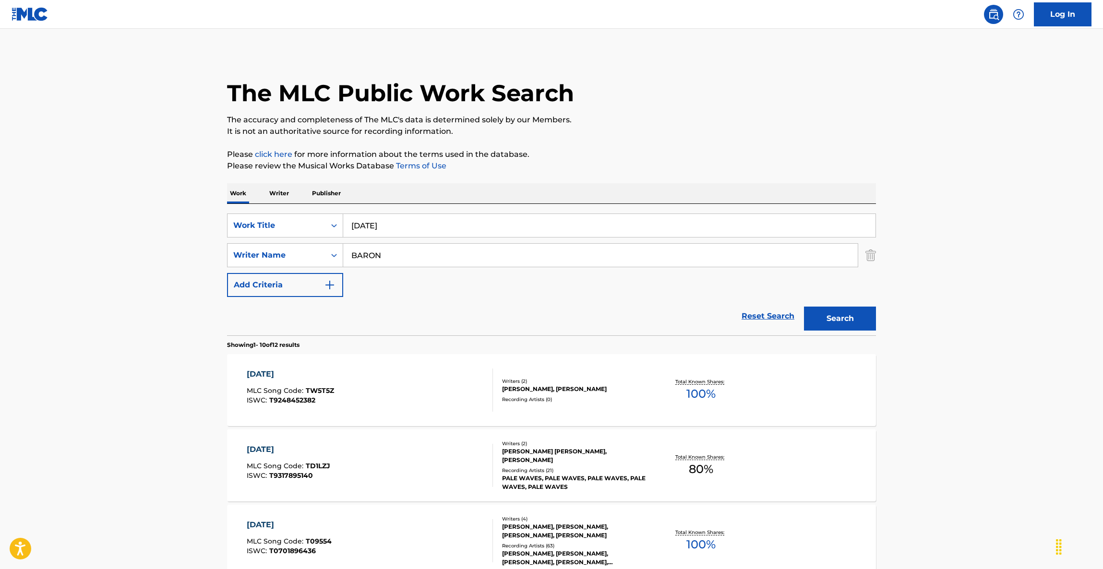
click at [721, 167] on p "Please review the Musical Works Database Terms of Use" at bounding box center [551, 166] width 649 height 12
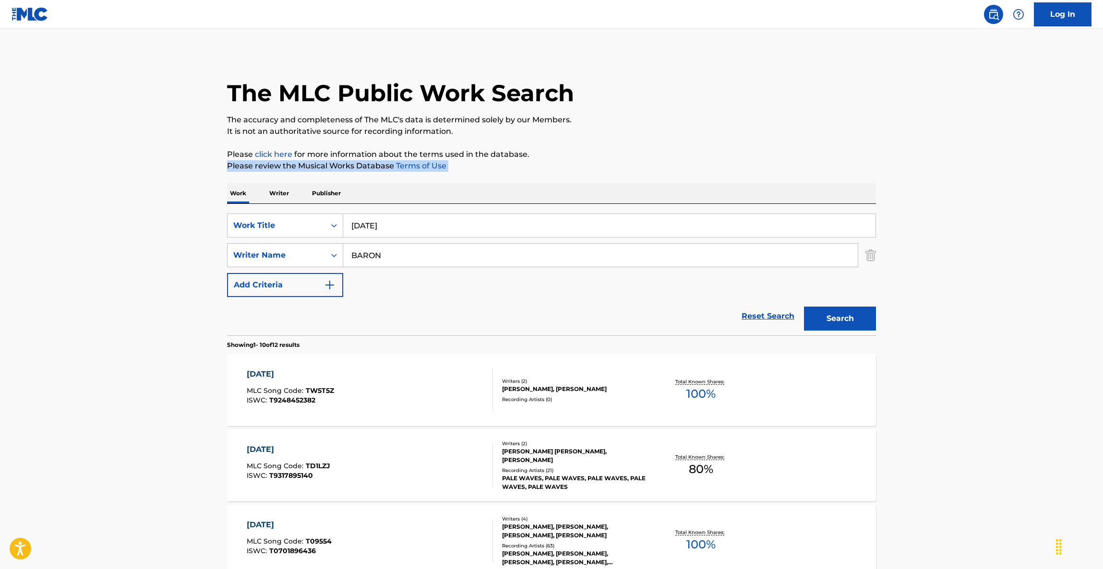
click at [721, 167] on p "Please review the Musical Works Database Terms of Use" at bounding box center [551, 166] width 649 height 12
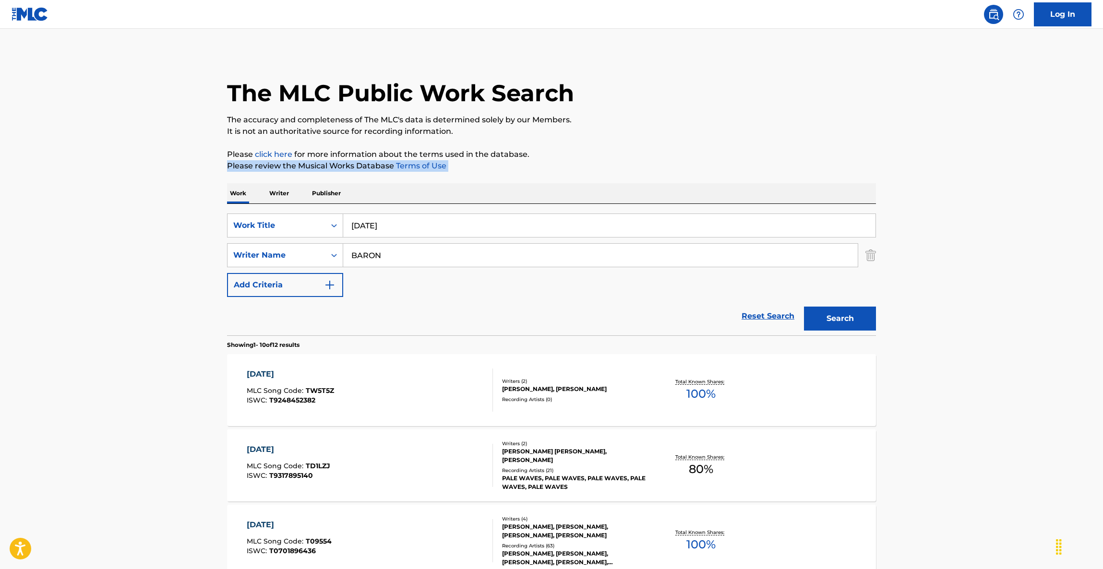
click at [721, 167] on p "Please review the Musical Works Database Terms of Use" at bounding box center [551, 166] width 649 height 12
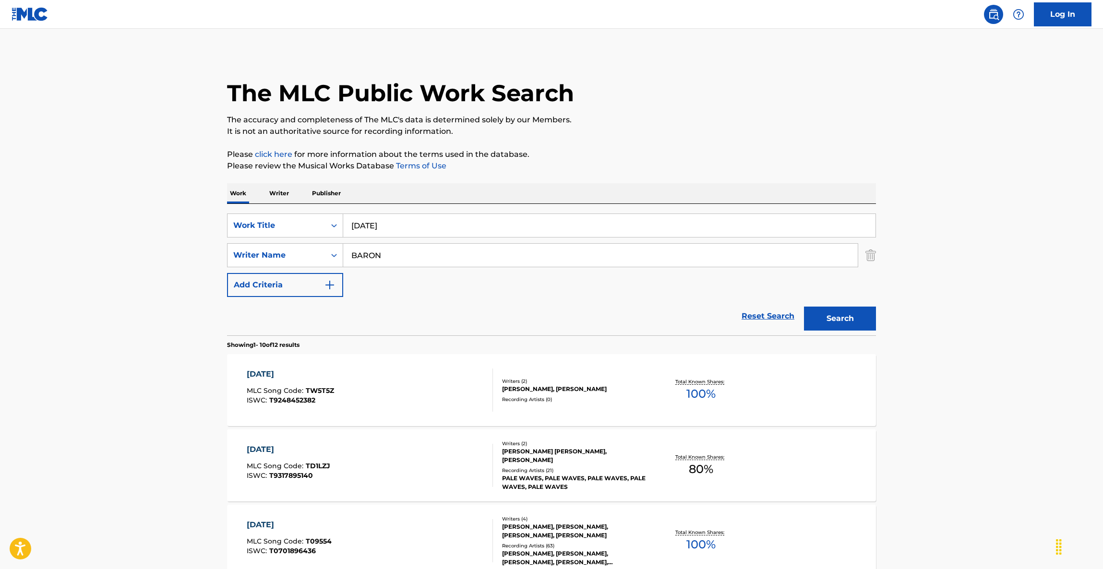
click at [720, 165] on p "Please review the Musical Works Database Terms of Use" at bounding box center [551, 166] width 649 height 12
click at [719, 165] on p "Please review the Musical Works Database Terms of Use" at bounding box center [551, 166] width 649 height 12
click at [712, 165] on p "Please review the Musical Works Database Terms of Use" at bounding box center [551, 166] width 649 height 12
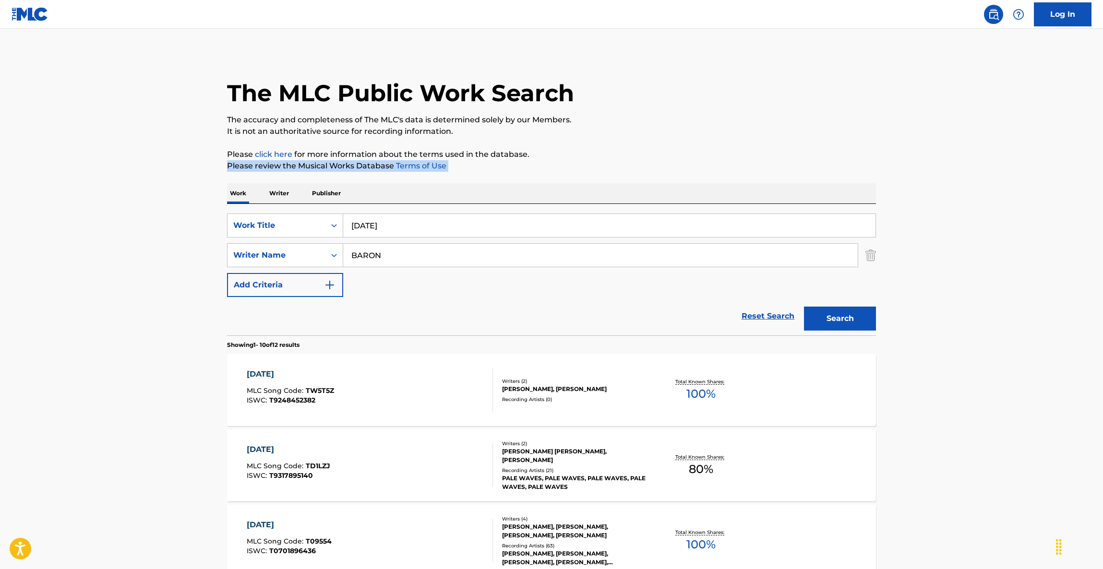
click at [712, 165] on p "Please review the Musical Works Database Terms of Use" at bounding box center [551, 166] width 649 height 12
click at [719, 160] on p "Please review the Musical Works Database Terms of Use" at bounding box center [551, 166] width 649 height 12
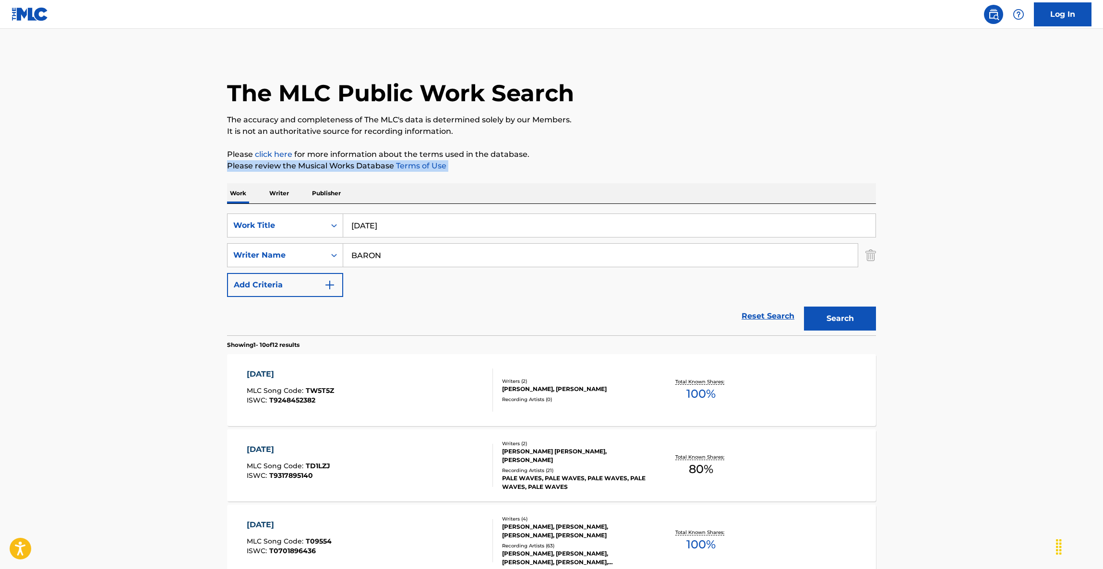
click at [719, 160] on p "Please review the Musical Works Database Terms of Use" at bounding box center [551, 166] width 649 height 12
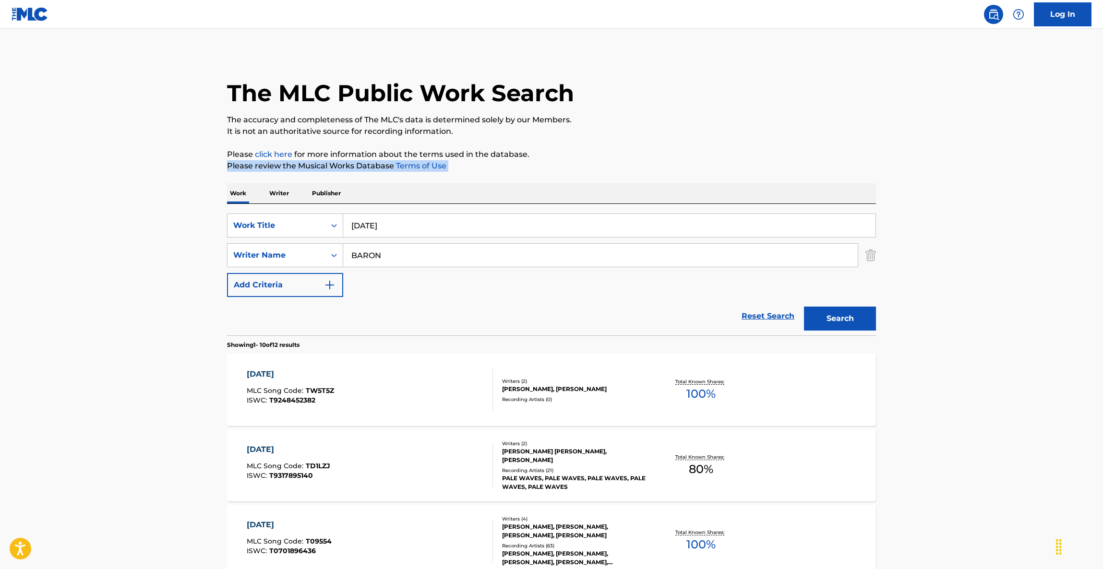
click at [719, 160] on p "Please review the Musical Works Database Terms of Use" at bounding box center [551, 166] width 649 height 12
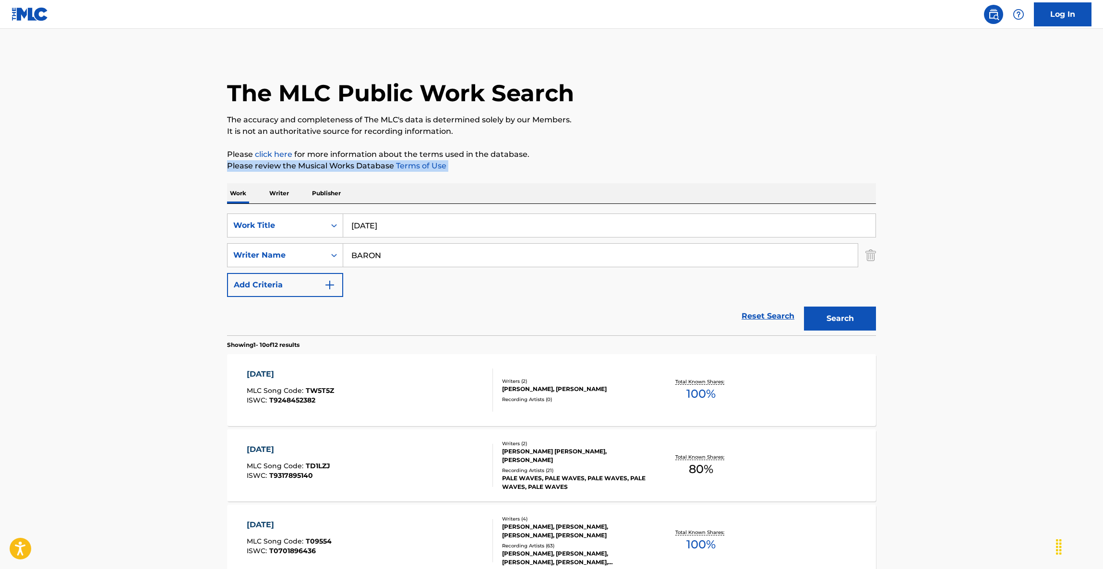
click at [719, 160] on p "Please review the Musical Works Database Terms of Use" at bounding box center [551, 166] width 649 height 12
click at [785, 120] on p "The accuracy and completeness of The MLC's data is determined solely by our Mem…" at bounding box center [551, 120] width 649 height 12
click at [785, 121] on p "The accuracy and completeness of The MLC's data is determined solely by our Mem…" at bounding box center [551, 120] width 649 height 12
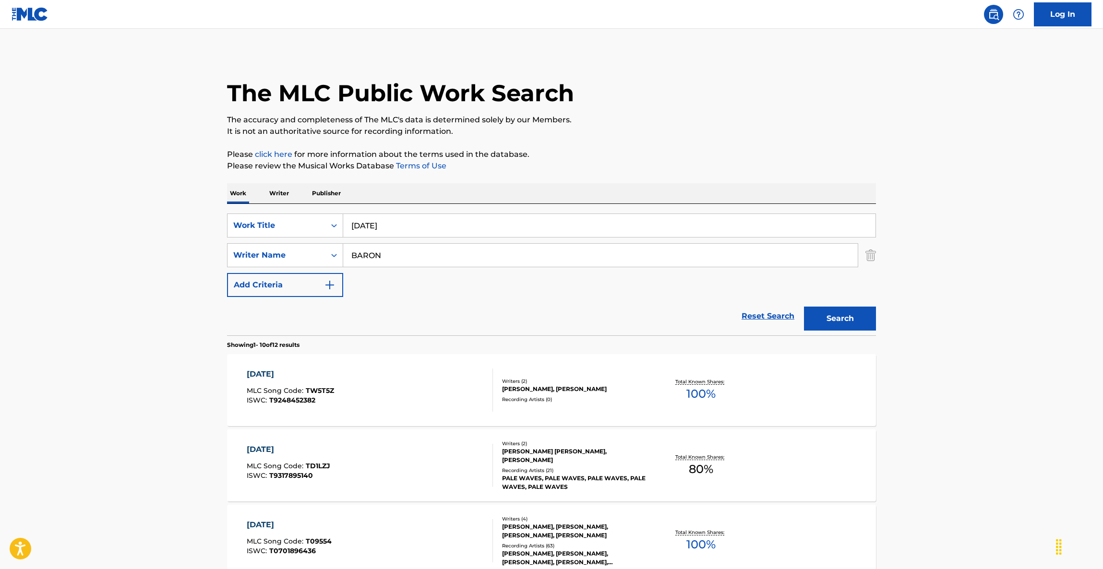
click at [785, 128] on p "It is not an authoritative source for recording information." at bounding box center [551, 132] width 649 height 12
click at [784, 130] on p "It is not an authoritative source for recording information." at bounding box center [551, 132] width 649 height 12
click at [784, 131] on p "It is not an authoritative source for recording information." at bounding box center [551, 132] width 649 height 12
click at [783, 132] on p "It is not an authoritative source for recording information." at bounding box center [551, 132] width 649 height 12
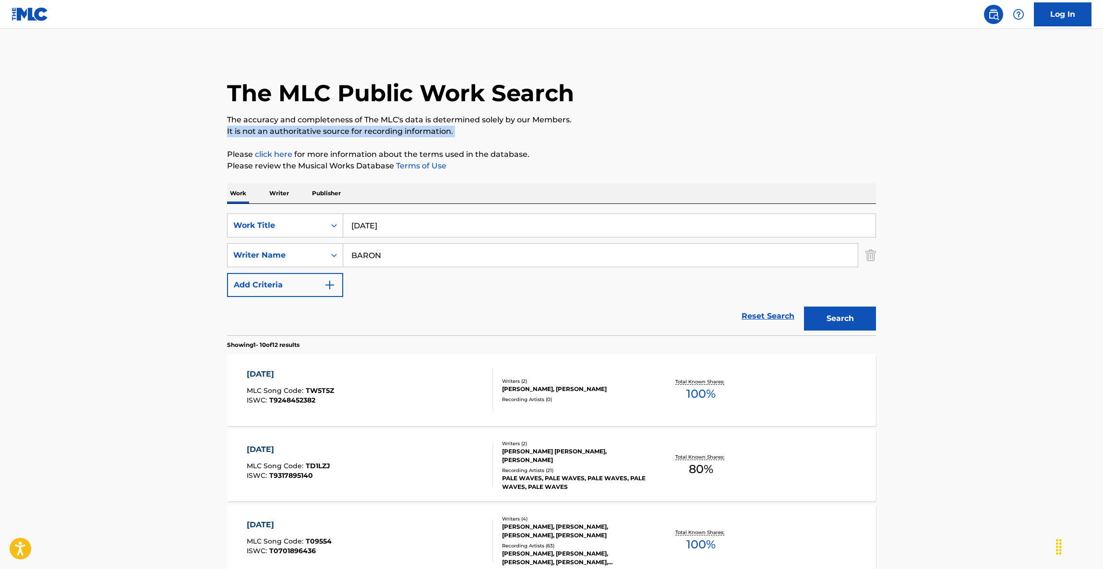
click at [783, 133] on p "It is not an authoritative source for recording information." at bounding box center [551, 132] width 649 height 12
click at [782, 134] on p "It is not an authoritative source for recording information." at bounding box center [551, 132] width 649 height 12
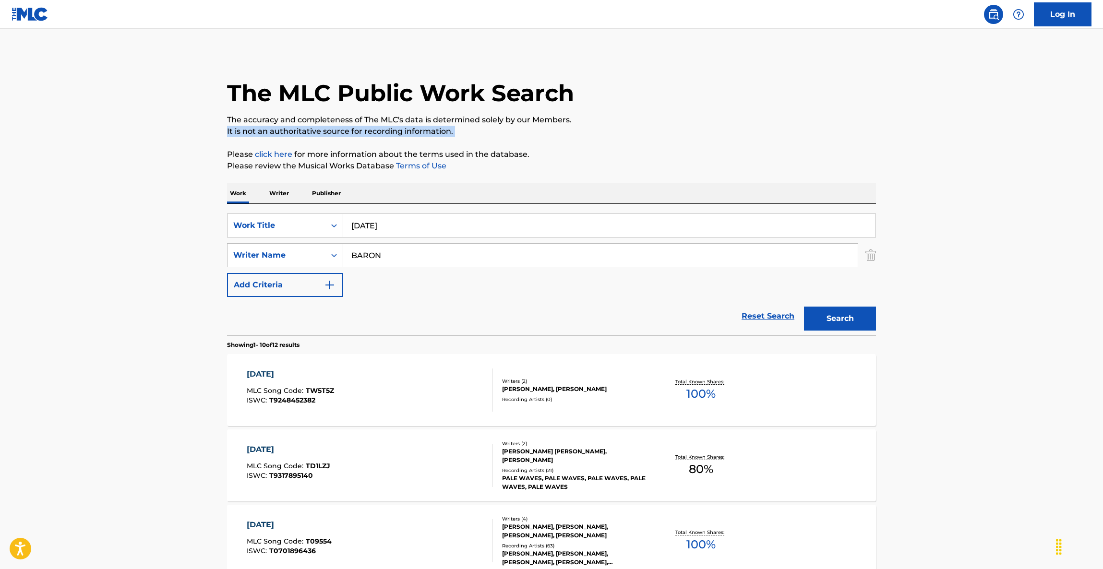
click at [782, 135] on p "It is not an authoritative source for recording information." at bounding box center [551, 132] width 649 height 12
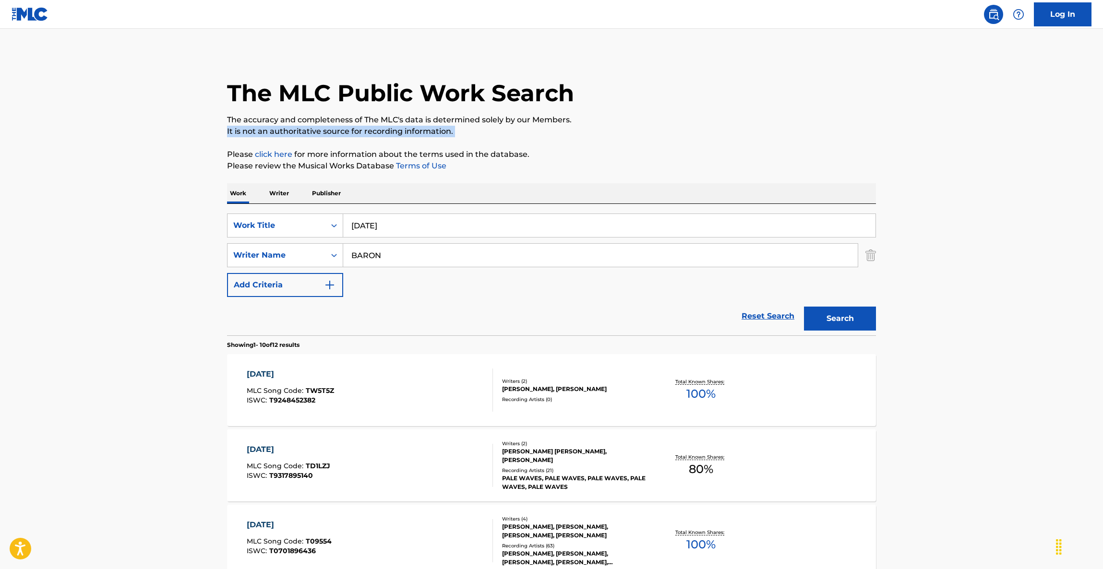
click at [781, 136] on p "It is not an authoritative source for recording information." at bounding box center [551, 132] width 649 height 12
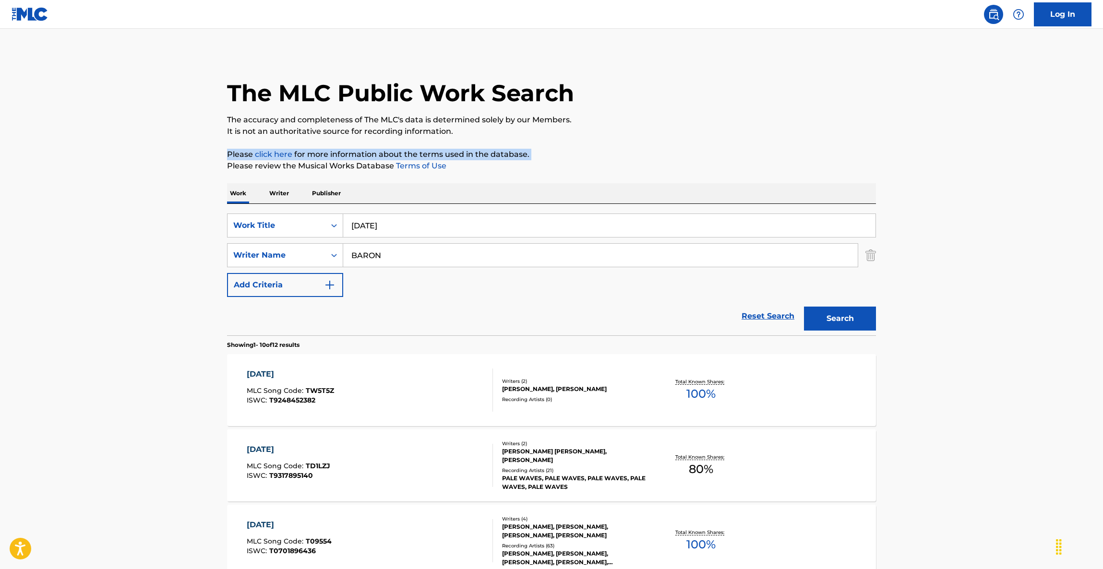
click at [776, 135] on p "It is not an authoritative source for recording information." at bounding box center [551, 132] width 649 height 12
click at [776, 134] on p "It is not an authoritative source for recording information." at bounding box center [551, 132] width 649 height 12
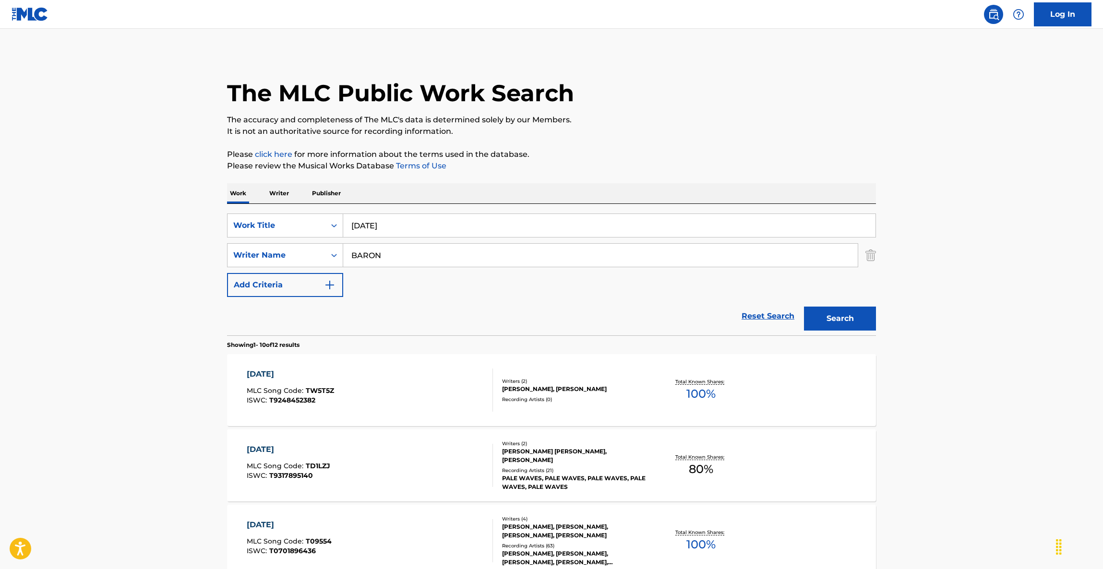
click at [776, 133] on p "It is not an authoritative source for recording information." at bounding box center [551, 132] width 649 height 12
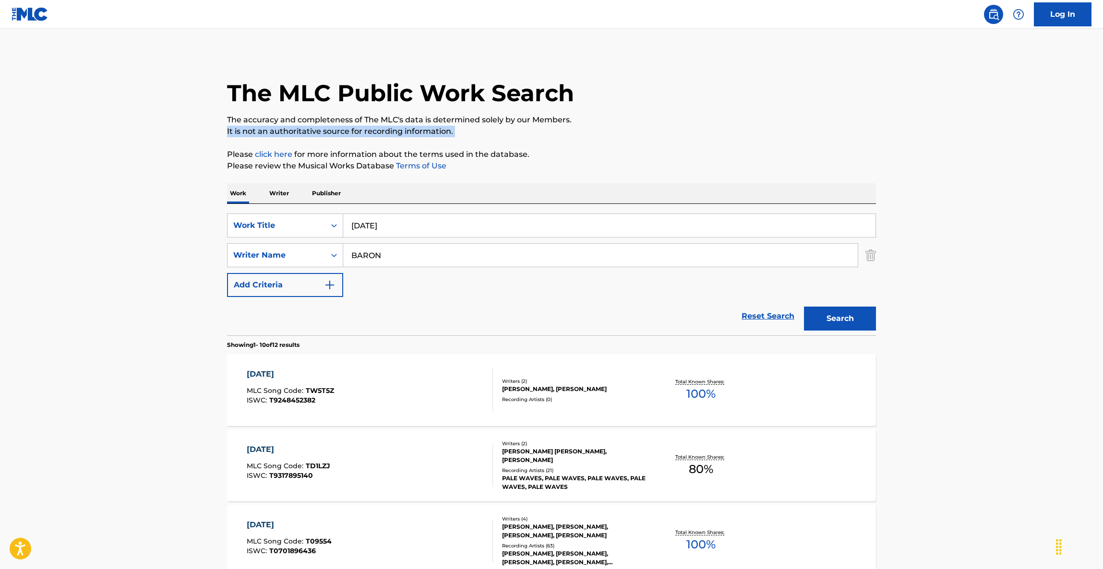
click at [776, 133] on p "It is not an authoritative source for recording information." at bounding box center [551, 132] width 649 height 12
click at [776, 134] on p "It is not an authoritative source for recording information." at bounding box center [551, 132] width 649 height 12
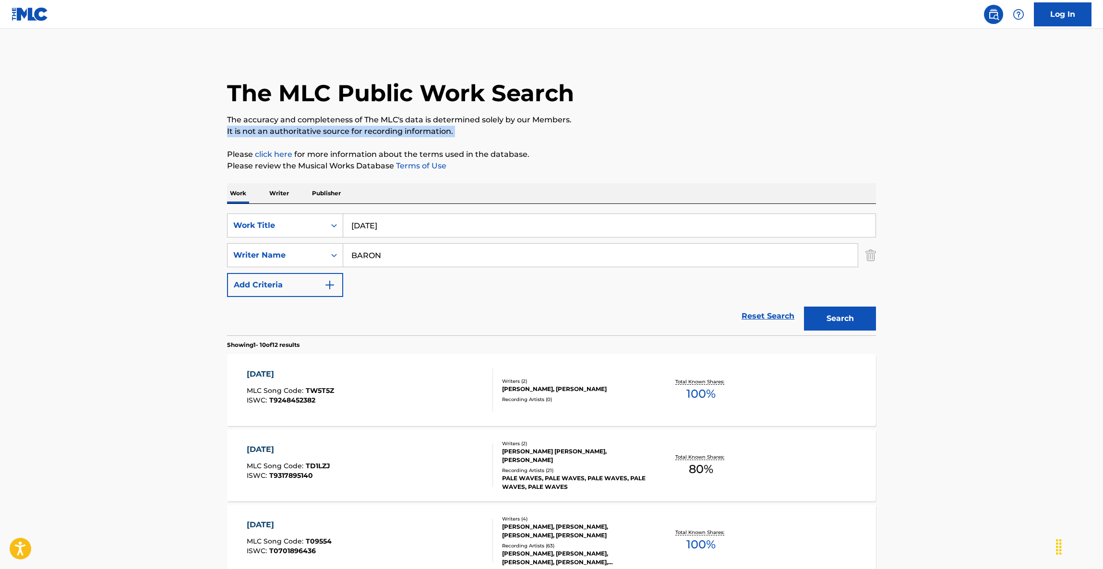
click at [776, 134] on p "It is not an authoritative source for recording information." at bounding box center [551, 132] width 649 height 12
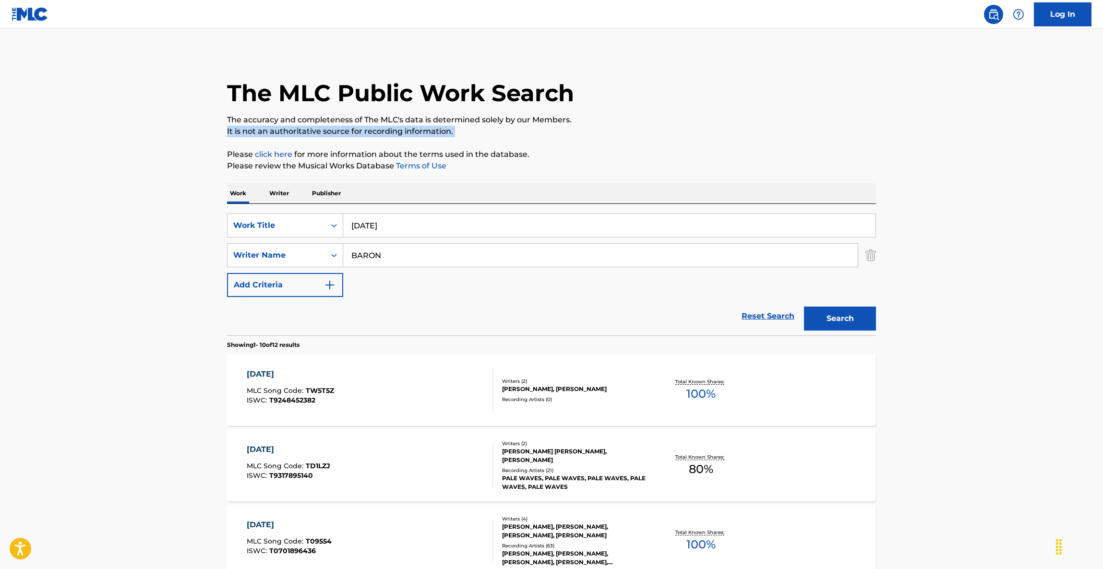
click at [776, 134] on p "It is not an authoritative source for recording information." at bounding box center [551, 132] width 649 height 12
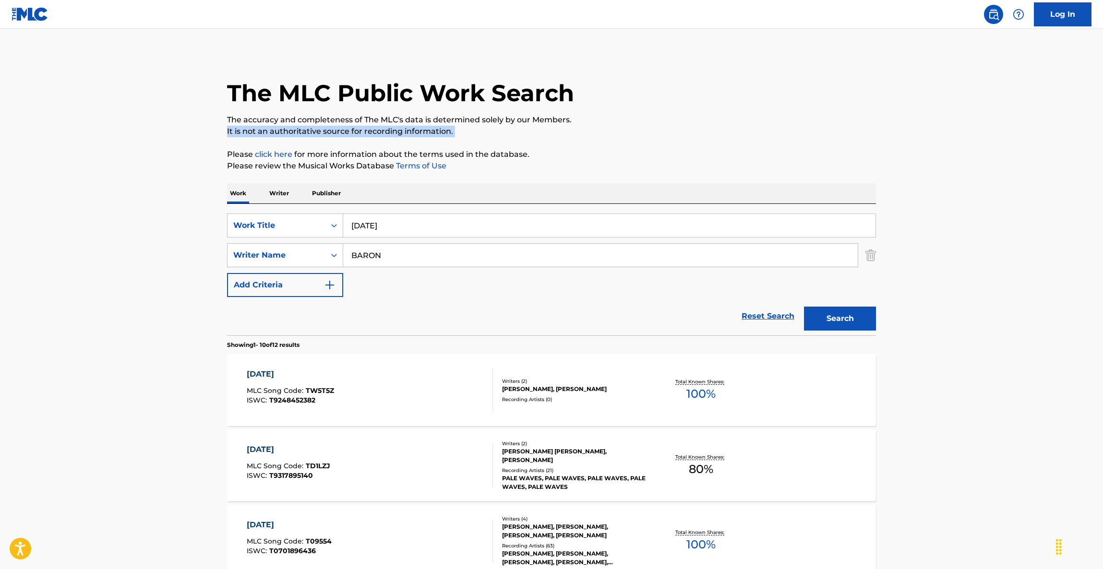
click at [776, 134] on p "It is not an authoritative source for recording information." at bounding box center [551, 132] width 649 height 12
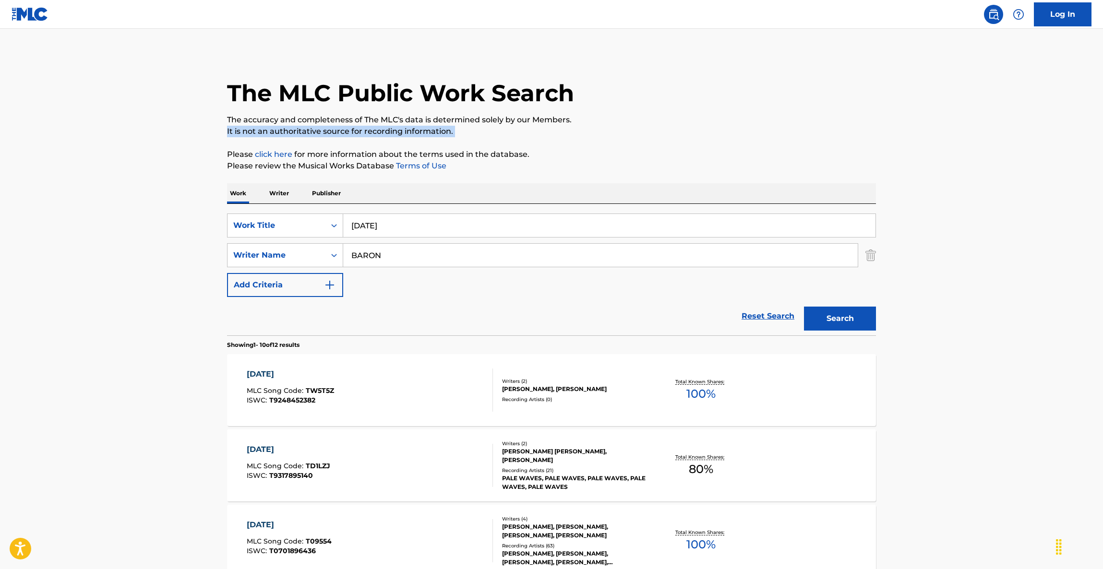
click at [776, 134] on p "It is not an authoritative source for recording information." at bounding box center [551, 132] width 649 height 12
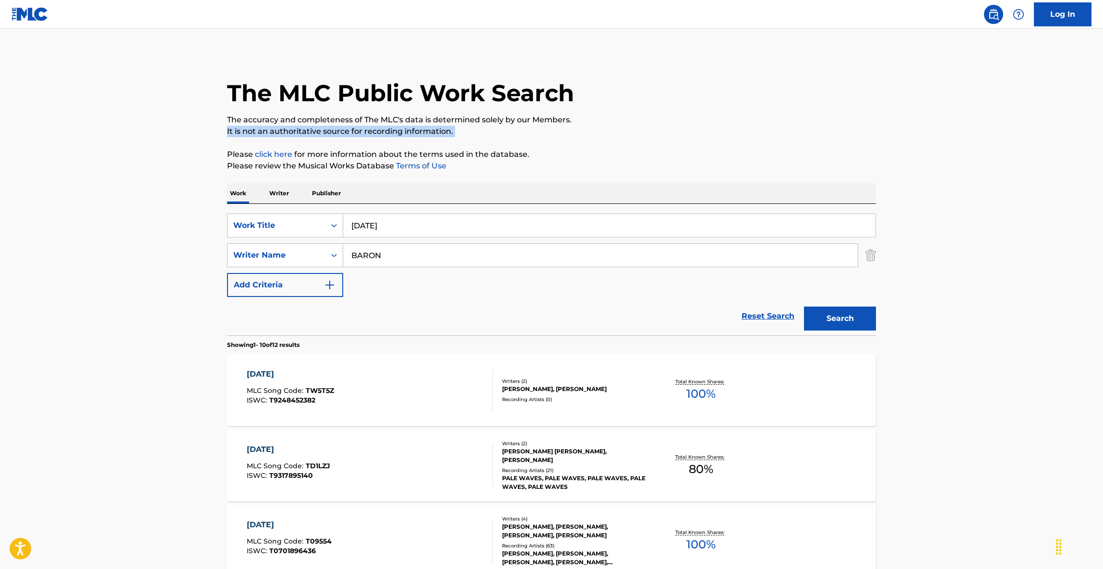
click at [776, 134] on p "It is not an authoritative source for recording information." at bounding box center [551, 132] width 649 height 12
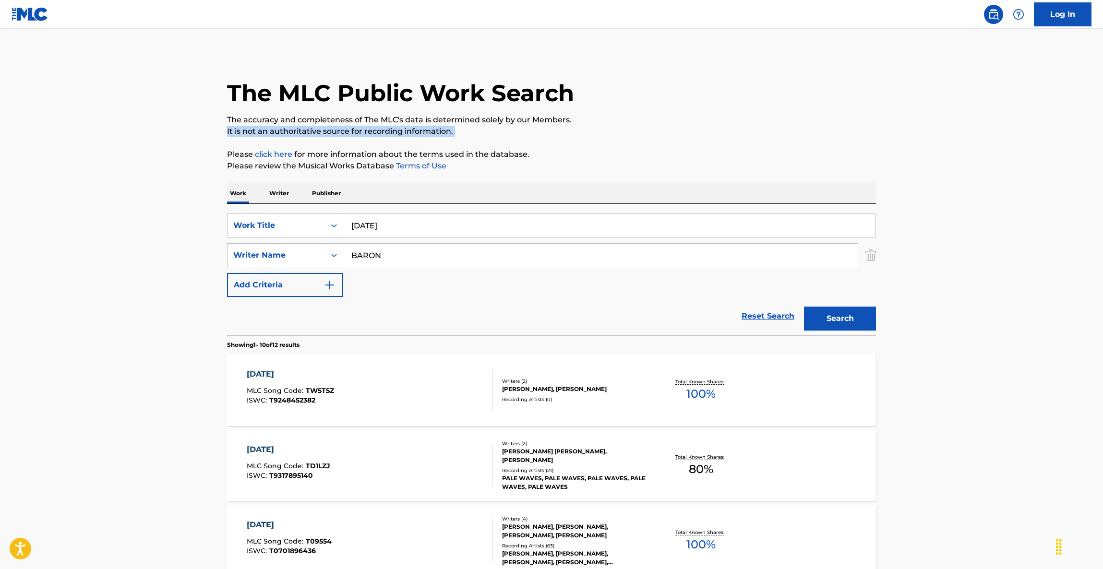
click at [776, 134] on p "It is not an authoritative source for recording information." at bounding box center [551, 132] width 649 height 12
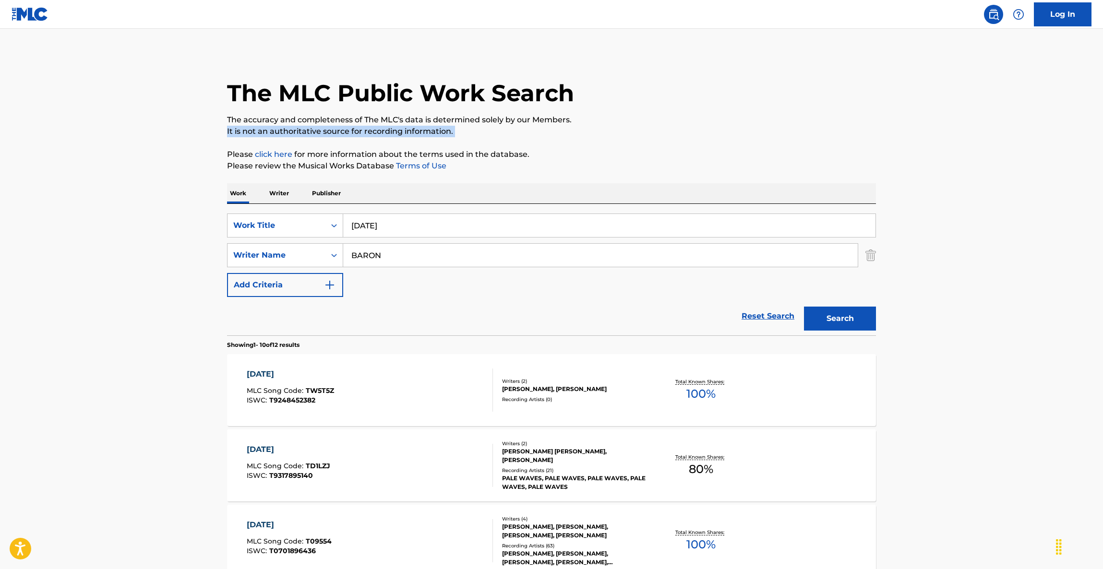
click at [776, 134] on p "It is not an authoritative source for recording information." at bounding box center [551, 132] width 649 height 12
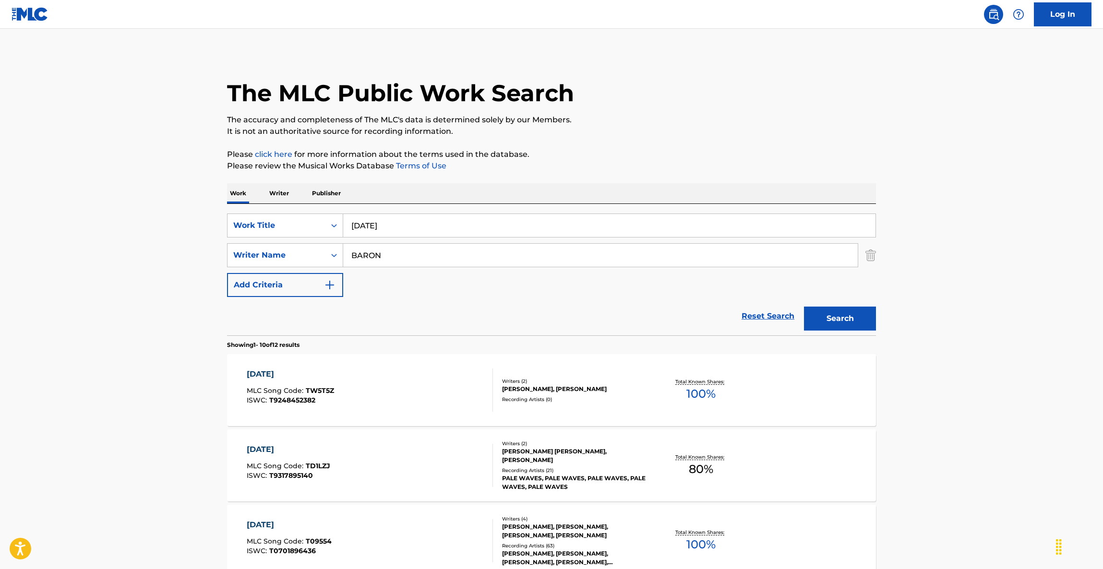
click at [776, 134] on p "It is not an authoritative source for recording information." at bounding box center [551, 132] width 649 height 12
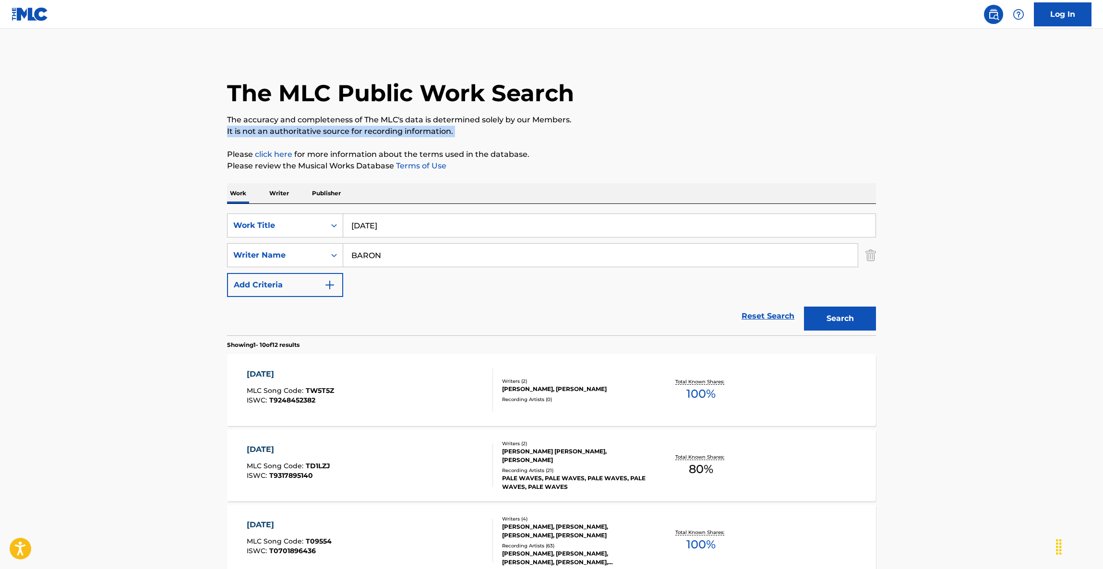
click at [776, 134] on p "It is not an authoritative source for recording information." at bounding box center [551, 132] width 649 height 12
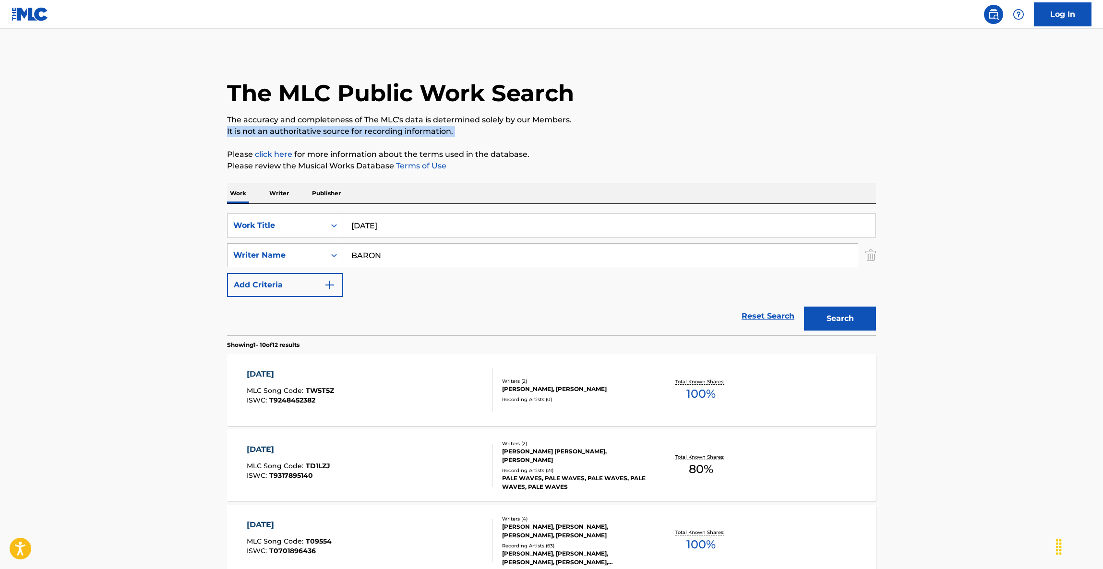
click at [776, 134] on p "It is not an authoritative source for recording information." at bounding box center [551, 132] width 649 height 12
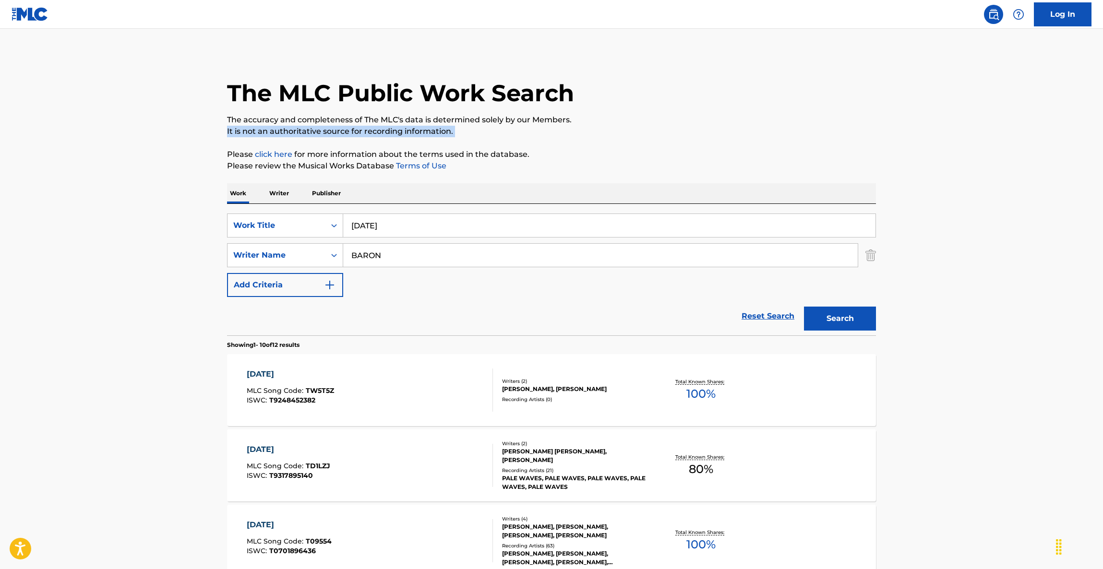
click at [776, 134] on p "It is not an authoritative source for recording information." at bounding box center [551, 132] width 649 height 12
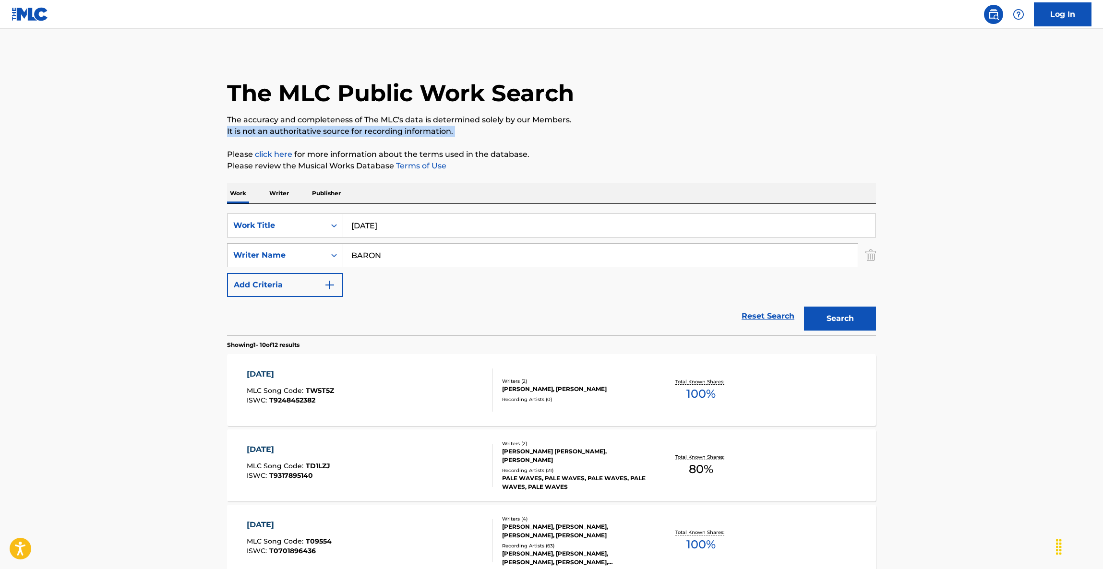
click at [776, 134] on p "It is not an authoritative source for recording information." at bounding box center [551, 132] width 649 height 12
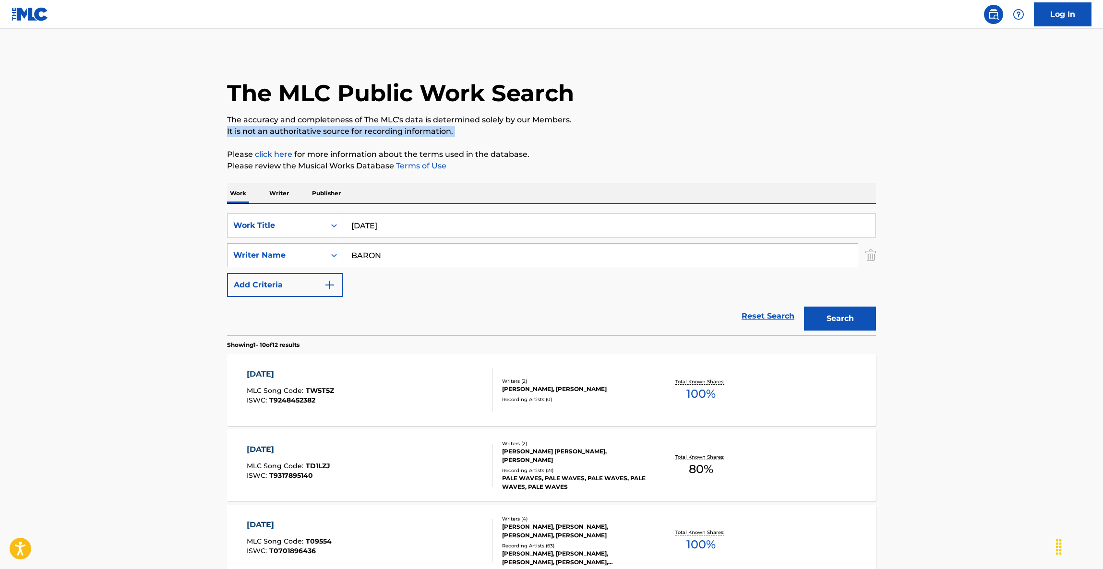
click at [776, 134] on p "It is not an authoritative source for recording information." at bounding box center [551, 132] width 649 height 12
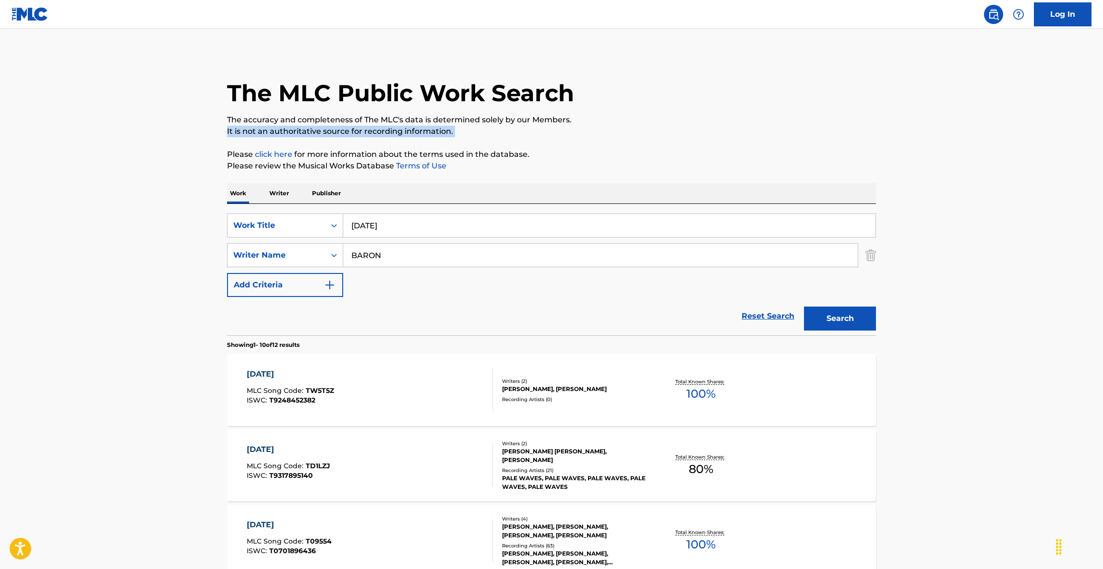
click at [776, 134] on p "It is not an authoritative source for recording information." at bounding box center [551, 132] width 649 height 12
click at [774, 136] on p "It is not an authoritative source for recording information." at bounding box center [551, 132] width 649 height 12
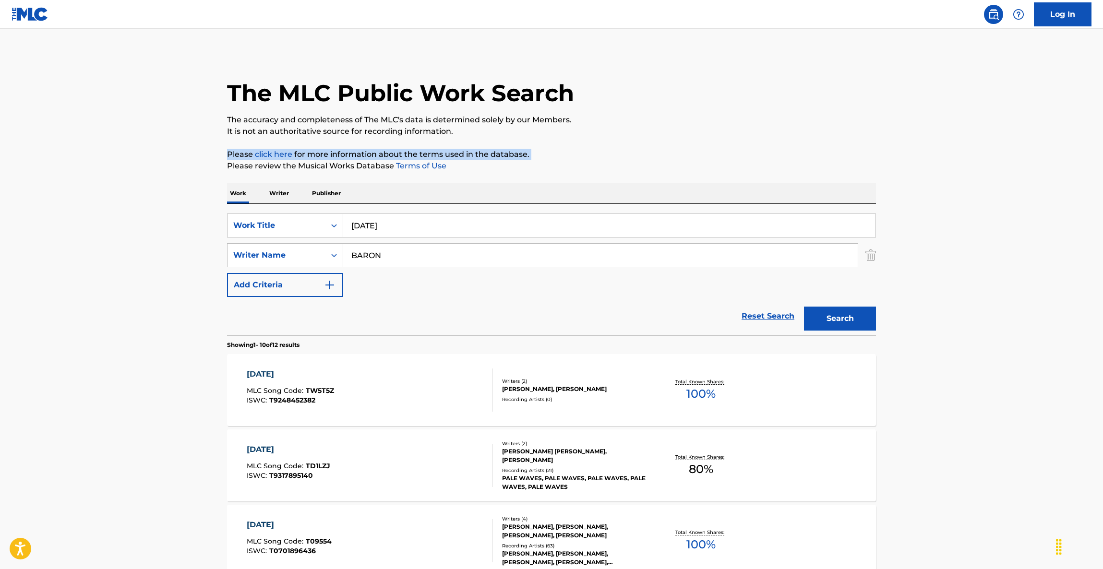
click at [745, 149] on p "Please click here for more information about the terms used in the database." at bounding box center [551, 155] width 649 height 12
click at [745, 153] on p "Please click here for more information about the terms used in the database." at bounding box center [551, 155] width 649 height 12
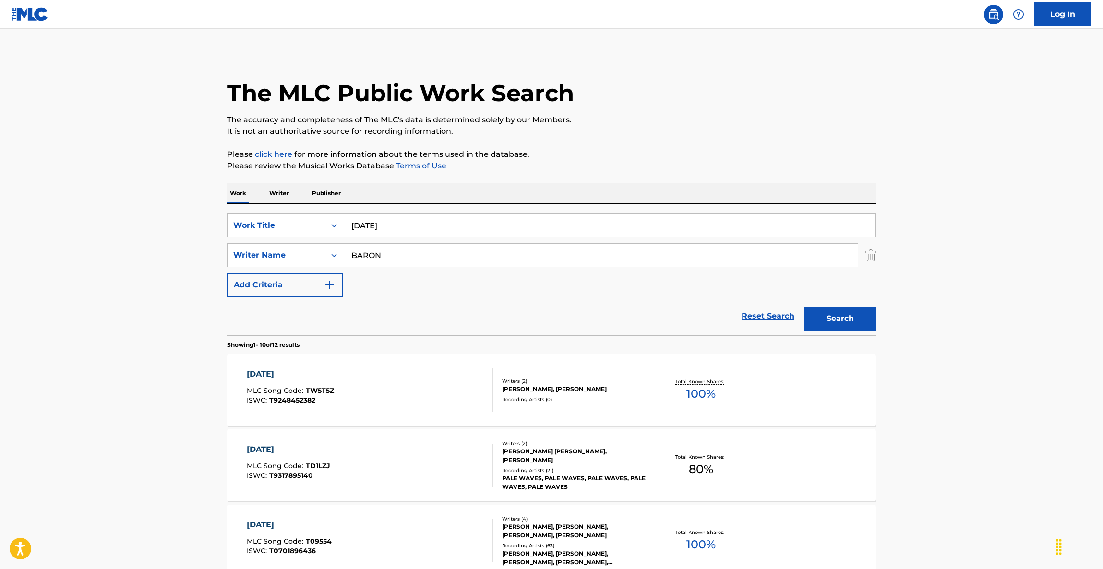
click at [745, 153] on p "Please click here for more information about the terms used in the database." at bounding box center [551, 155] width 649 height 12
click at [747, 135] on p "It is not an authoritative source for recording information." at bounding box center [551, 132] width 649 height 12
click at [747, 134] on p "It is not an authoritative source for recording information." at bounding box center [551, 132] width 649 height 12
click at [747, 131] on p "It is not an authoritative source for recording information." at bounding box center [551, 132] width 649 height 12
drag, startPoint x: 845, startPoint y: 189, endPoint x: 866, endPoint y: 179, distance: 23.2
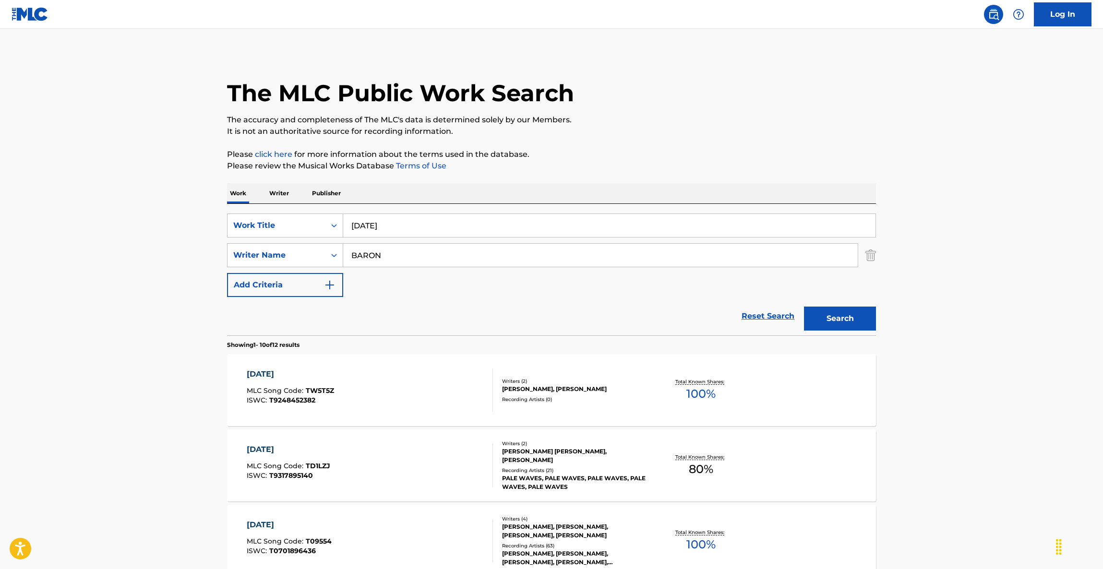
drag, startPoint x: 1038, startPoint y: 325, endPoint x: 1038, endPoint y: 336, distance: 11.0
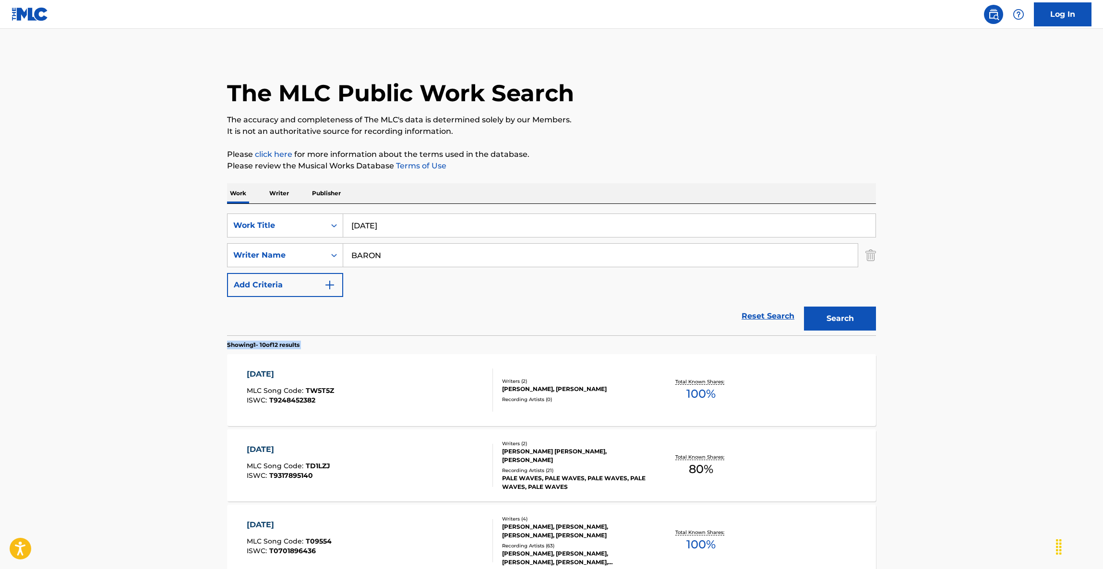
drag, startPoint x: 1038, startPoint y: 336, endPoint x: 1076, endPoint y: 325, distance: 39.5
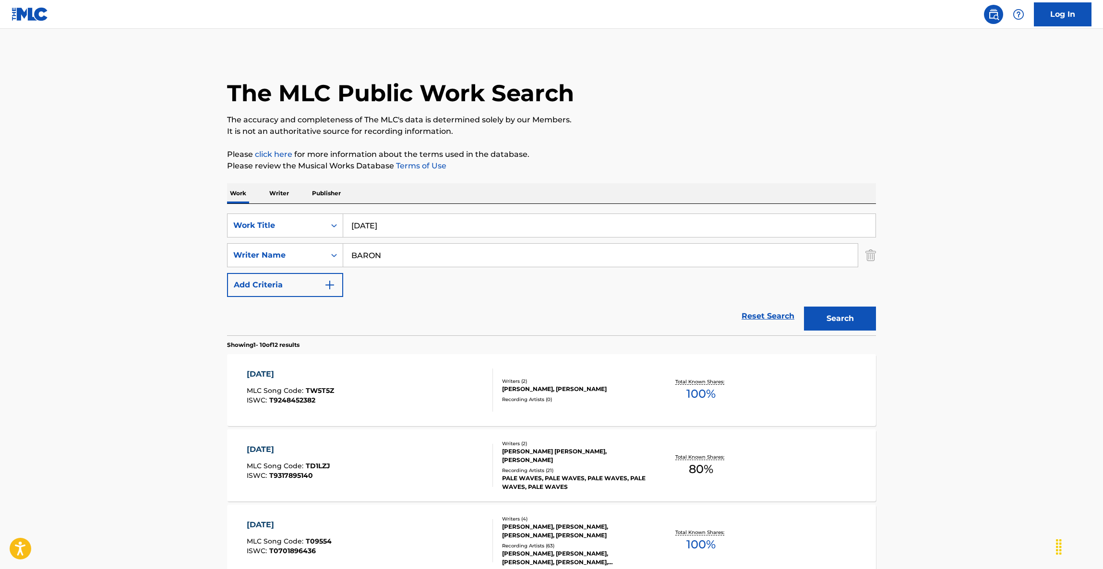
drag, startPoint x: 964, startPoint y: 287, endPoint x: 964, endPoint y: 292, distance: 5.3
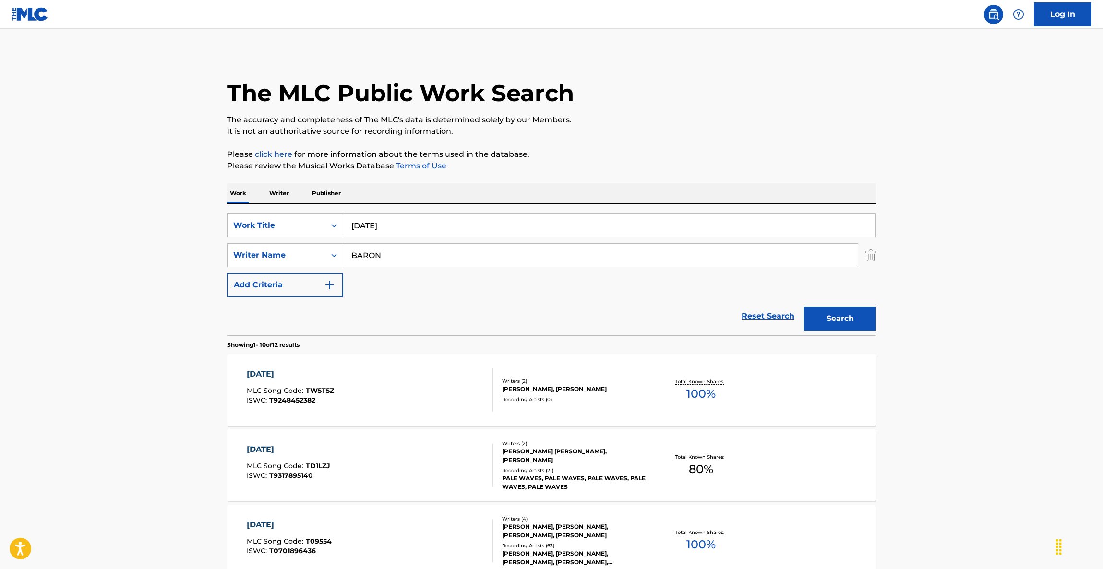
drag, startPoint x: 989, startPoint y: 327, endPoint x: 993, endPoint y: 330, distance: 5.5
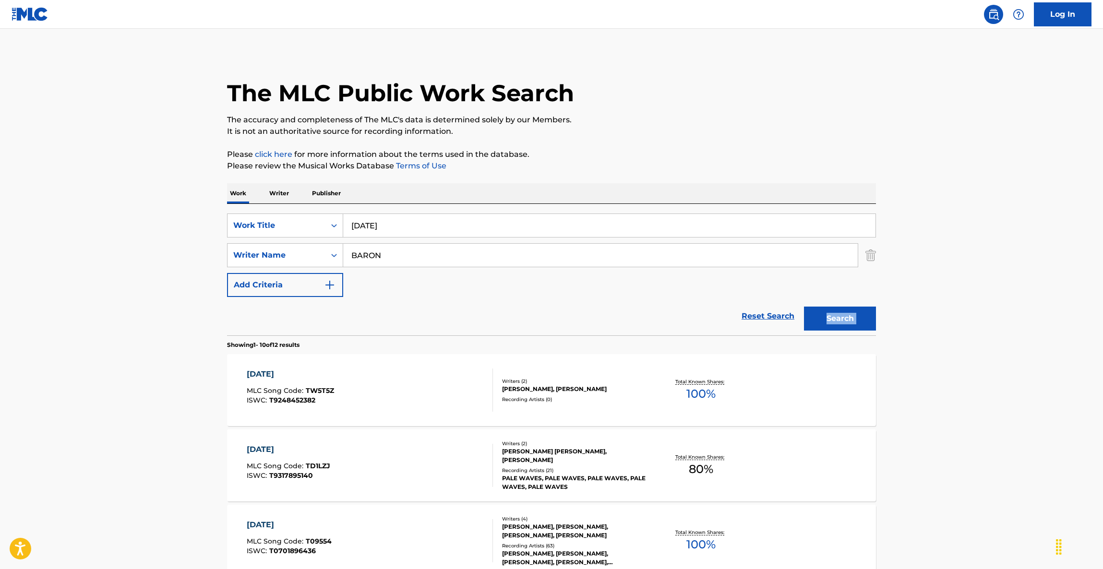
drag, startPoint x: 995, startPoint y: 328, endPoint x: 999, endPoint y: 333, distance: 5.5
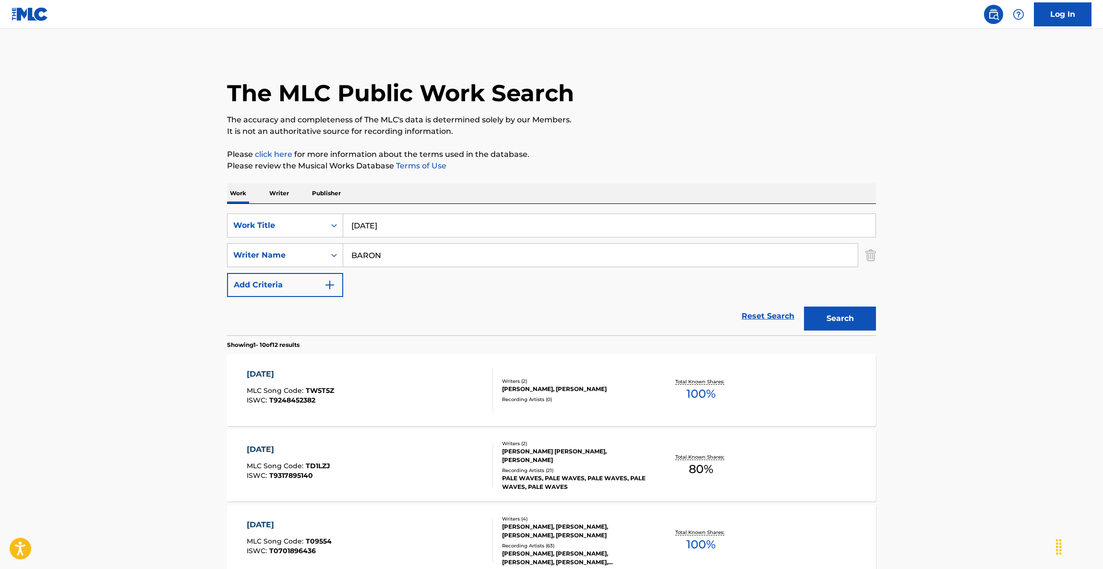
drag, startPoint x: 1001, startPoint y: 334, endPoint x: 1001, endPoint y: 344, distance: 9.6
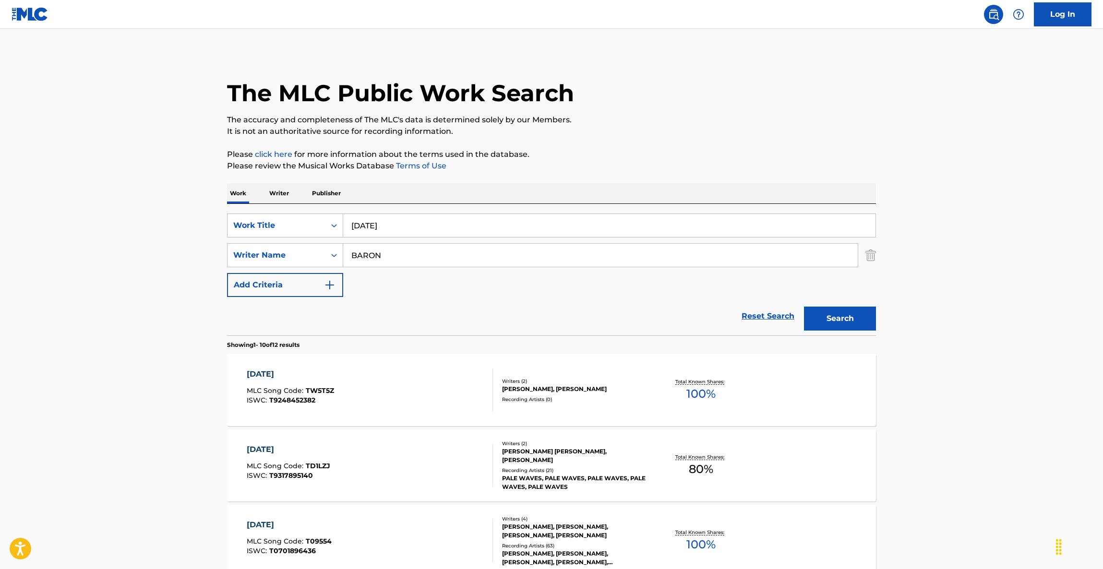
drag, startPoint x: 1002, startPoint y: 347, endPoint x: 983, endPoint y: 352, distance: 19.0
drag, startPoint x: 959, startPoint y: 362, endPoint x: 955, endPoint y: 365, distance: 5.5
